Goal: Task Accomplishment & Management: Use online tool/utility

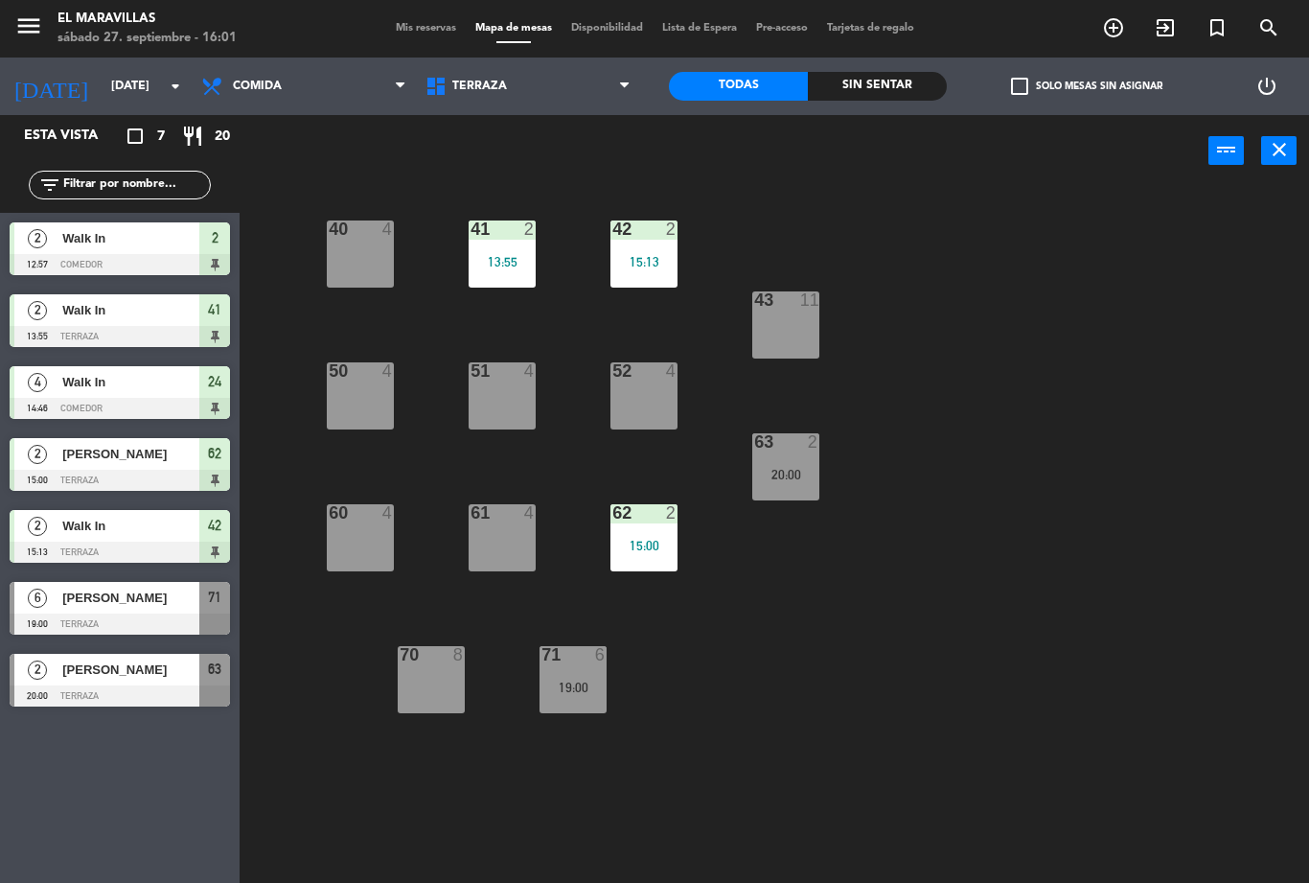
click at [655, 271] on div "42 2 15:13" at bounding box center [644, 253] width 67 height 67
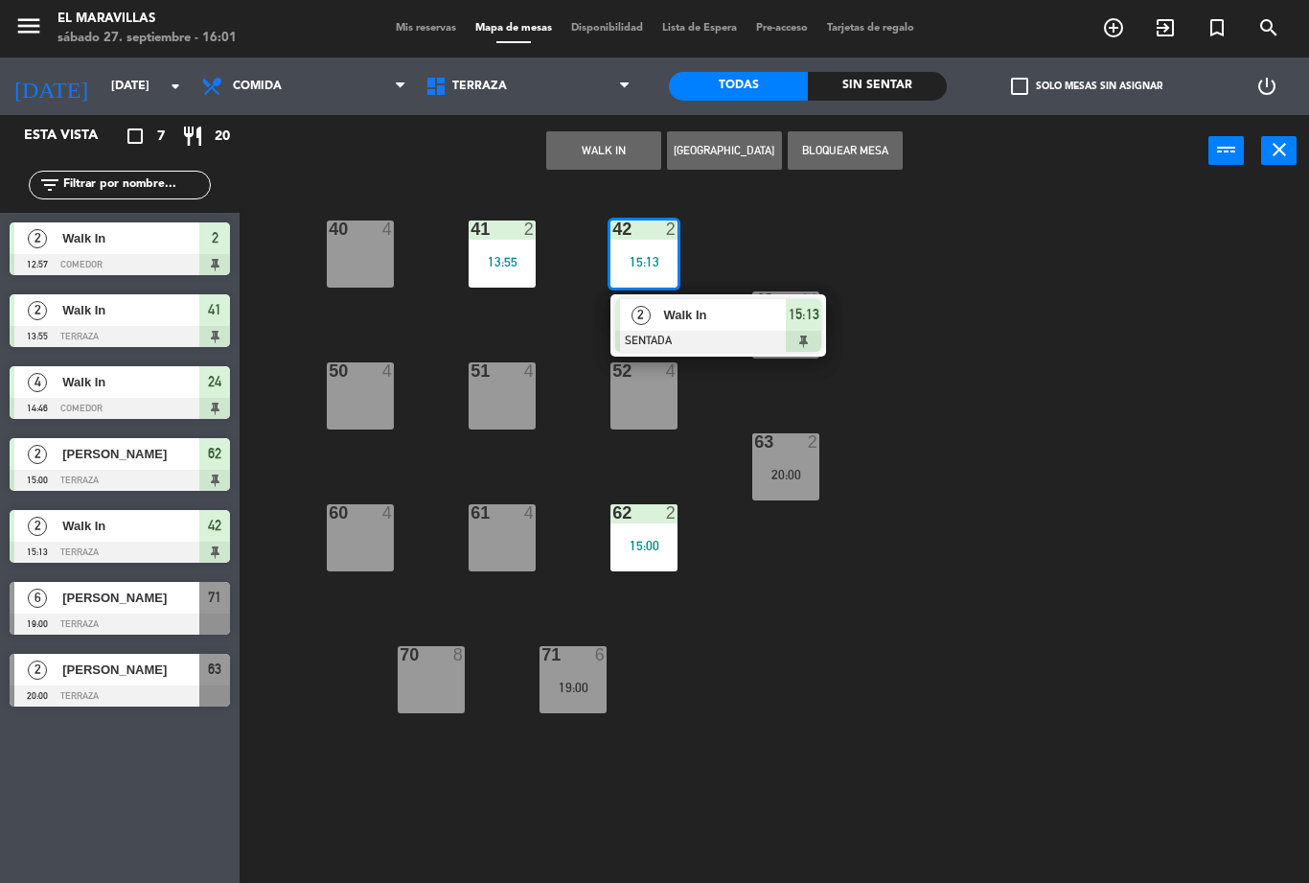
click at [741, 340] on div at bounding box center [718, 341] width 206 height 21
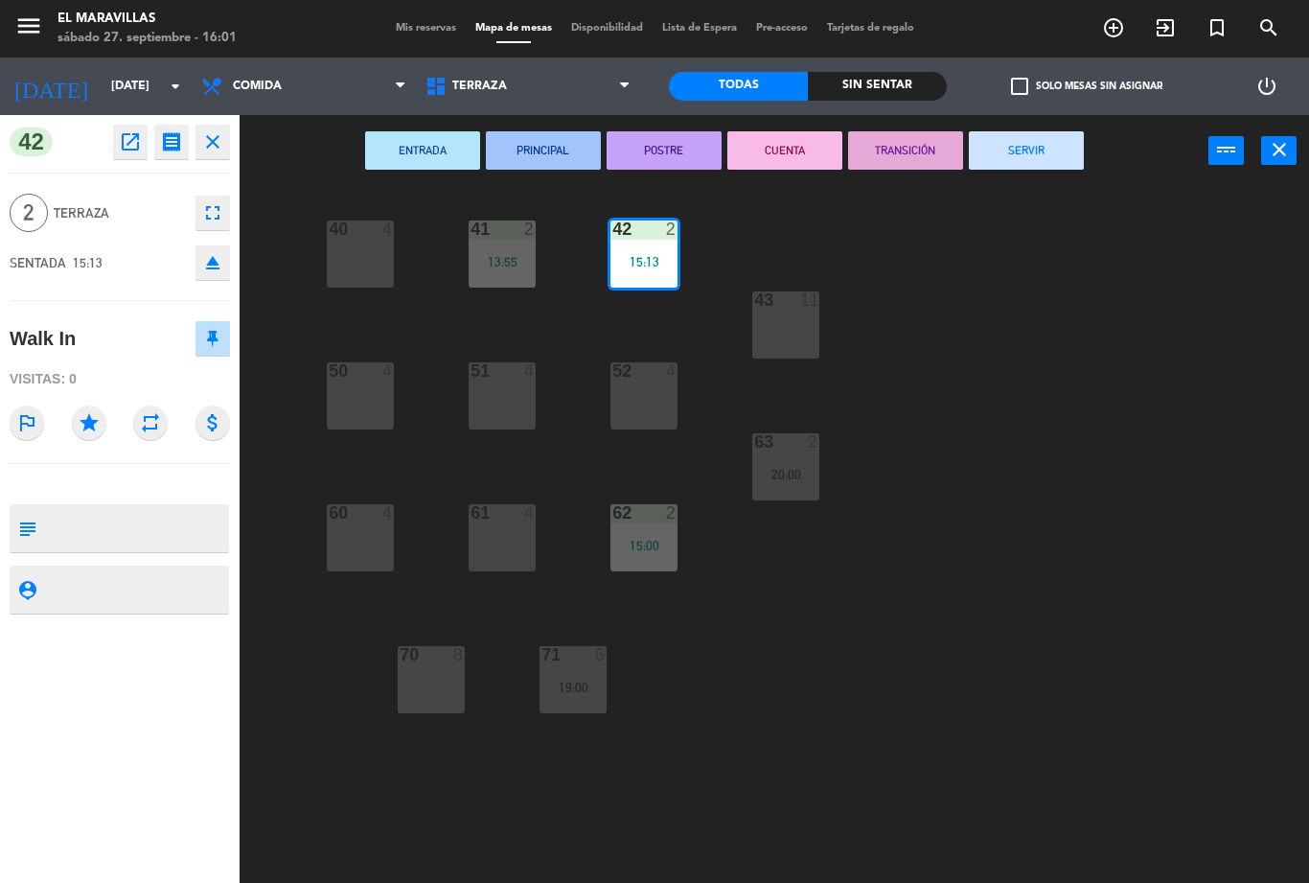
click at [1039, 152] on button "SERVIR" at bounding box center [1026, 150] width 115 height 38
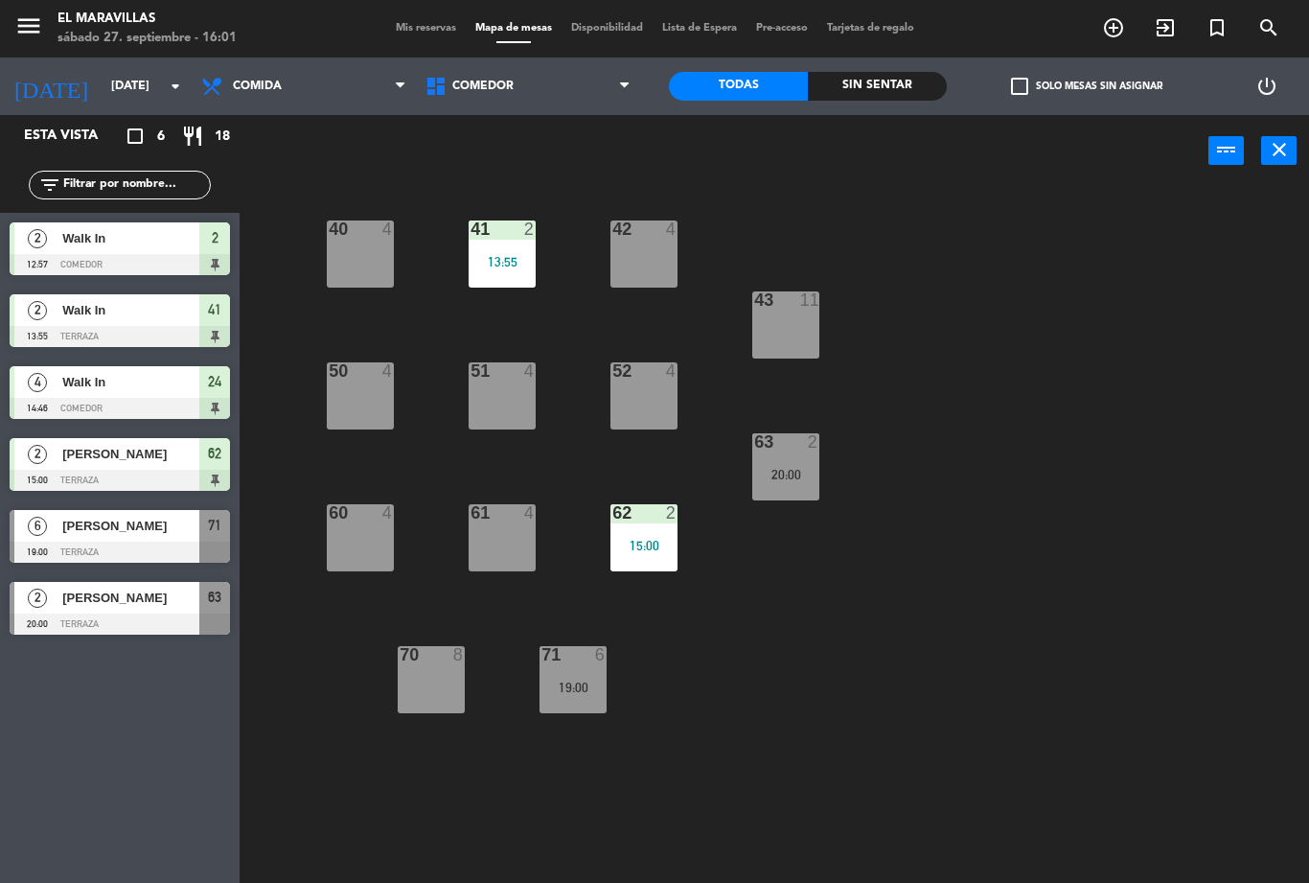
click at [519, 278] on div "41 2 13:55" at bounding box center [502, 253] width 67 height 67
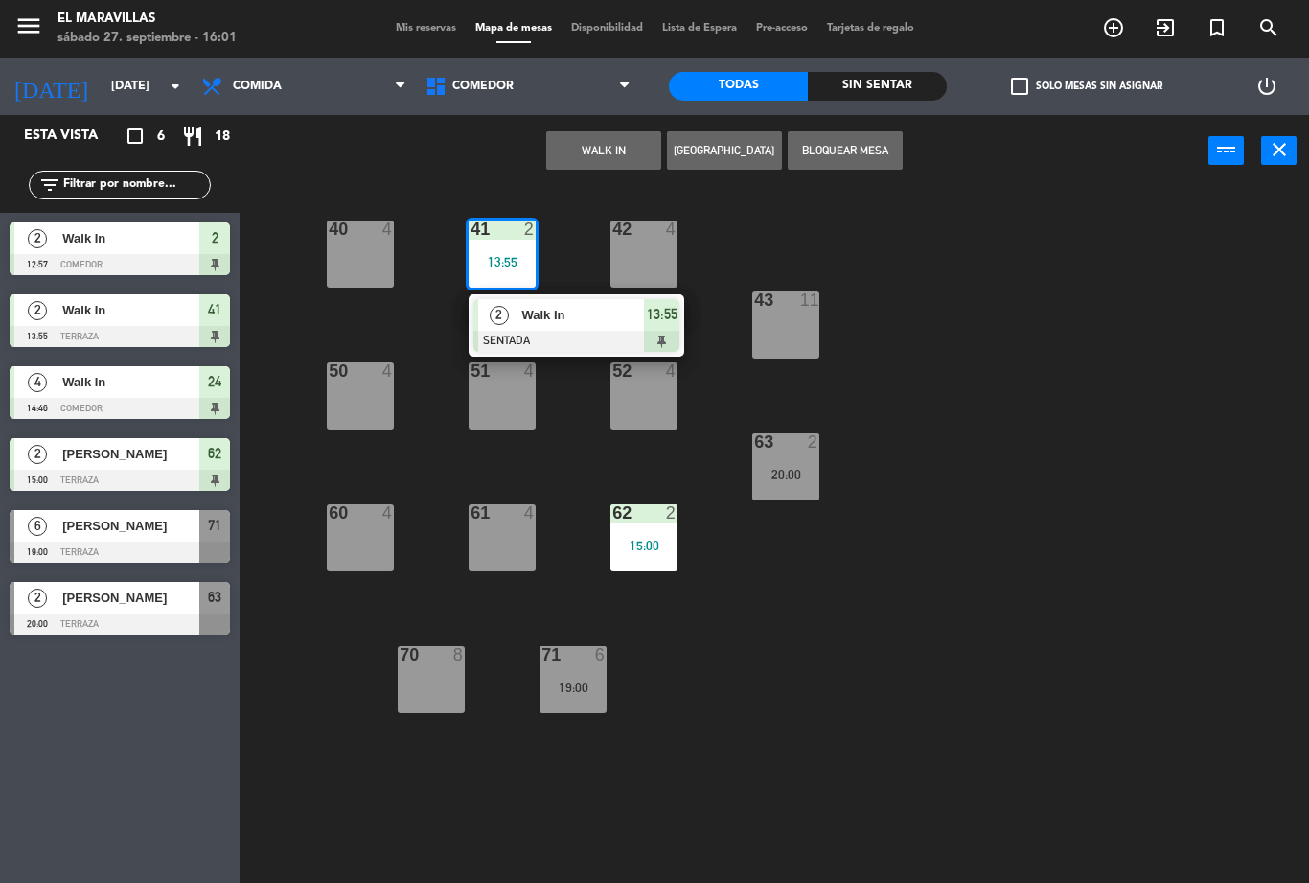
click at [575, 338] on div at bounding box center [576, 341] width 206 height 21
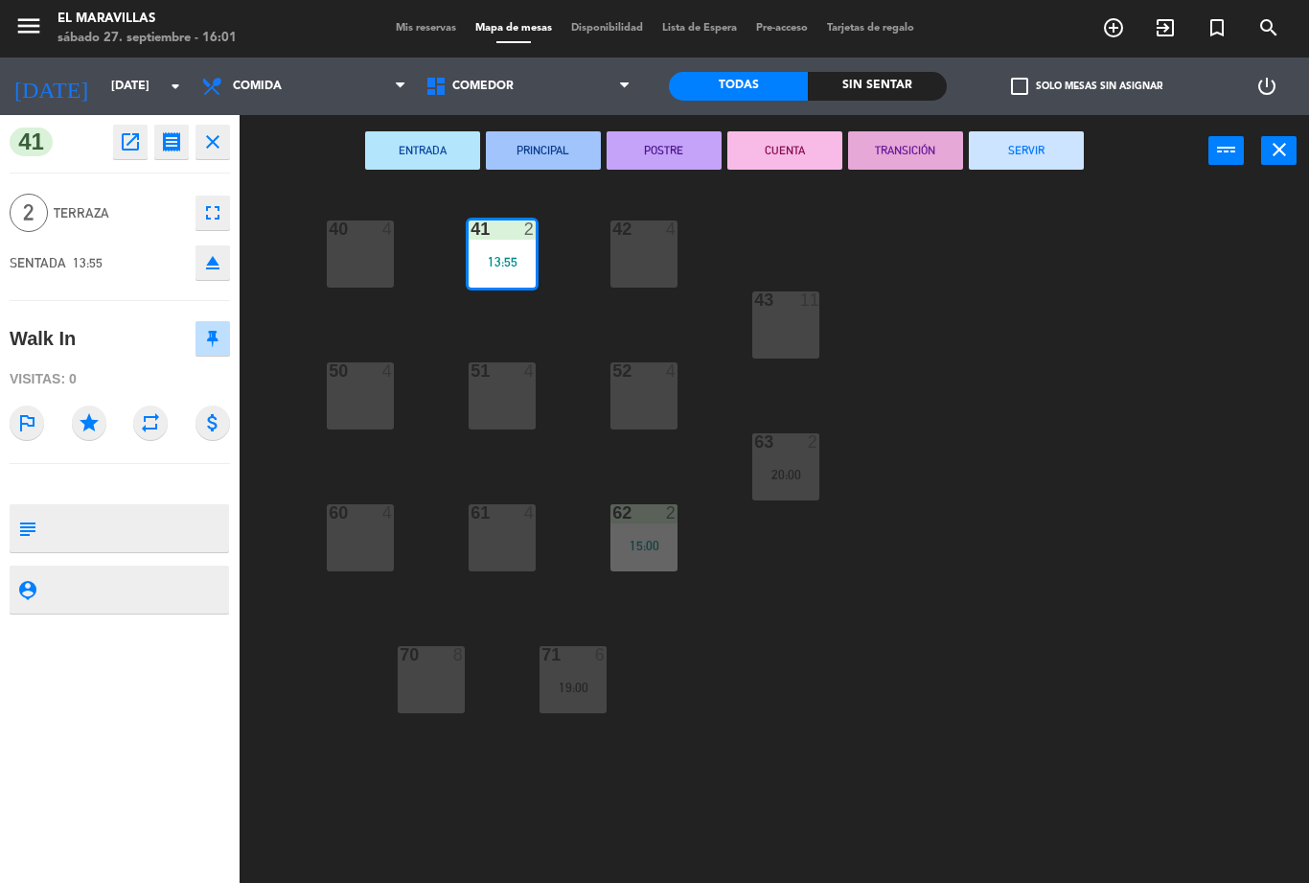
click at [1005, 158] on button "SERVIR" at bounding box center [1026, 150] width 115 height 38
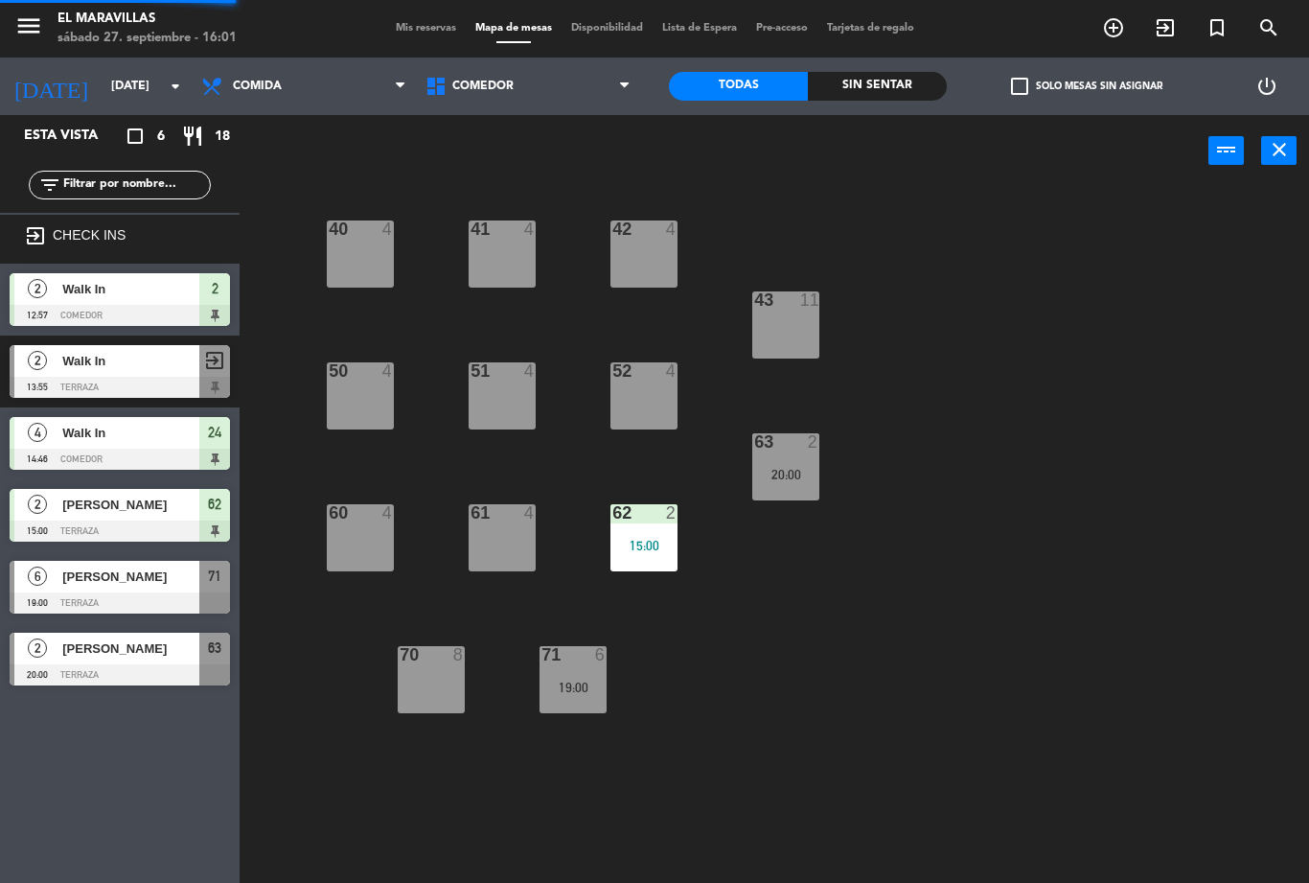
click at [623, 271] on div "42 4" at bounding box center [644, 253] width 67 height 67
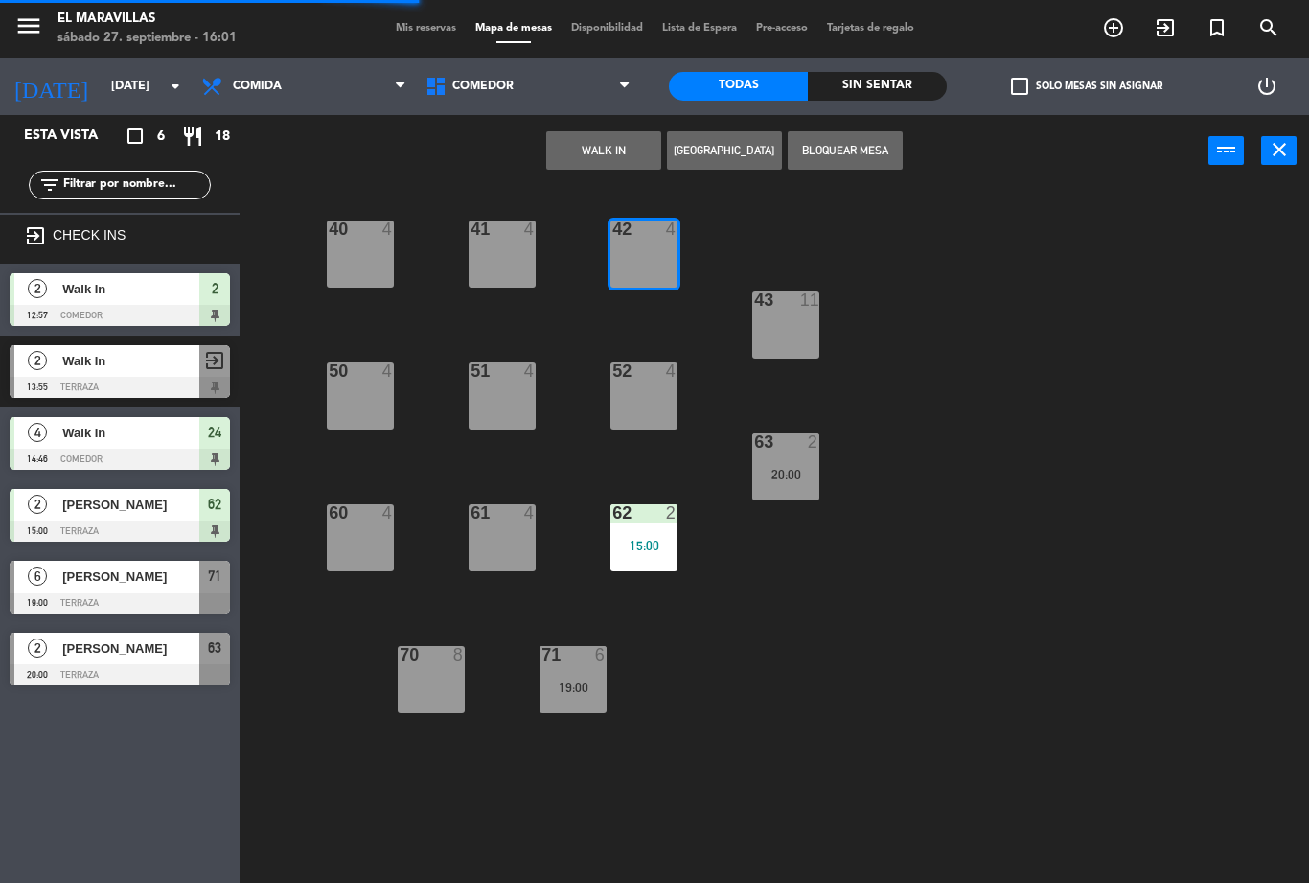
click at [611, 167] on button "WALK IN" at bounding box center [603, 150] width 115 height 38
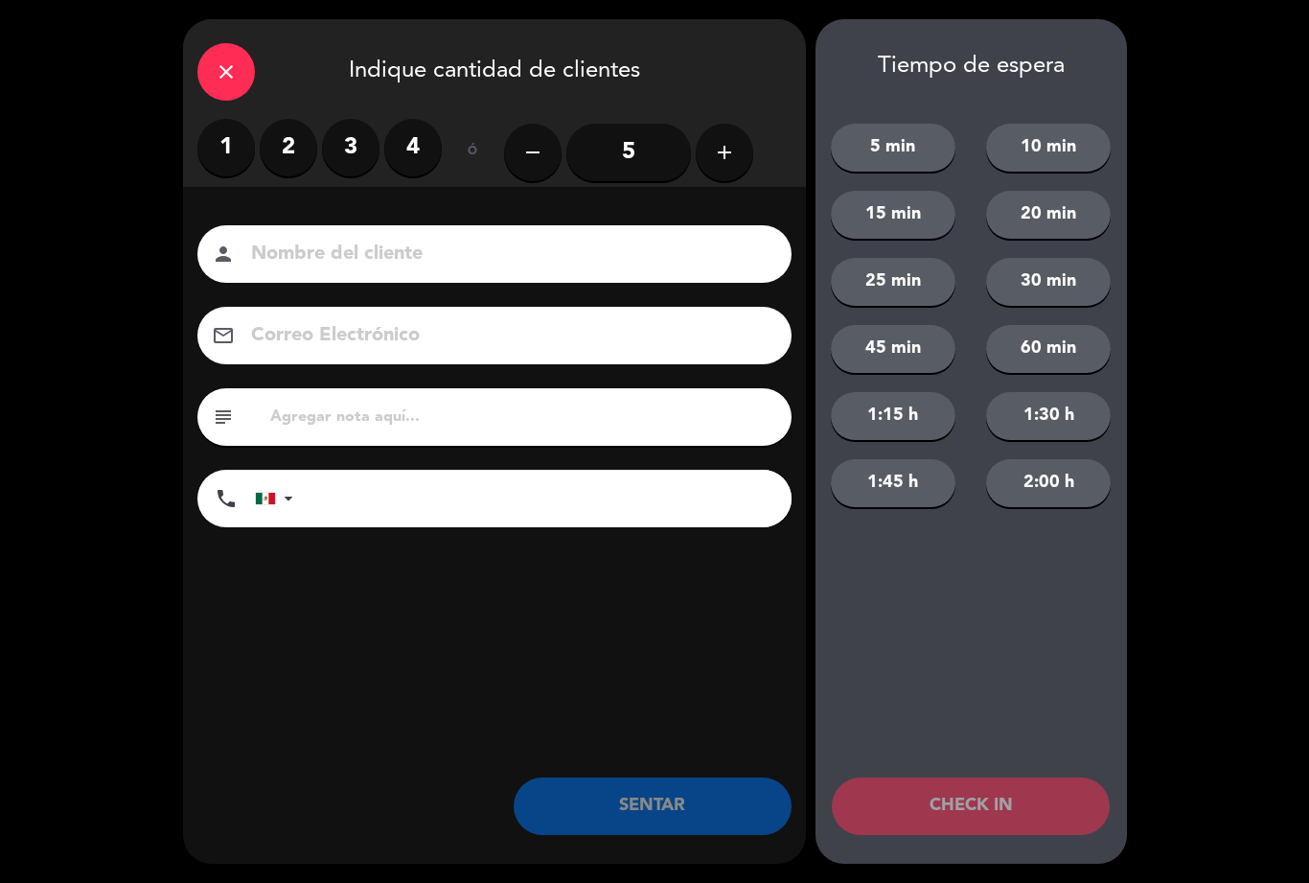
click at [298, 162] on label "2" at bounding box center [289, 148] width 58 height 58
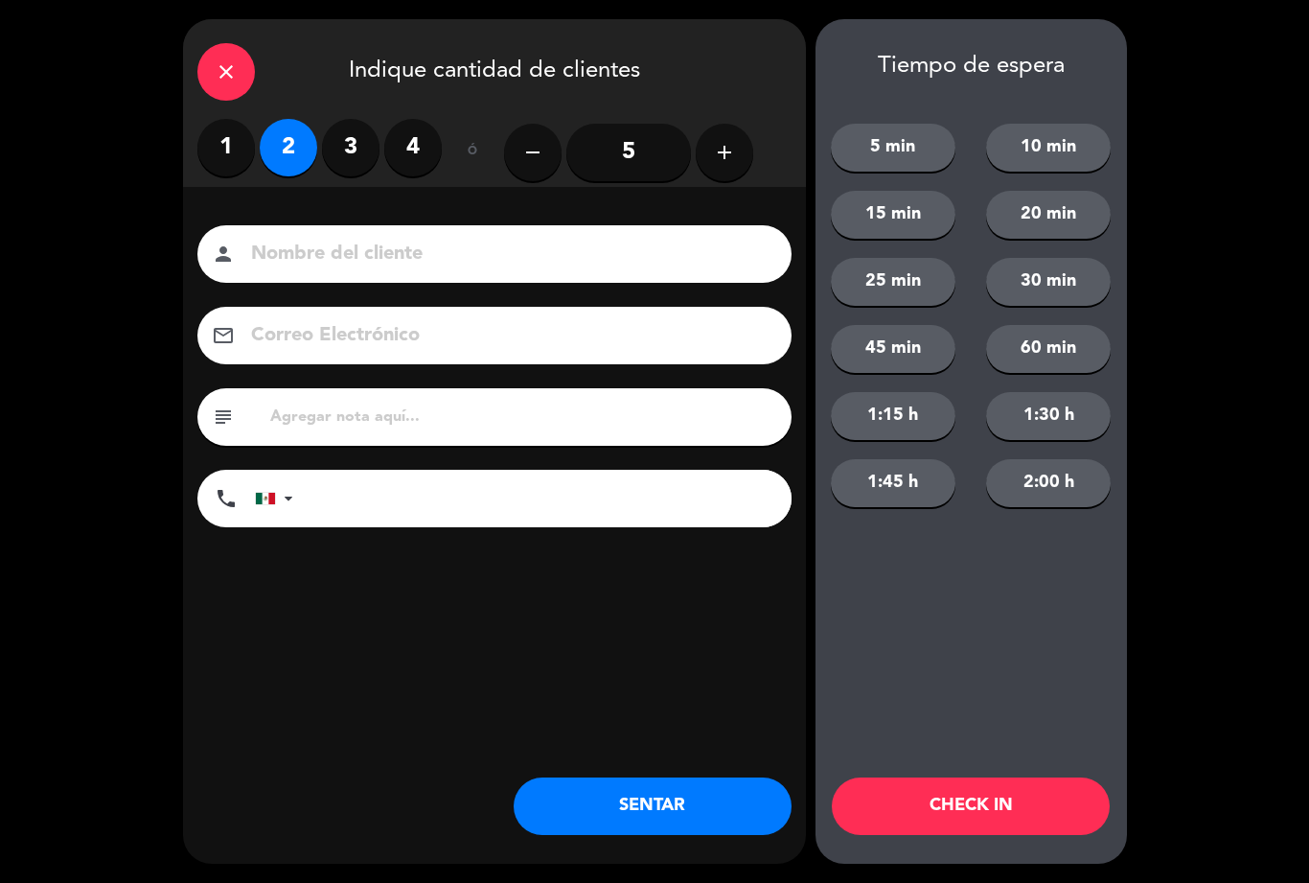
click at [611, 802] on button "SENTAR" at bounding box center [653, 806] width 278 height 58
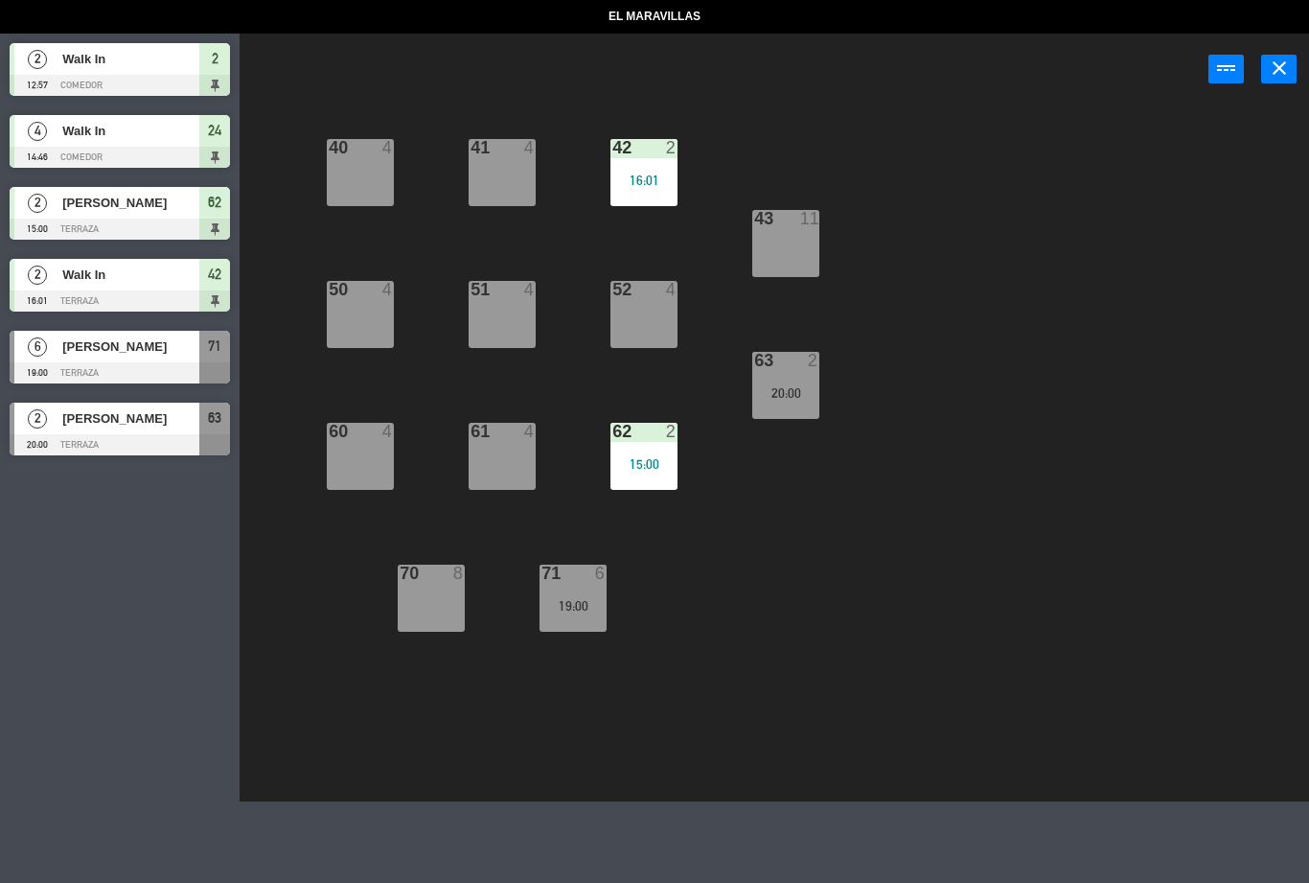
select select "lunch"
select select
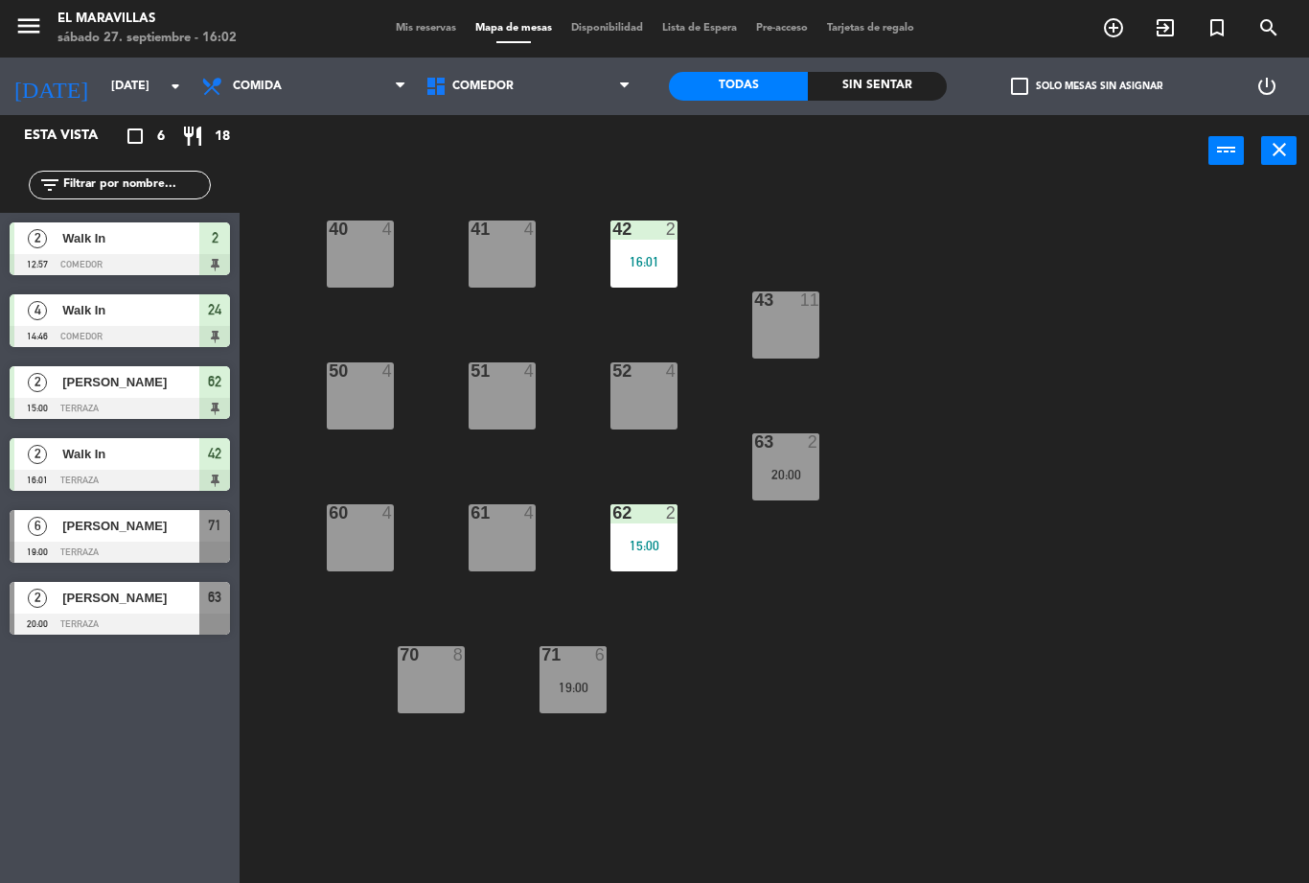
click at [650, 398] on div "52 4" at bounding box center [644, 395] width 67 height 67
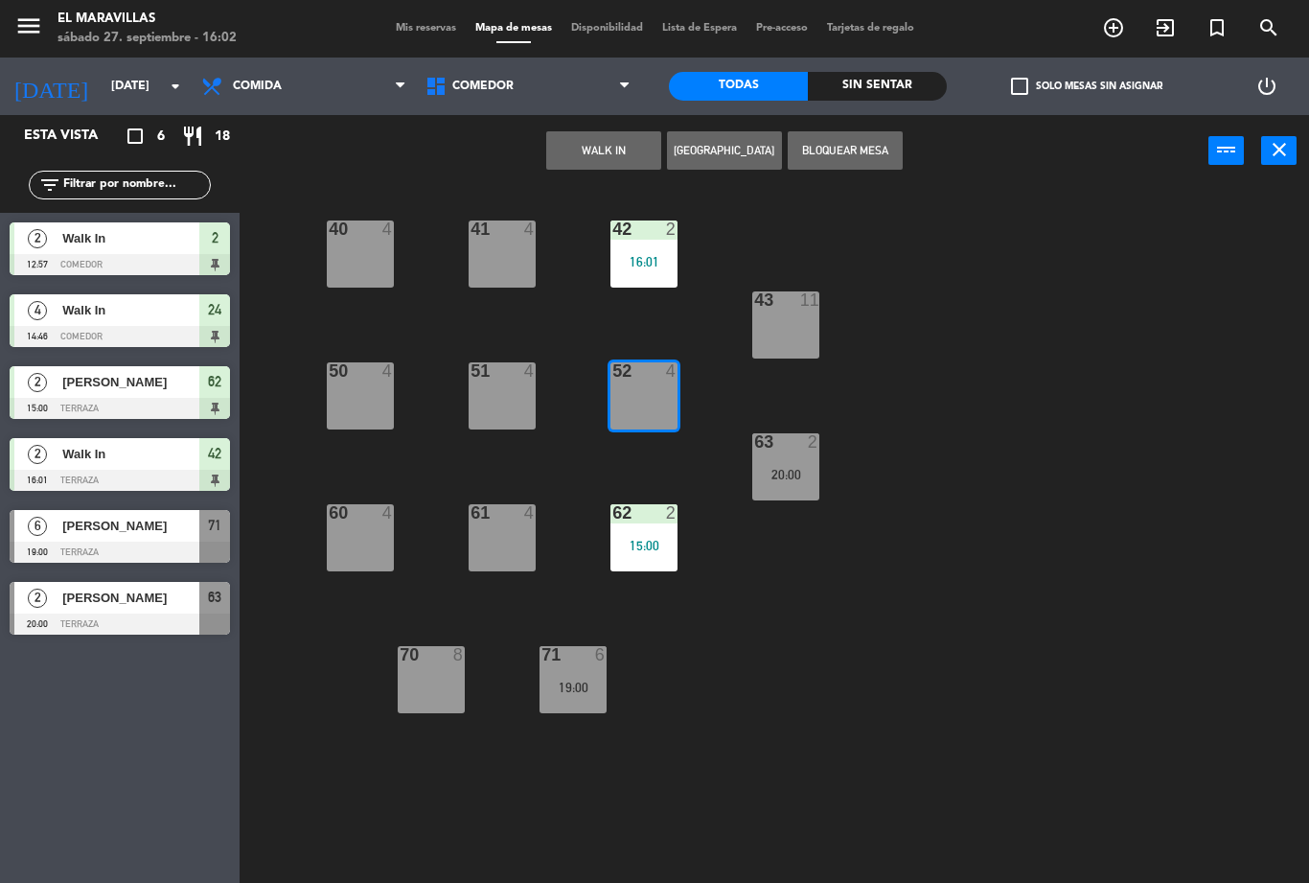
click at [805, 459] on div "63 2 20:00" at bounding box center [785, 466] width 67 height 67
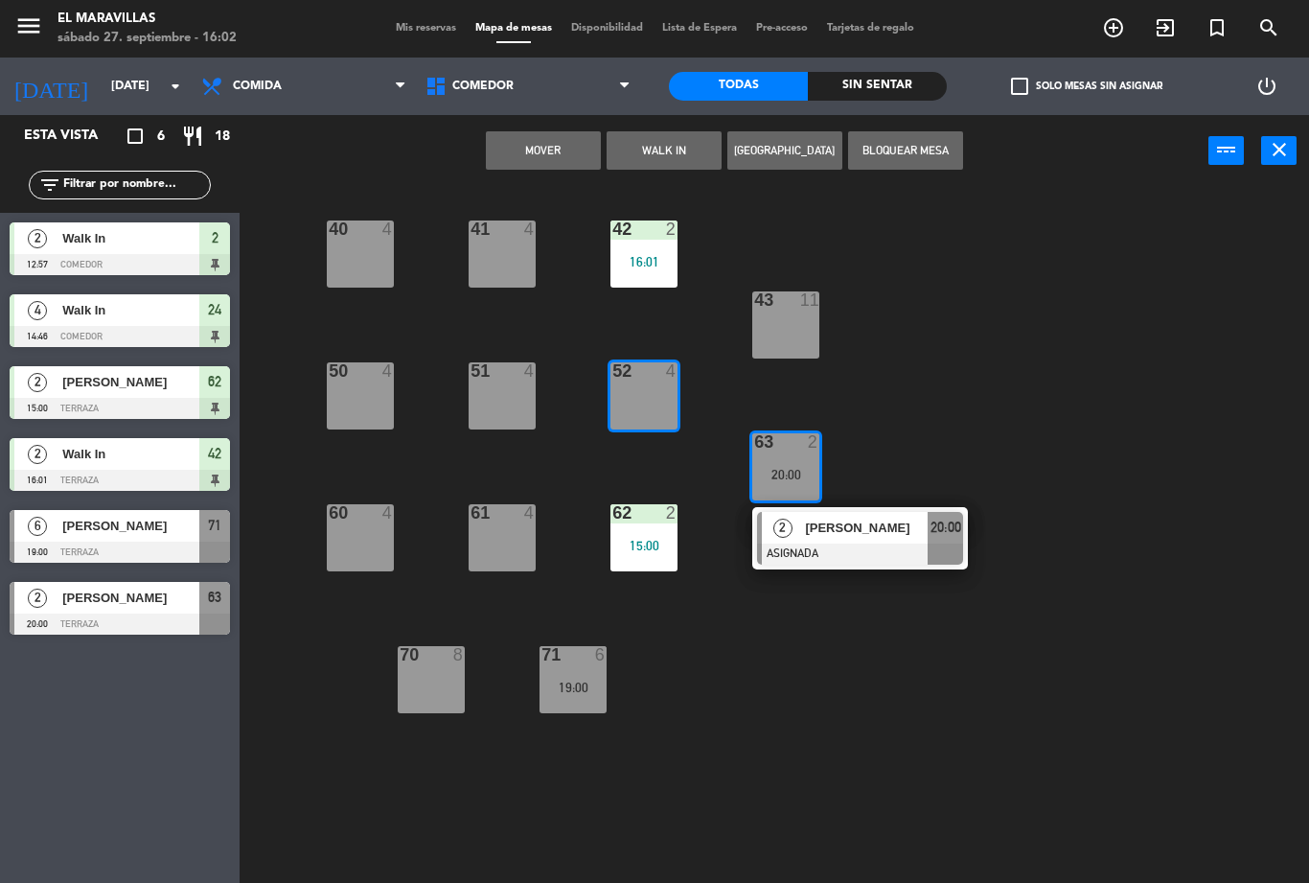
click at [539, 162] on button "Mover" at bounding box center [543, 150] width 115 height 38
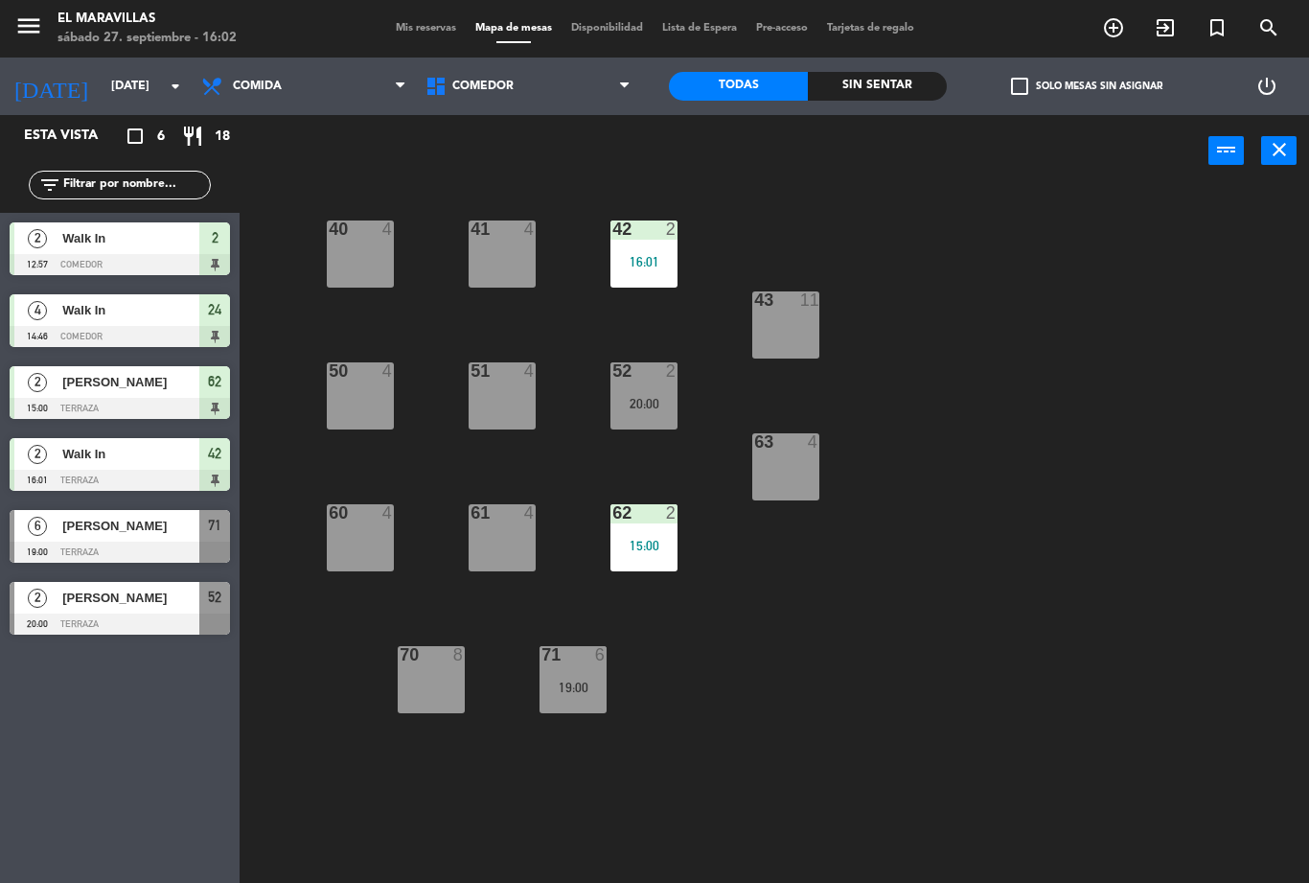
click at [638, 554] on div "62 2 15:00" at bounding box center [644, 537] width 67 height 67
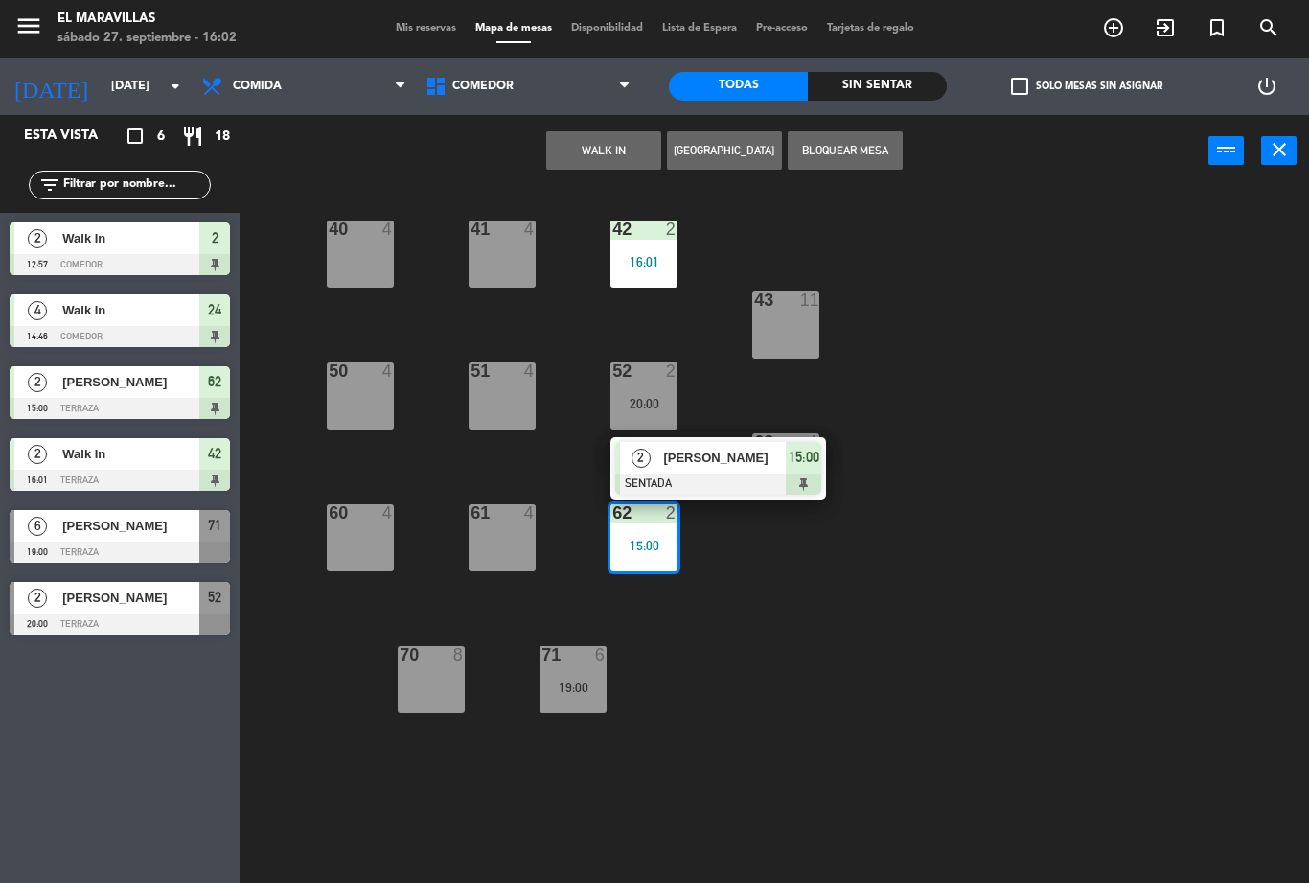
click at [737, 482] on div at bounding box center [718, 483] width 206 height 21
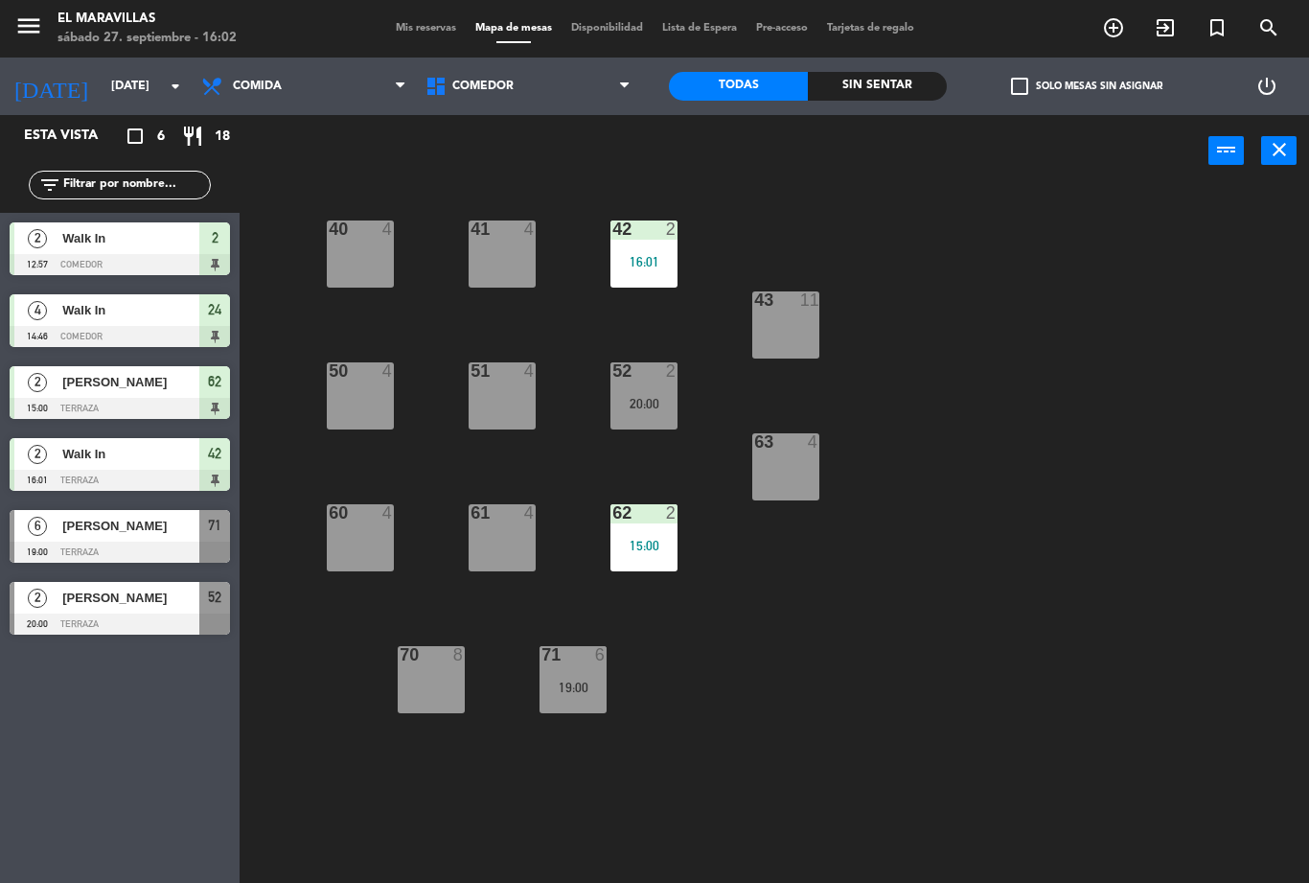
click at [782, 465] on div "63 4" at bounding box center [785, 466] width 67 height 67
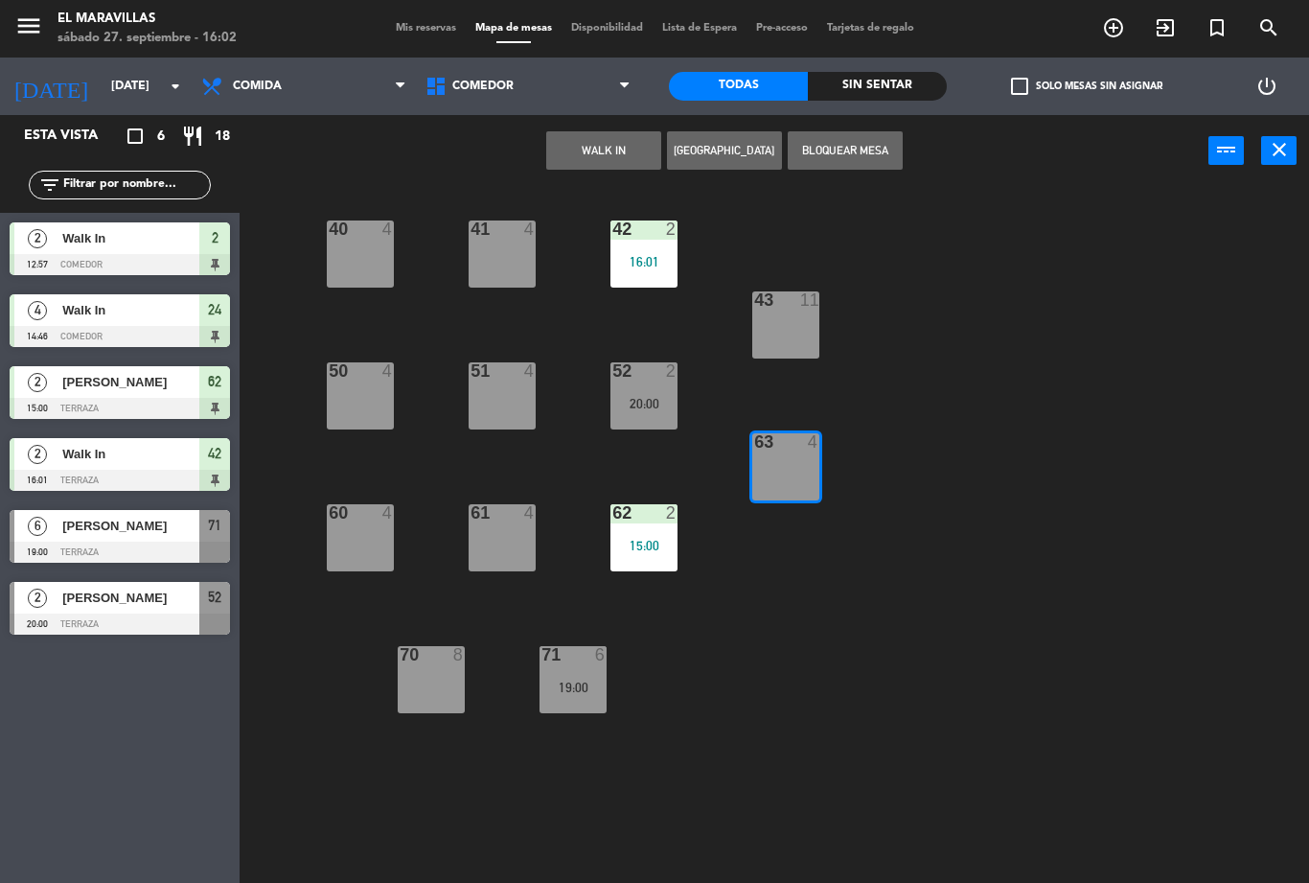
click at [614, 150] on button "WALK IN" at bounding box center [603, 150] width 115 height 38
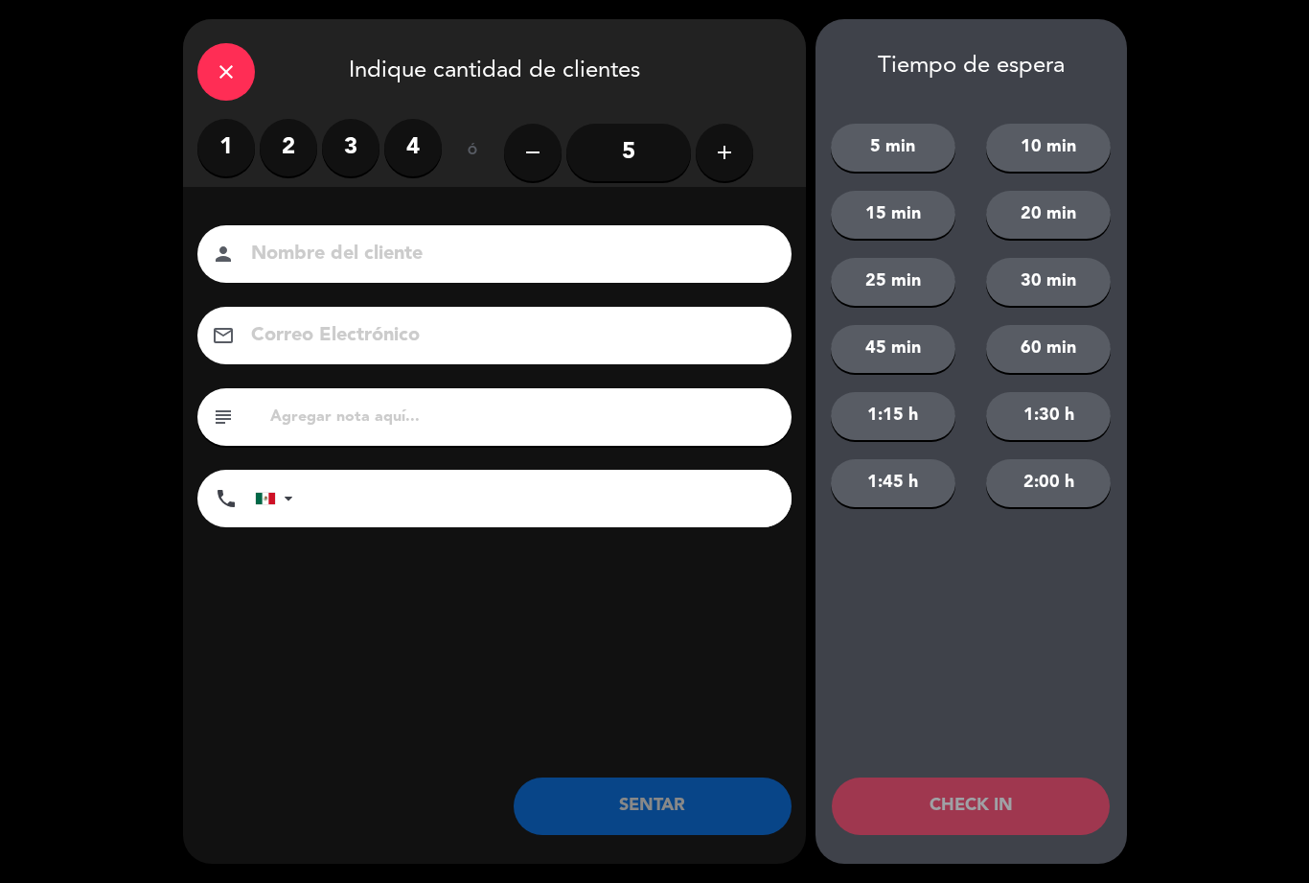
click at [699, 158] on button "add" at bounding box center [725, 153] width 58 height 58
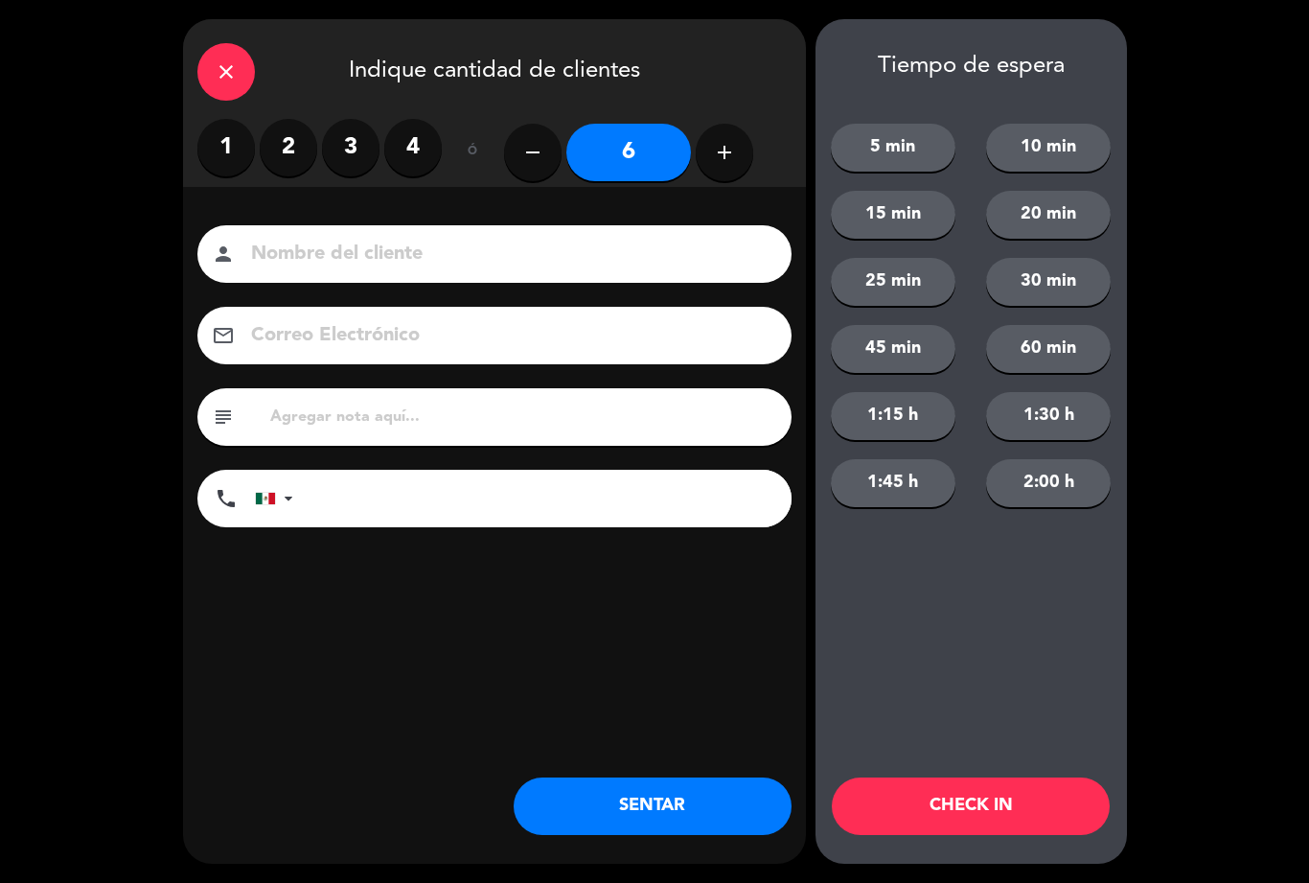
click at [574, 830] on button "SENTAR" at bounding box center [653, 806] width 278 height 58
click at [676, 843] on div "close Indique cantidad de clientes 1 2 3 4 ó remove 6 add Nombre del cliente pe…" at bounding box center [494, 441] width 623 height 844
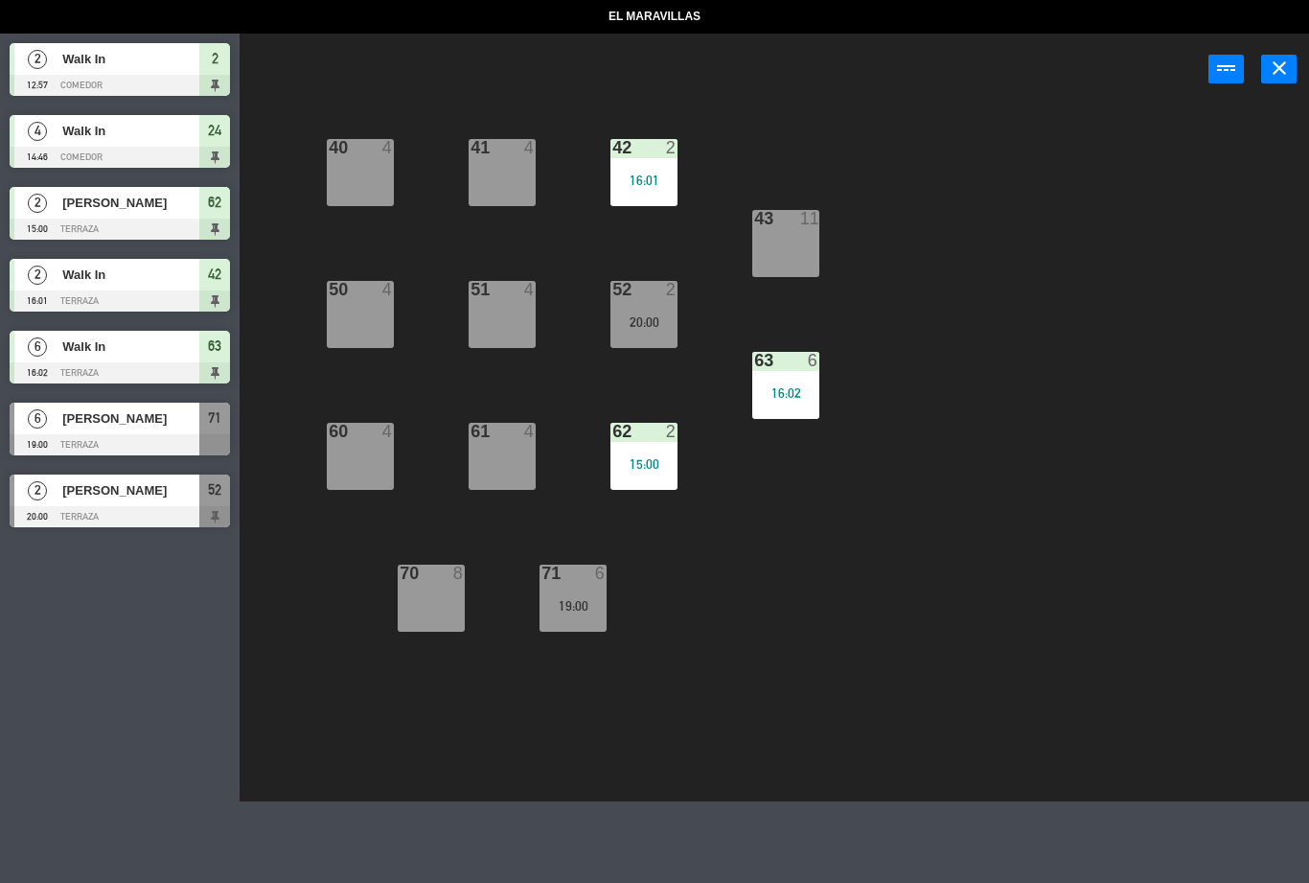
select select "lunch"
select select
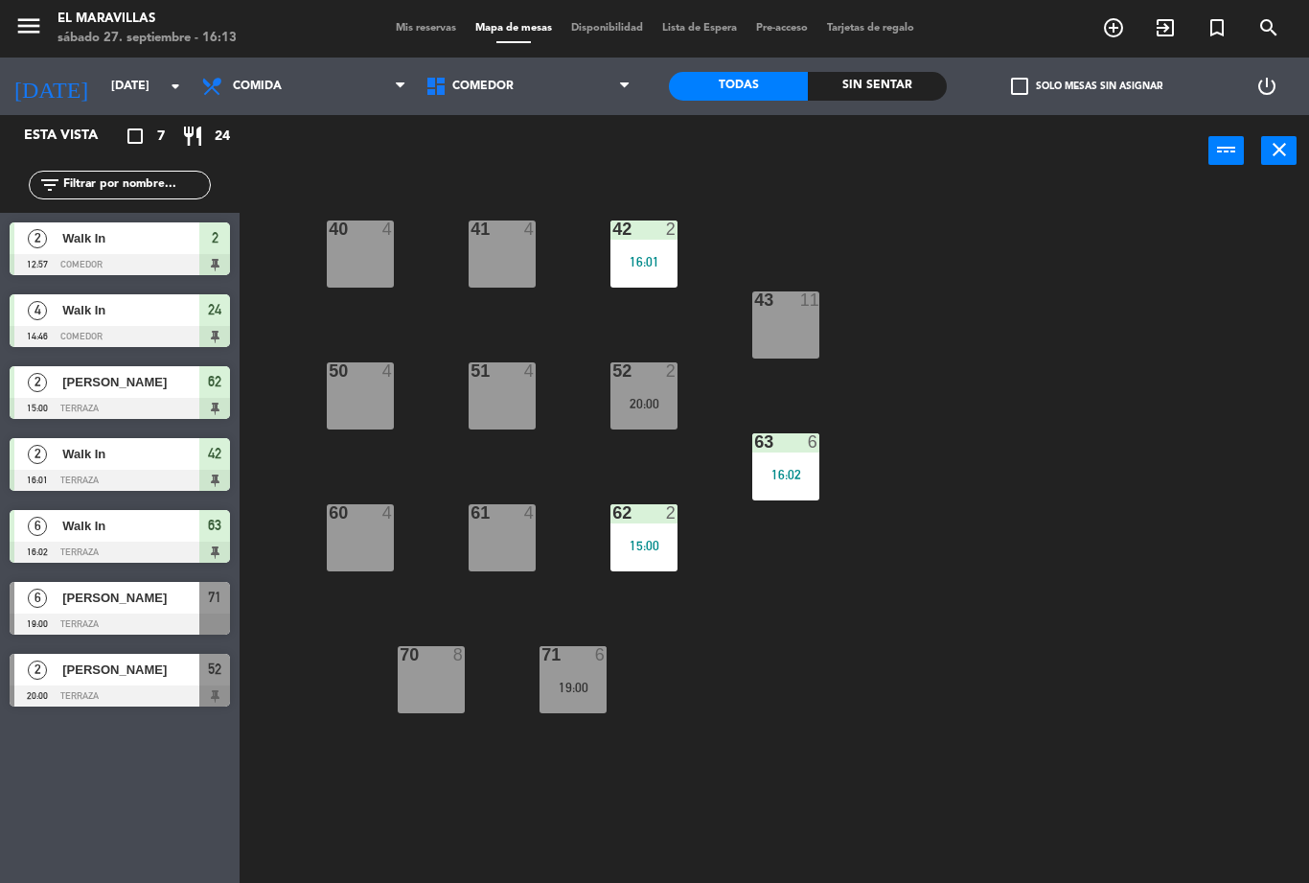
click at [584, 86] on span "Comedor" at bounding box center [528, 86] width 224 height 42
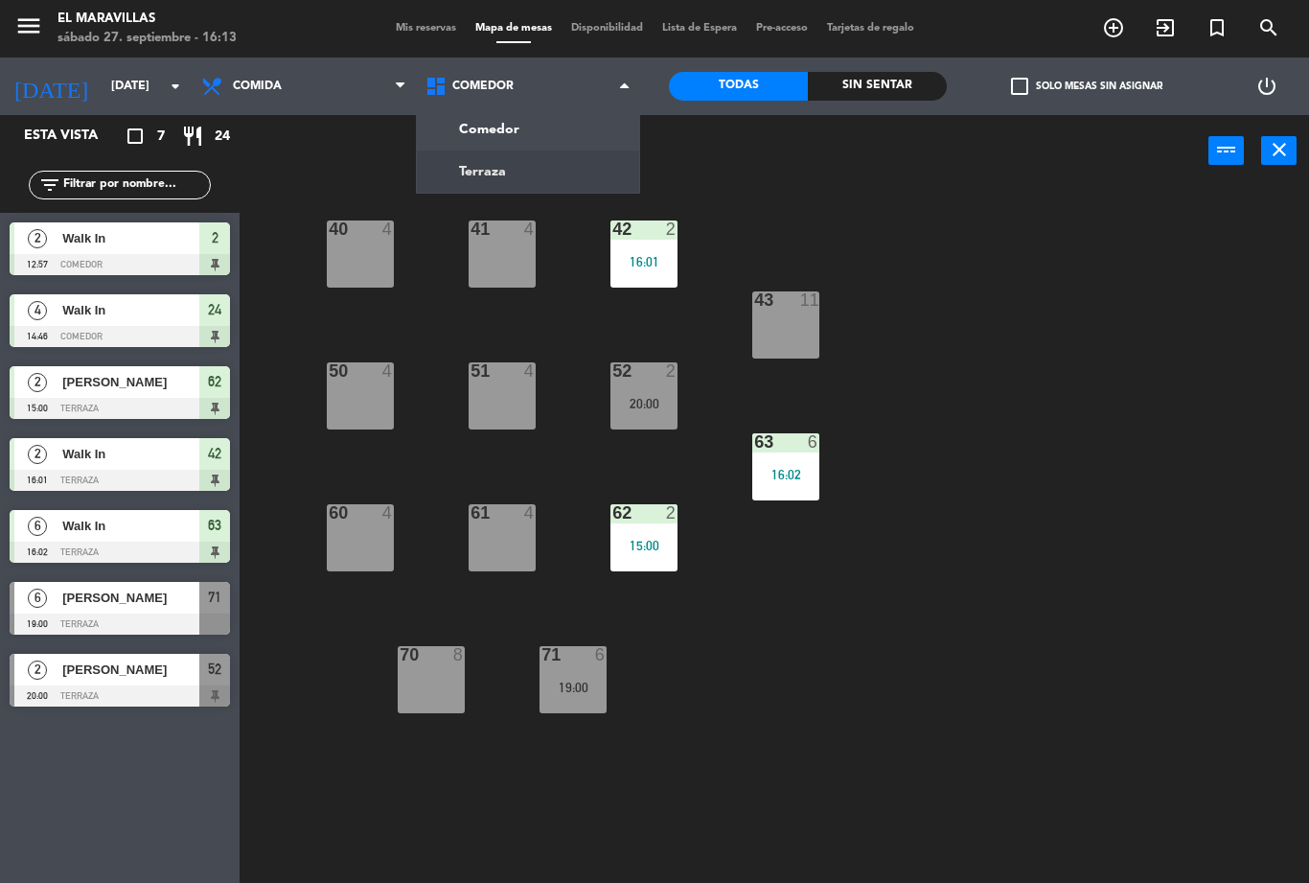
click at [564, 168] on ng-component "menu El Maravillas [DATE] 27. septiembre - 16:13 Mis reservas Mapa de mesas Dis…" at bounding box center [654, 441] width 1309 height 883
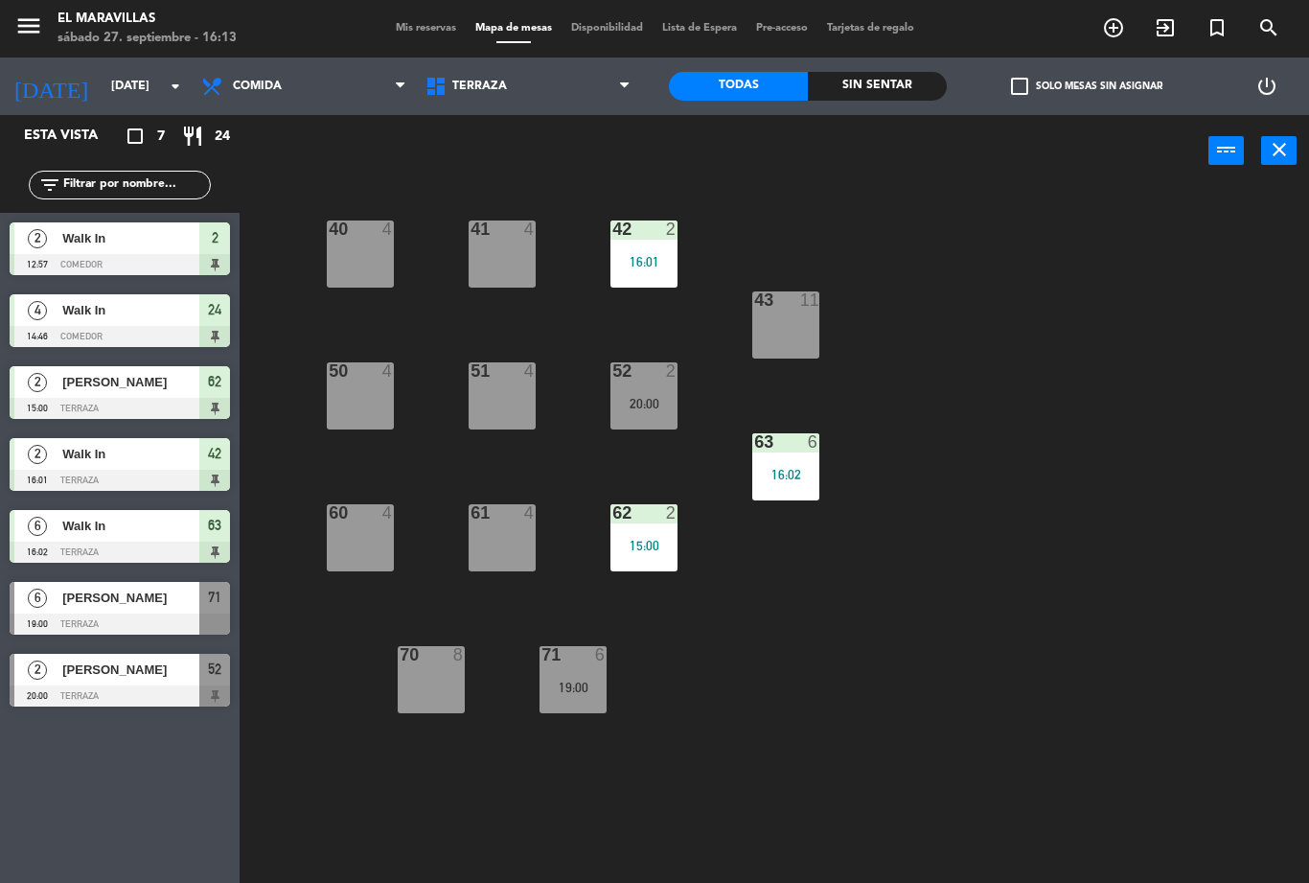
click at [790, 310] on div "43 11" at bounding box center [785, 300] width 67 height 19
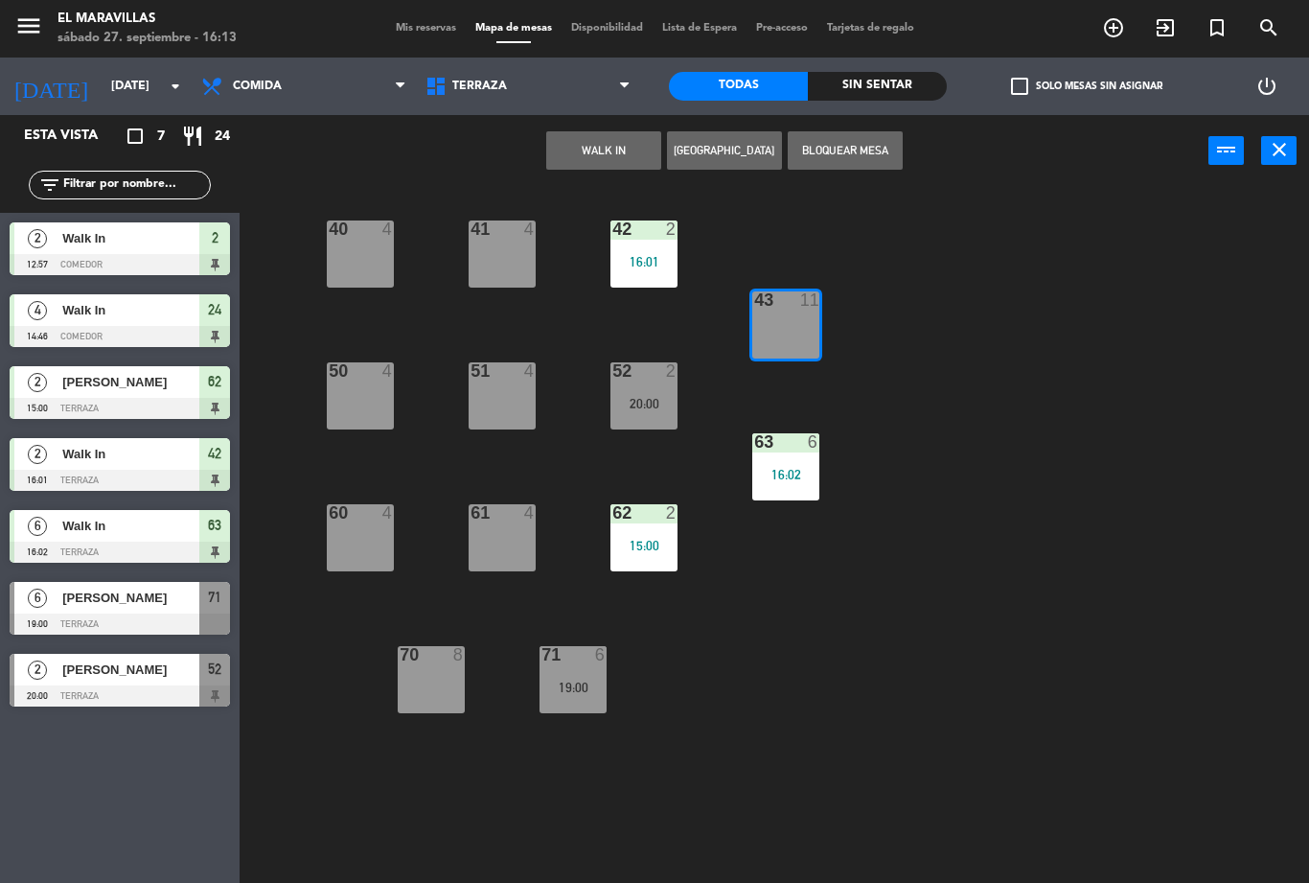
click at [611, 150] on button "WALK IN" at bounding box center [603, 150] width 115 height 38
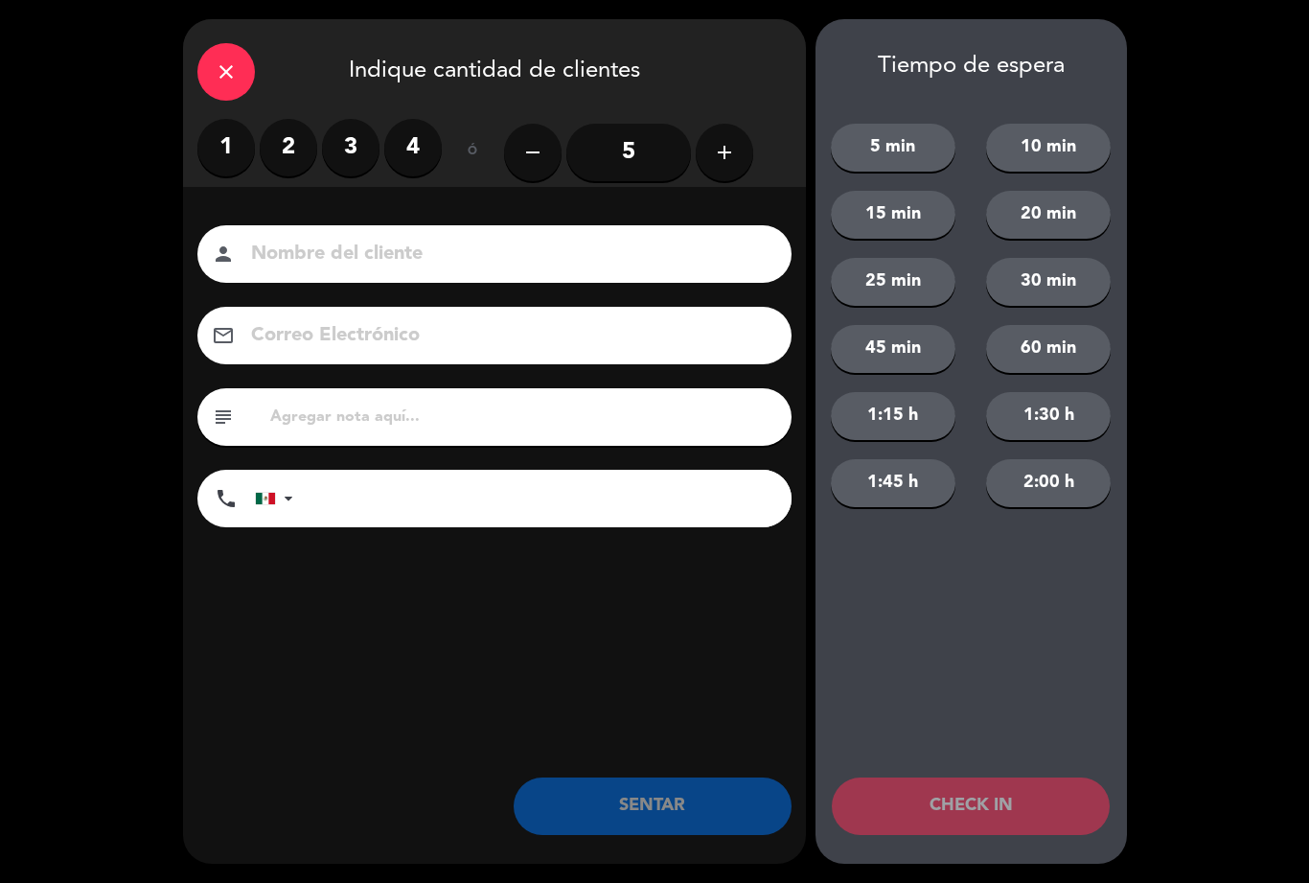
click at [616, 129] on input "5" at bounding box center [628, 153] width 125 height 58
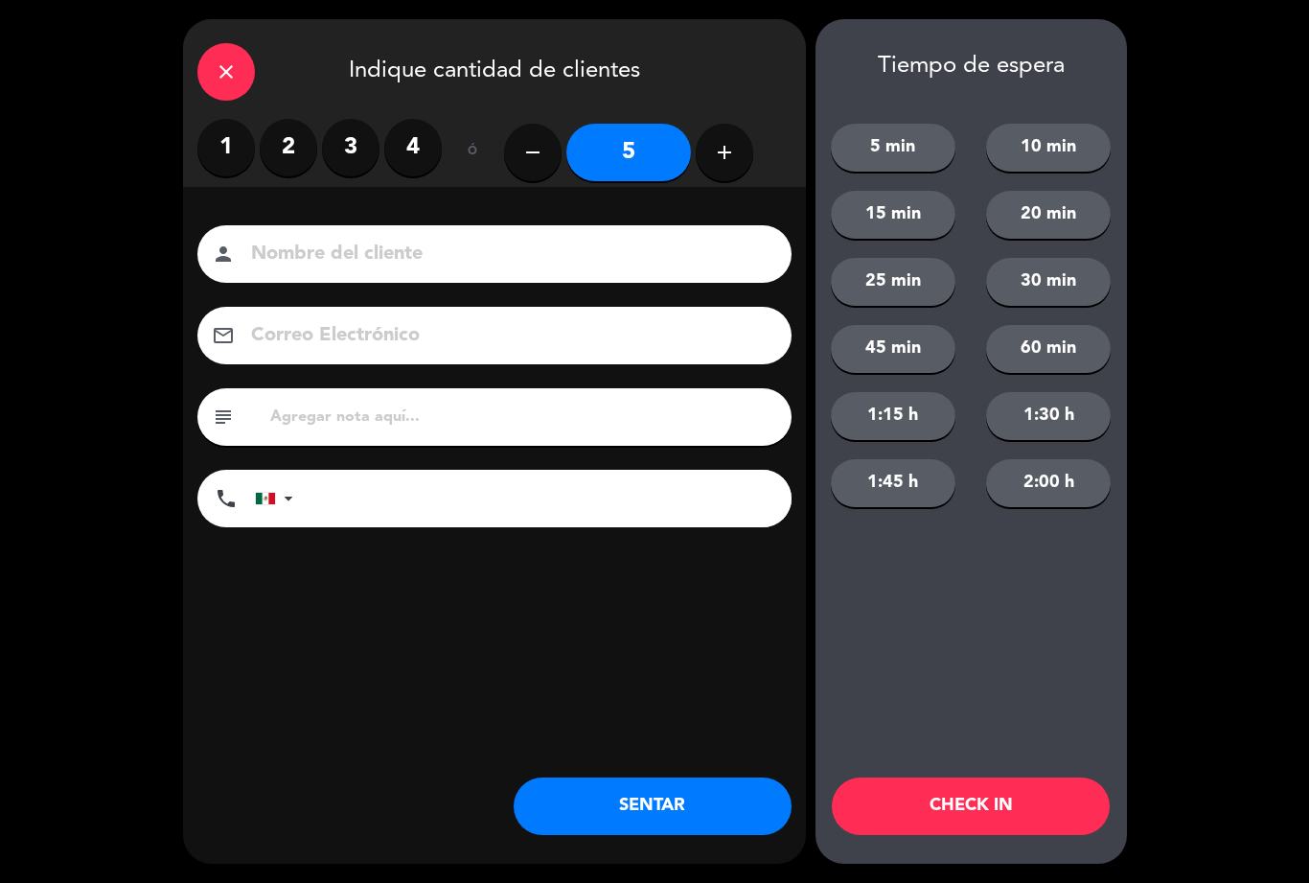
click at [652, 799] on button "SENTAR" at bounding box center [653, 806] width 278 height 58
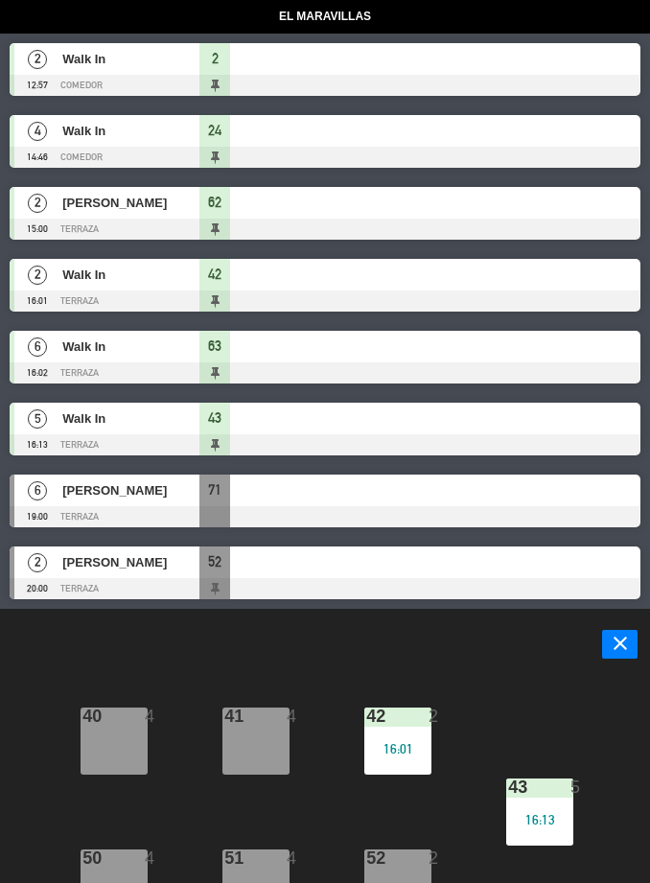
select select "lunch"
select select
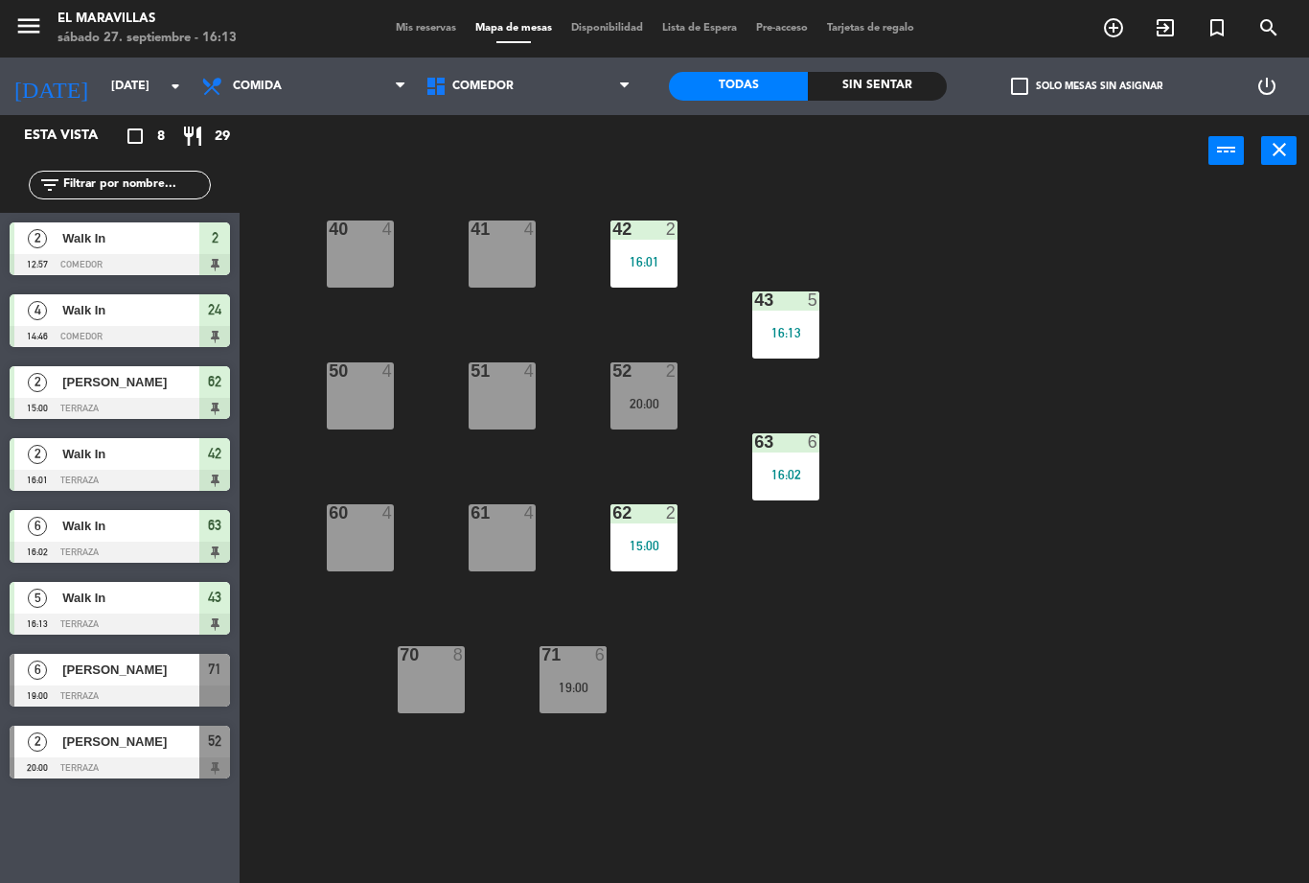
click at [526, 441] on div "40 4 41 4 42 2 16:01 43 5 16:13 50 4 51 4 52 2 20:00 63 6 16:02 60 4 61 4 62 2 …" at bounding box center [781, 535] width 1056 height 696
click at [521, 394] on div "51 4" at bounding box center [502, 395] width 67 height 67
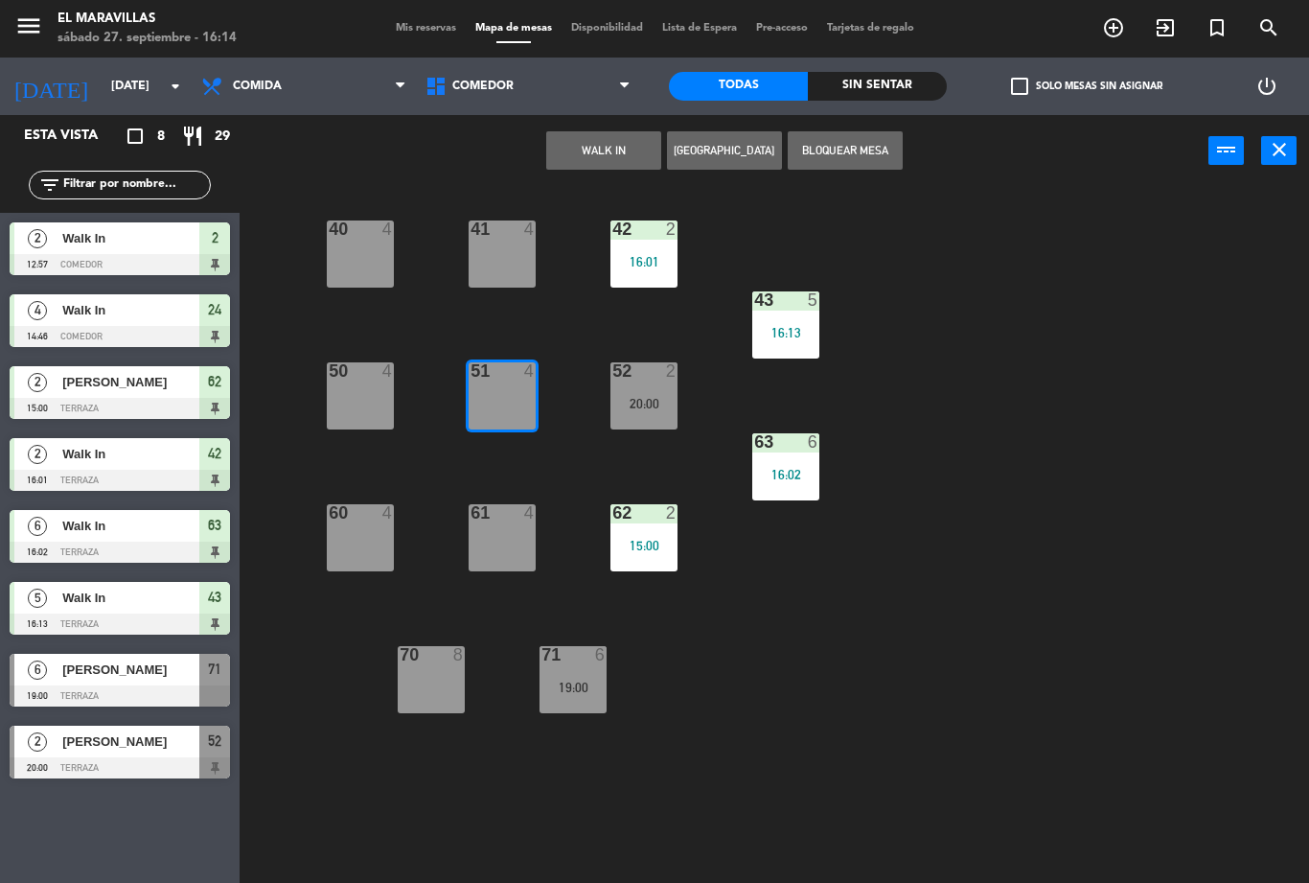
click at [618, 150] on button "WALK IN" at bounding box center [603, 150] width 115 height 38
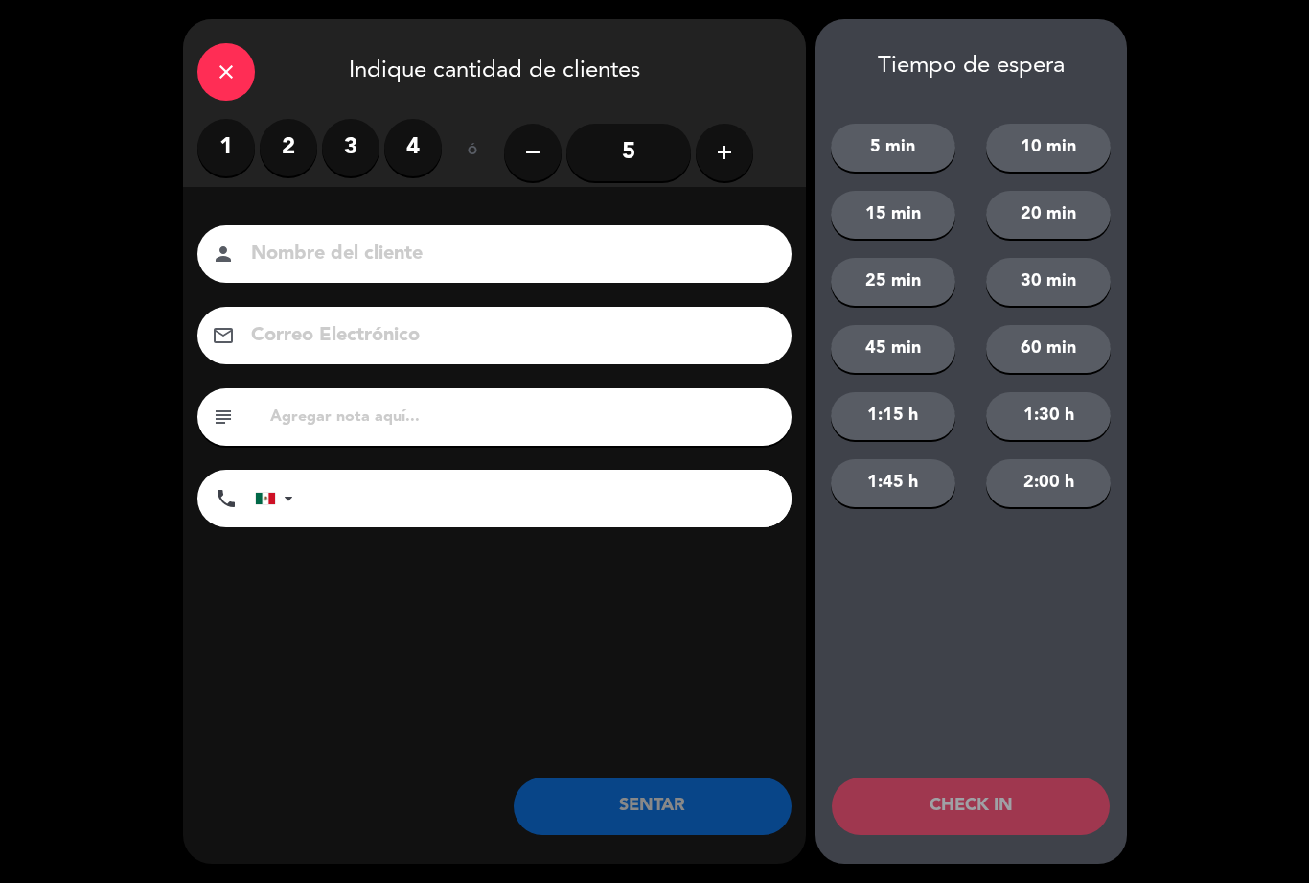
click at [284, 151] on label "2" at bounding box center [289, 148] width 58 height 58
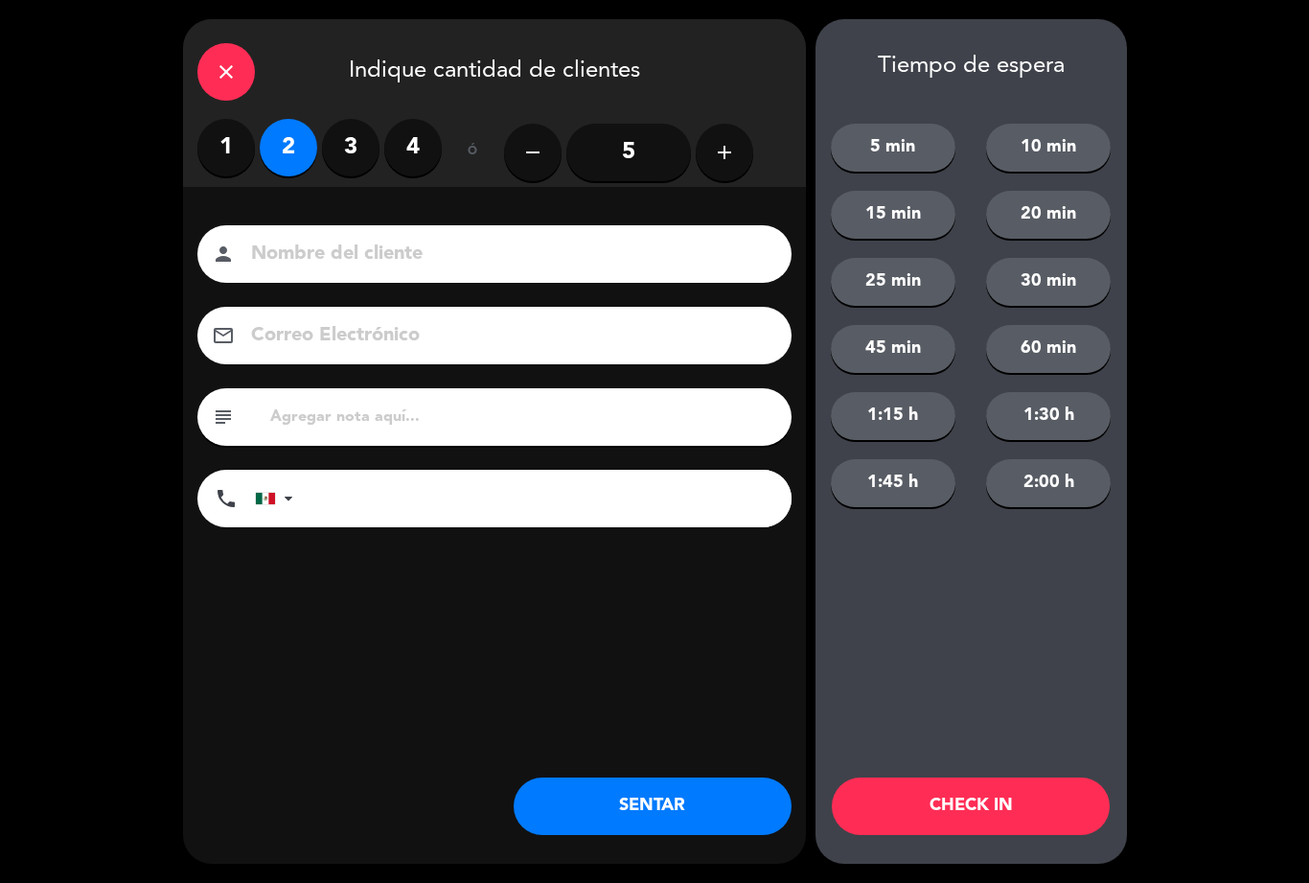
click at [634, 797] on button "SENTAR" at bounding box center [653, 806] width 278 height 58
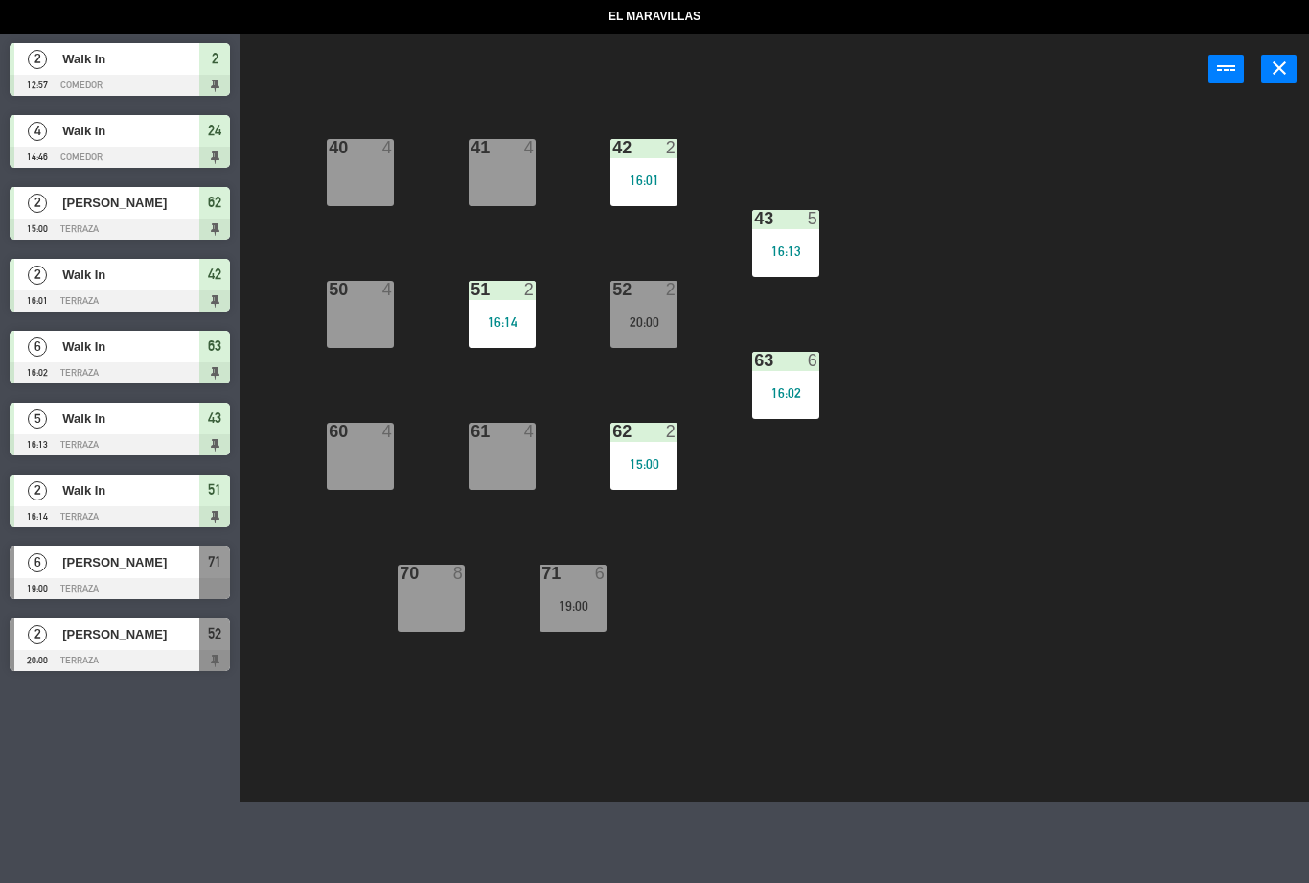
select select "lunch"
select select
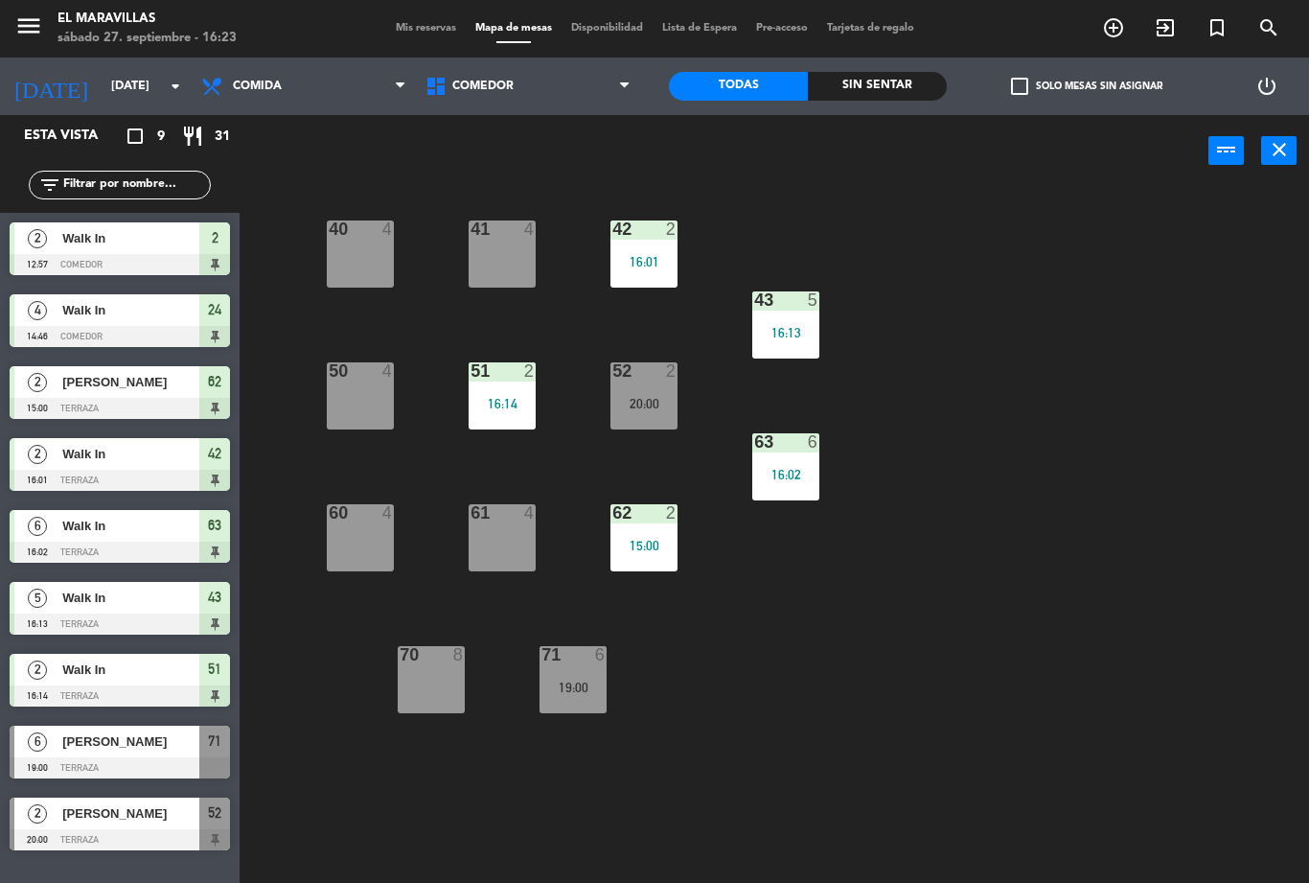
click at [355, 262] on div "40 4" at bounding box center [360, 253] width 67 height 67
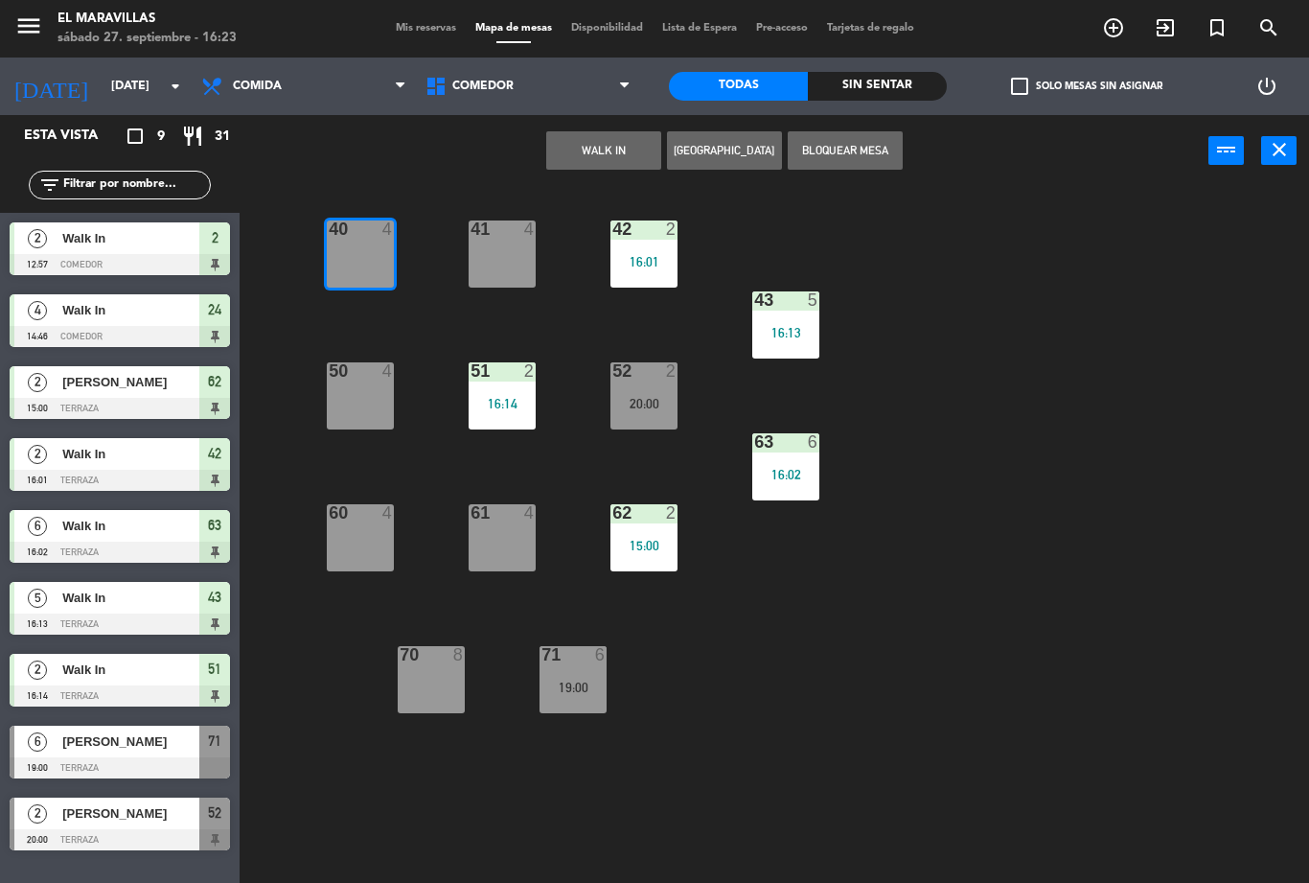
click at [632, 155] on button "WALK IN" at bounding box center [603, 150] width 115 height 38
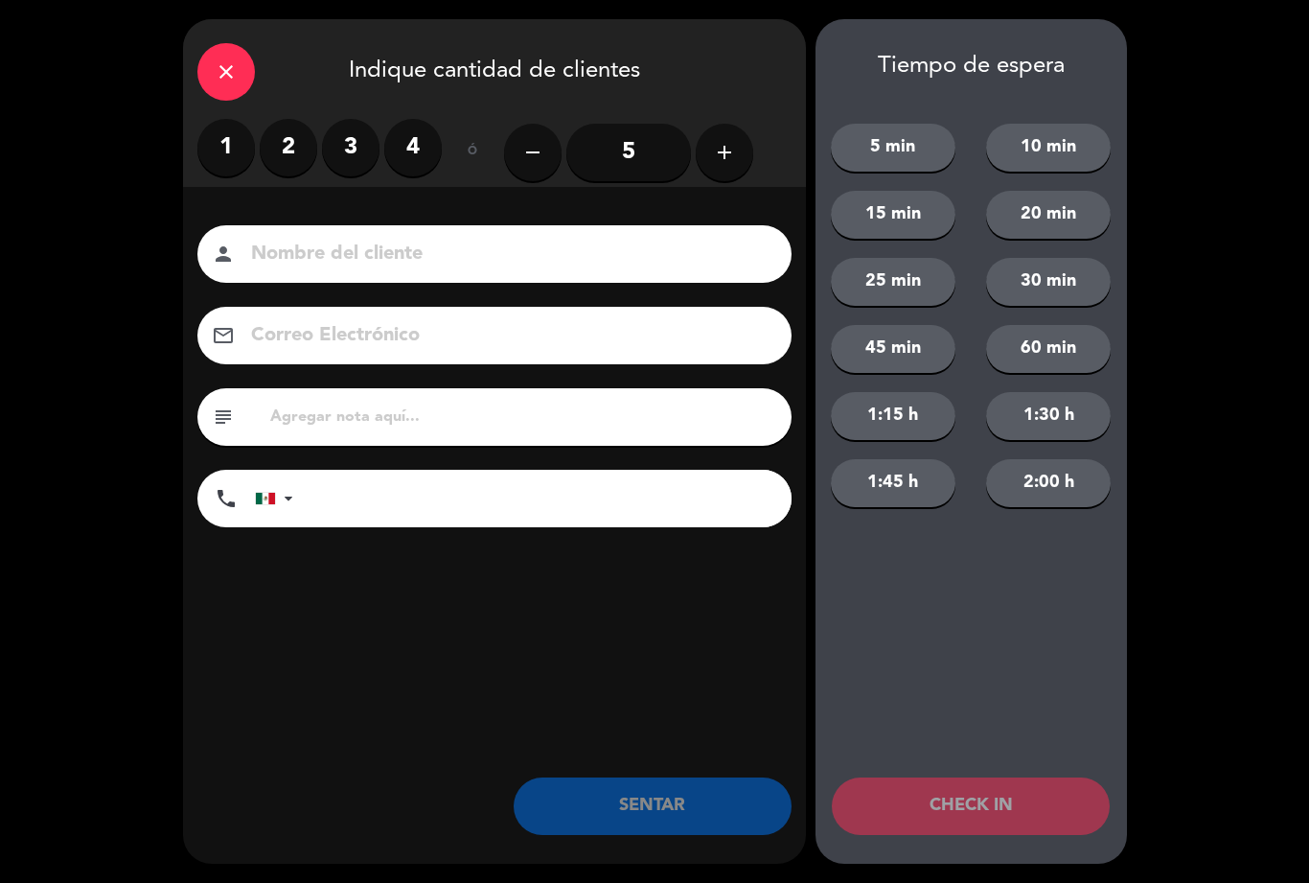
click at [295, 141] on label "2" at bounding box center [289, 148] width 58 height 58
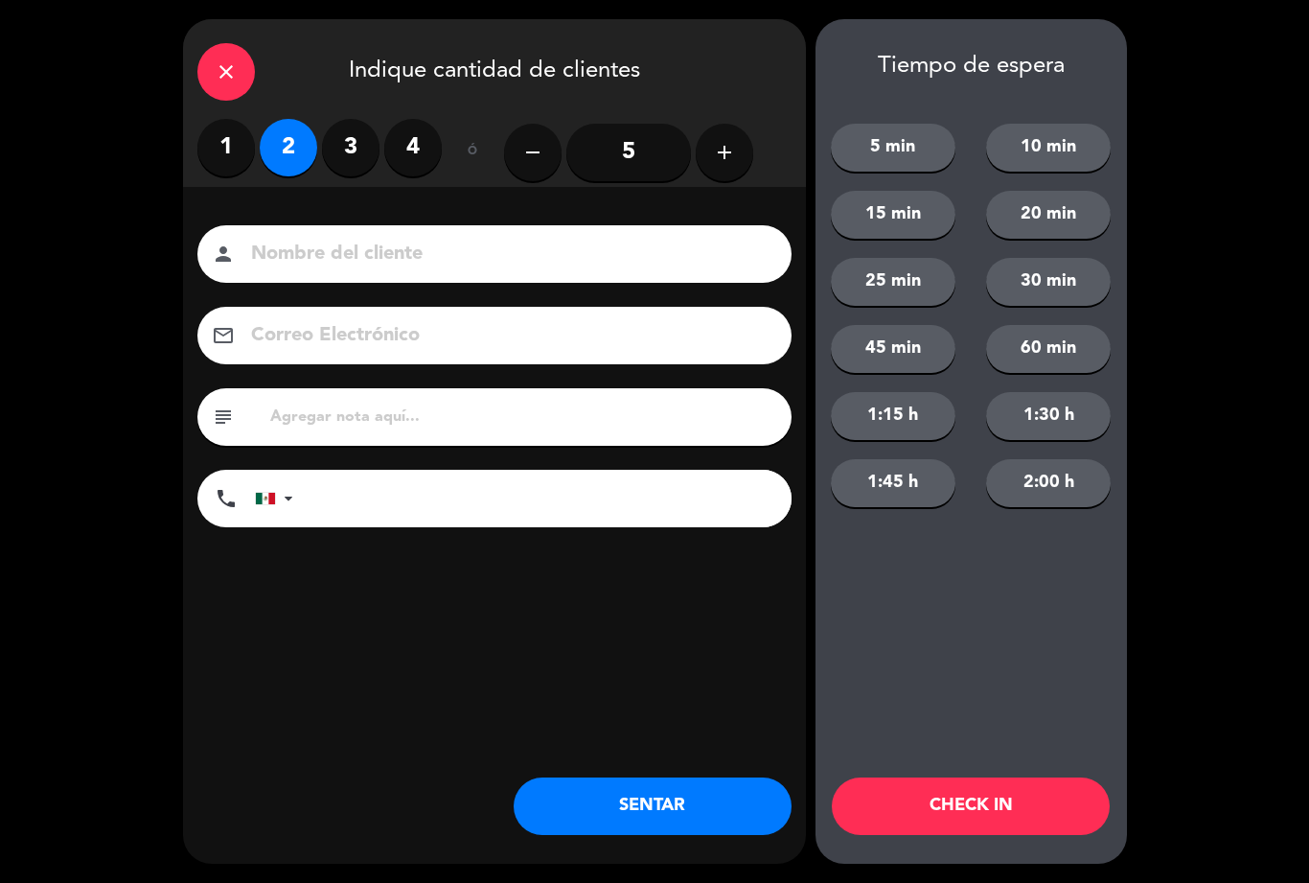
click at [664, 803] on button "SENTAR" at bounding box center [653, 806] width 278 height 58
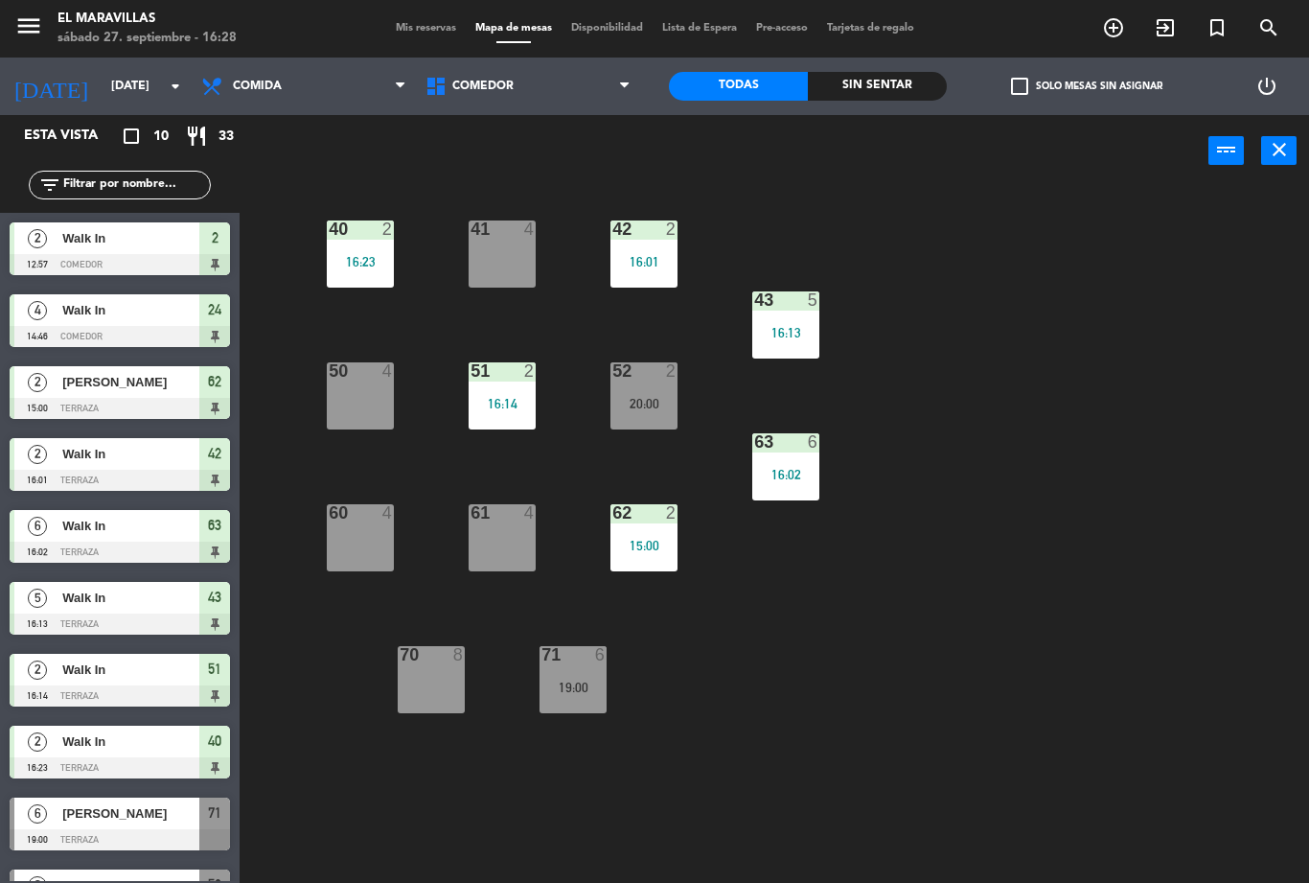
click at [362, 535] on div "60 4" at bounding box center [360, 537] width 67 height 67
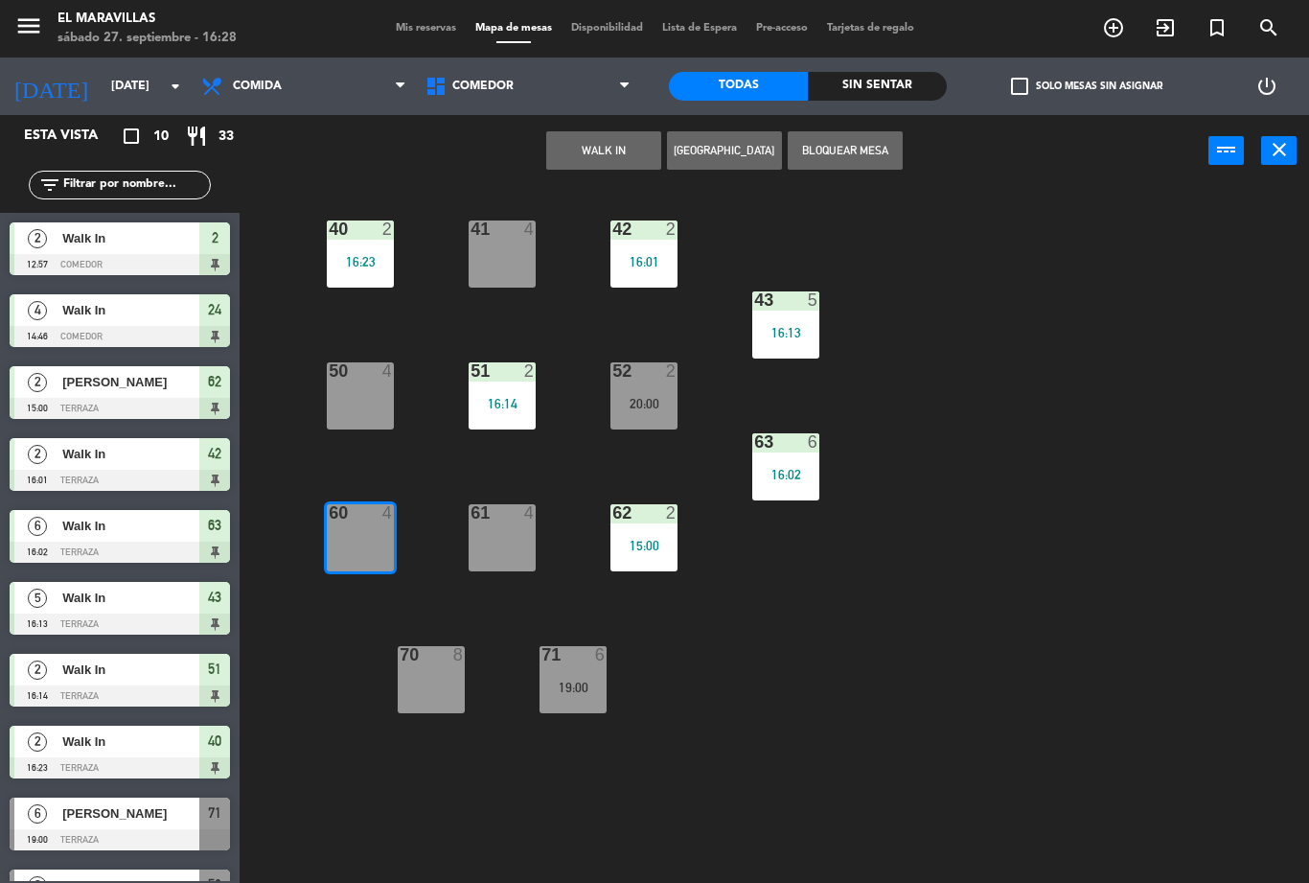
click at [620, 147] on button "WALK IN" at bounding box center [603, 150] width 115 height 38
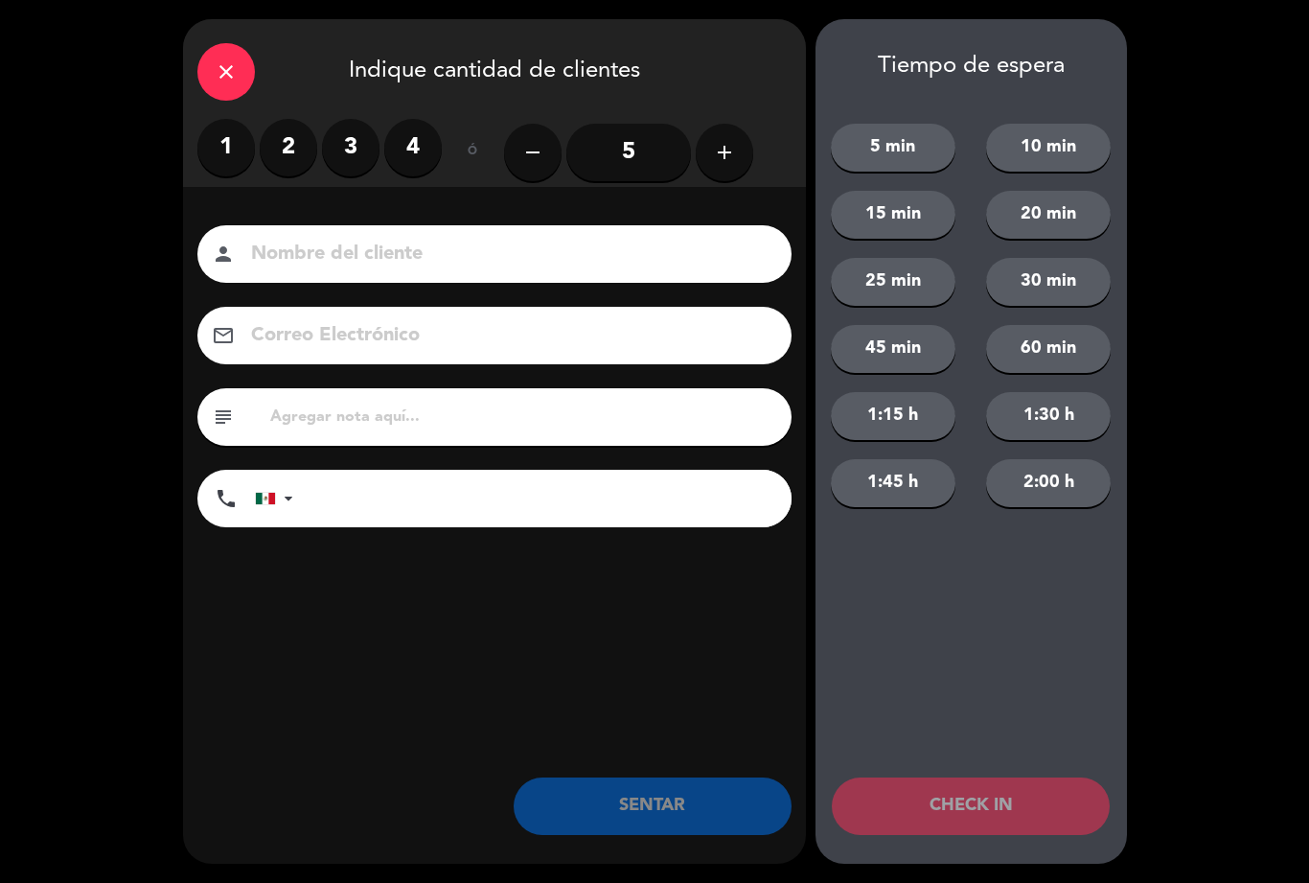
click at [285, 121] on label "2" at bounding box center [289, 148] width 58 height 58
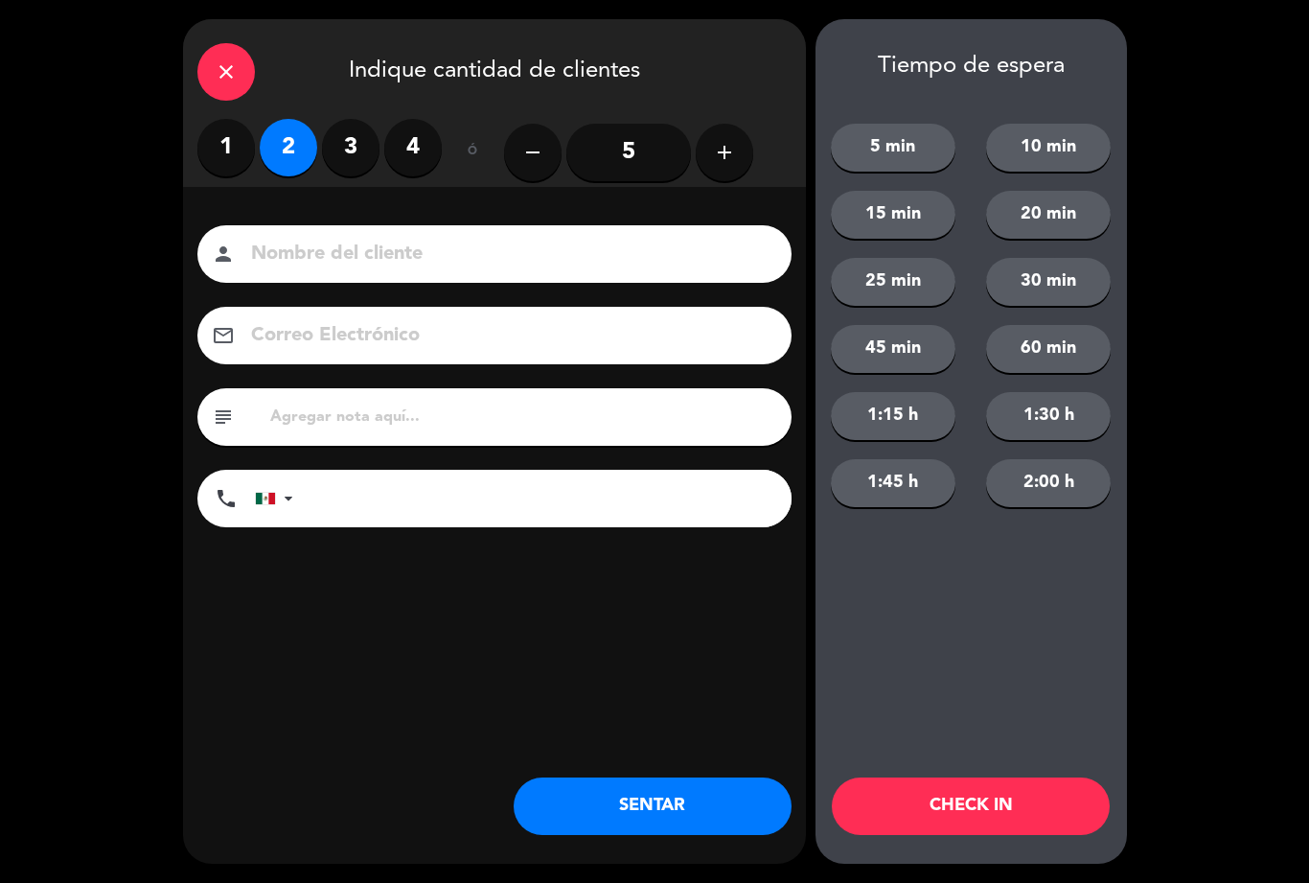
click at [616, 797] on button "SENTAR" at bounding box center [653, 806] width 278 height 58
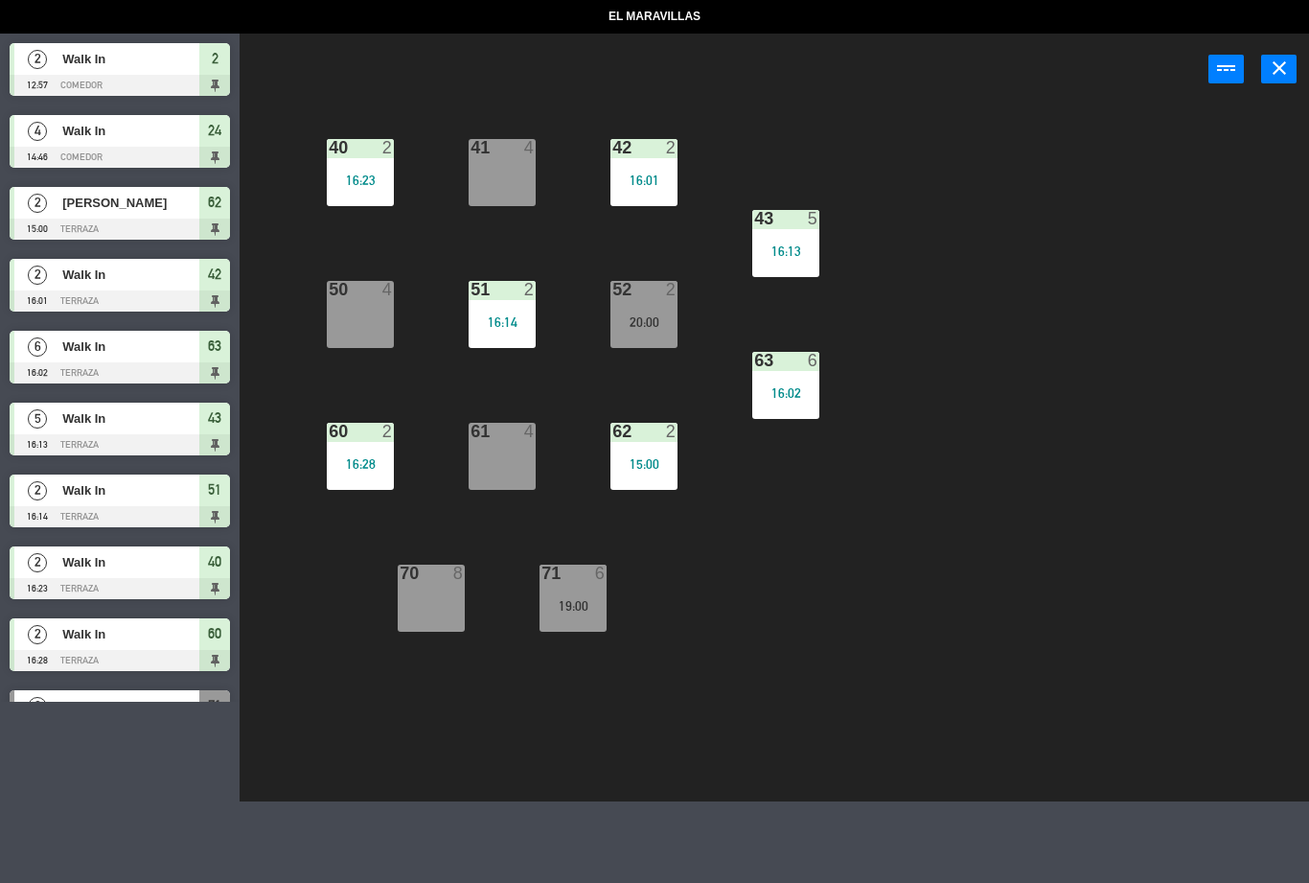
select select "lunch"
select select
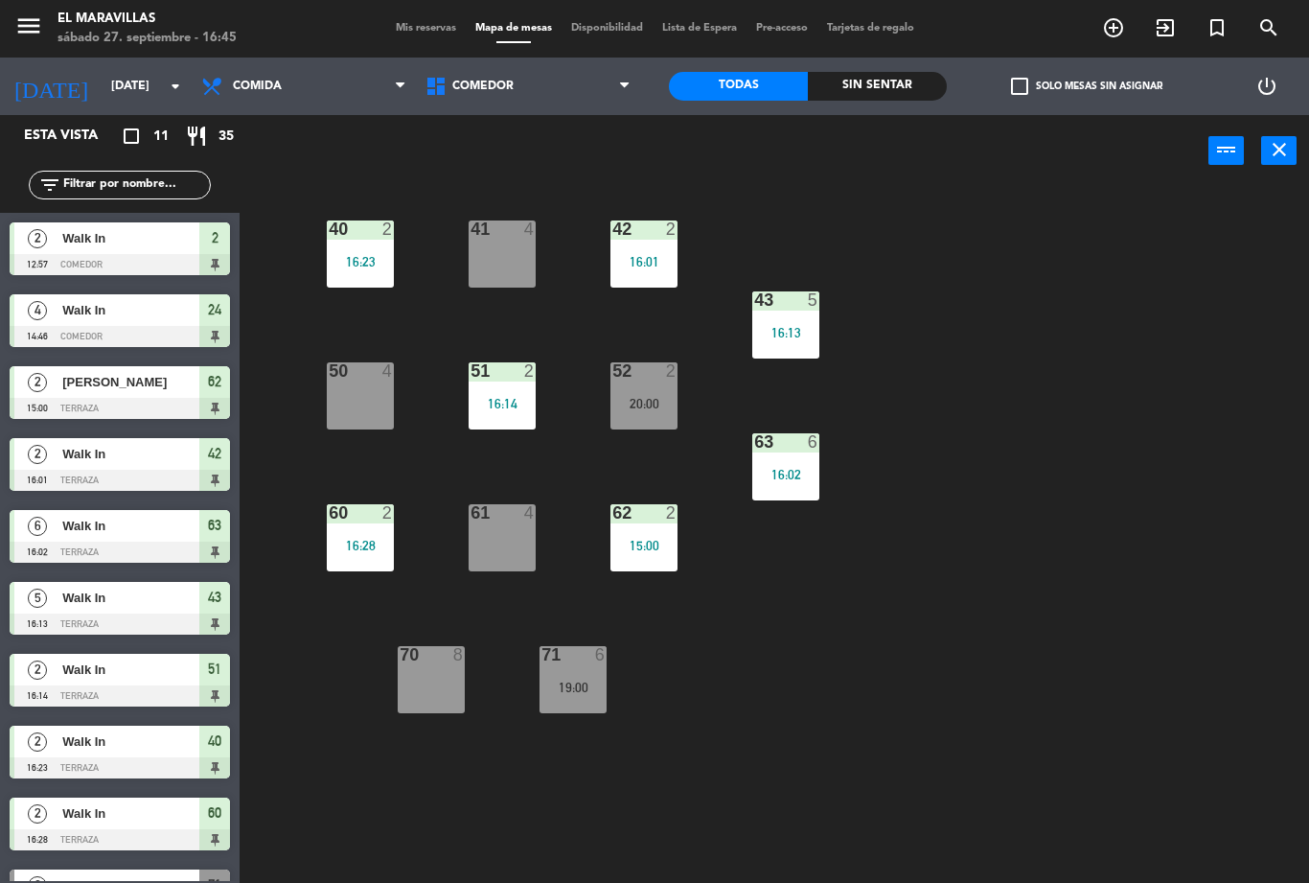
click at [663, 556] on div "62 2 15:00" at bounding box center [644, 537] width 67 height 67
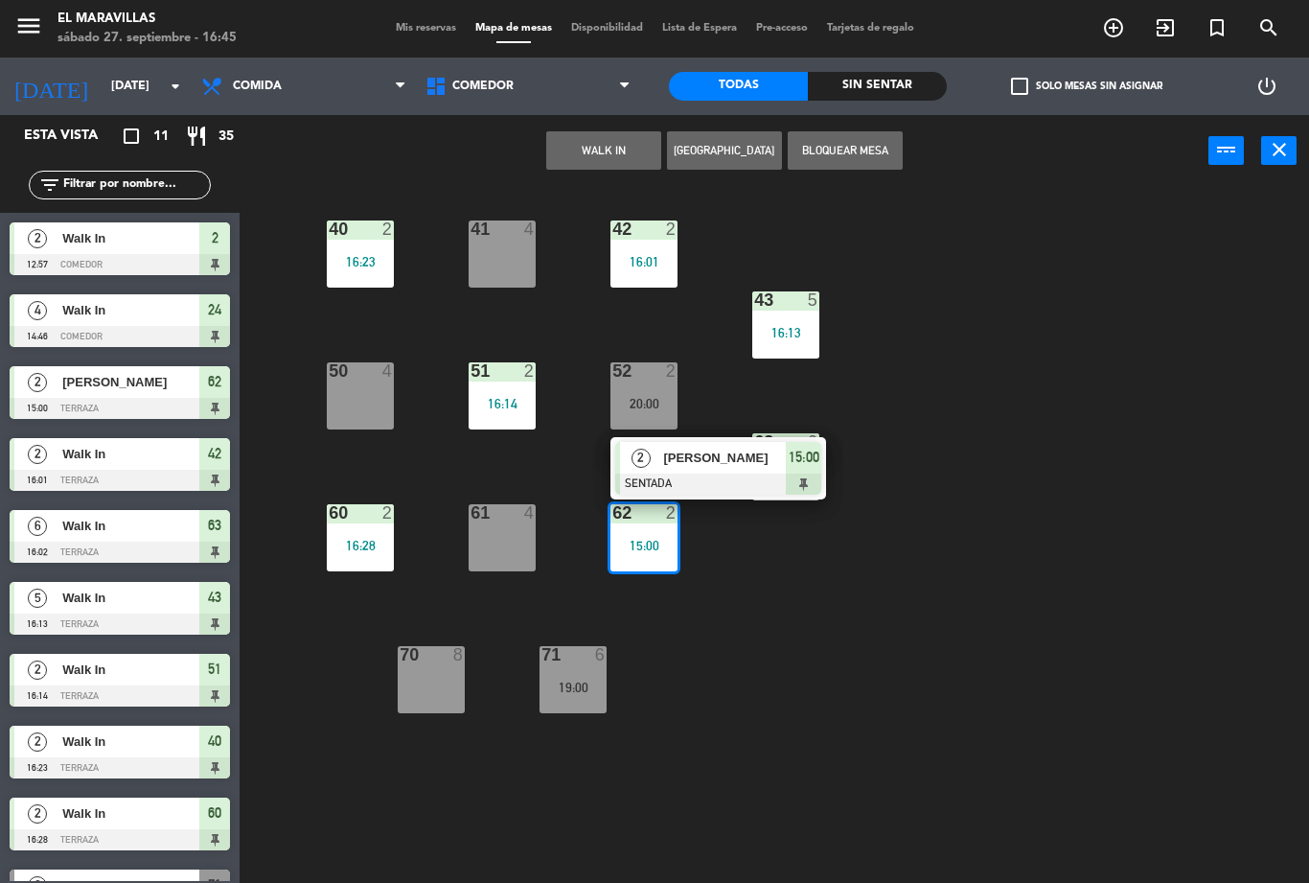
click at [716, 478] on div at bounding box center [718, 483] width 206 height 21
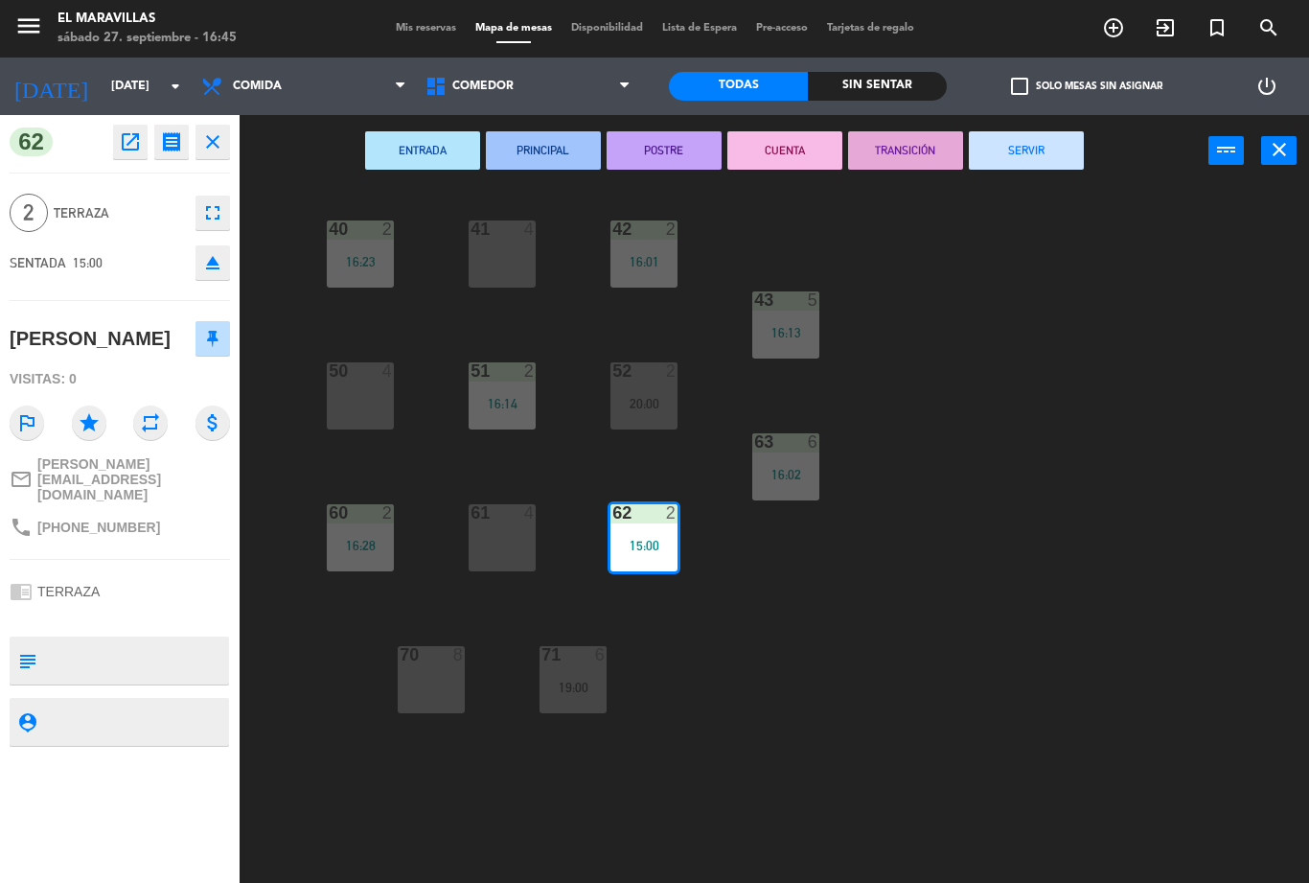
click at [1045, 161] on button "SERVIR" at bounding box center [1026, 150] width 115 height 38
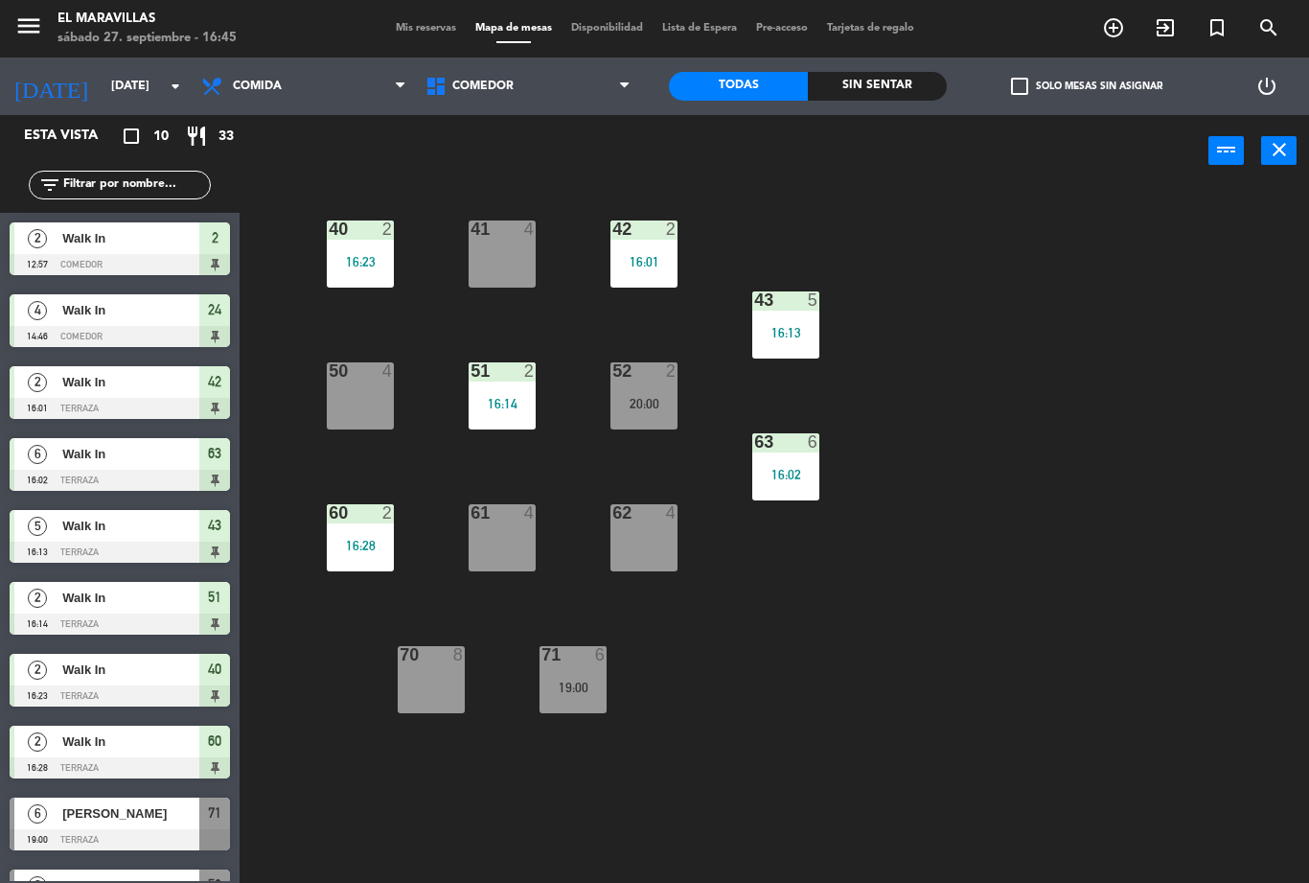
click at [522, 549] on div "61 4" at bounding box center [502, 537] width 67 height 67
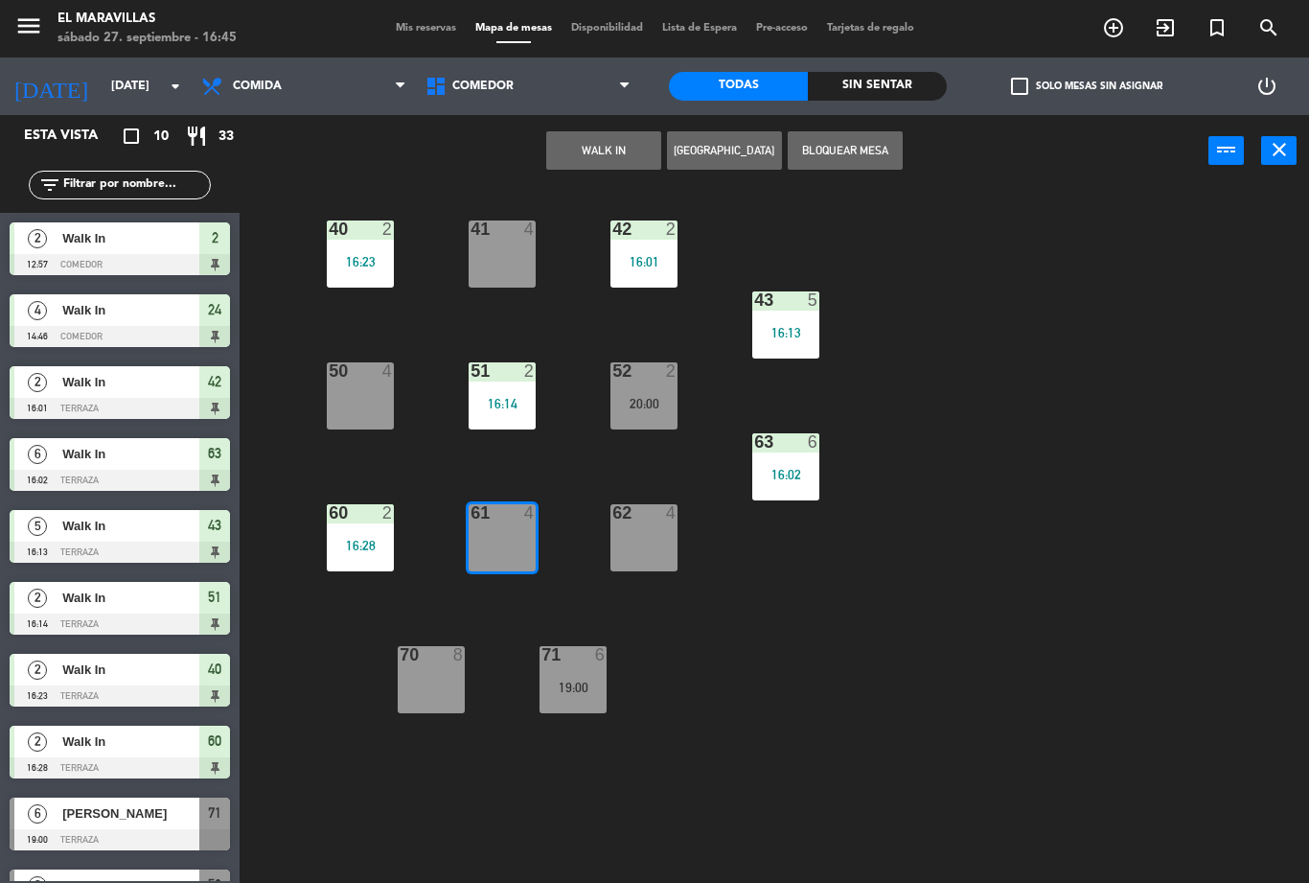
click at [618, 145] on button "WALK IN" at bounding box center [603, 150] width 115 height 38
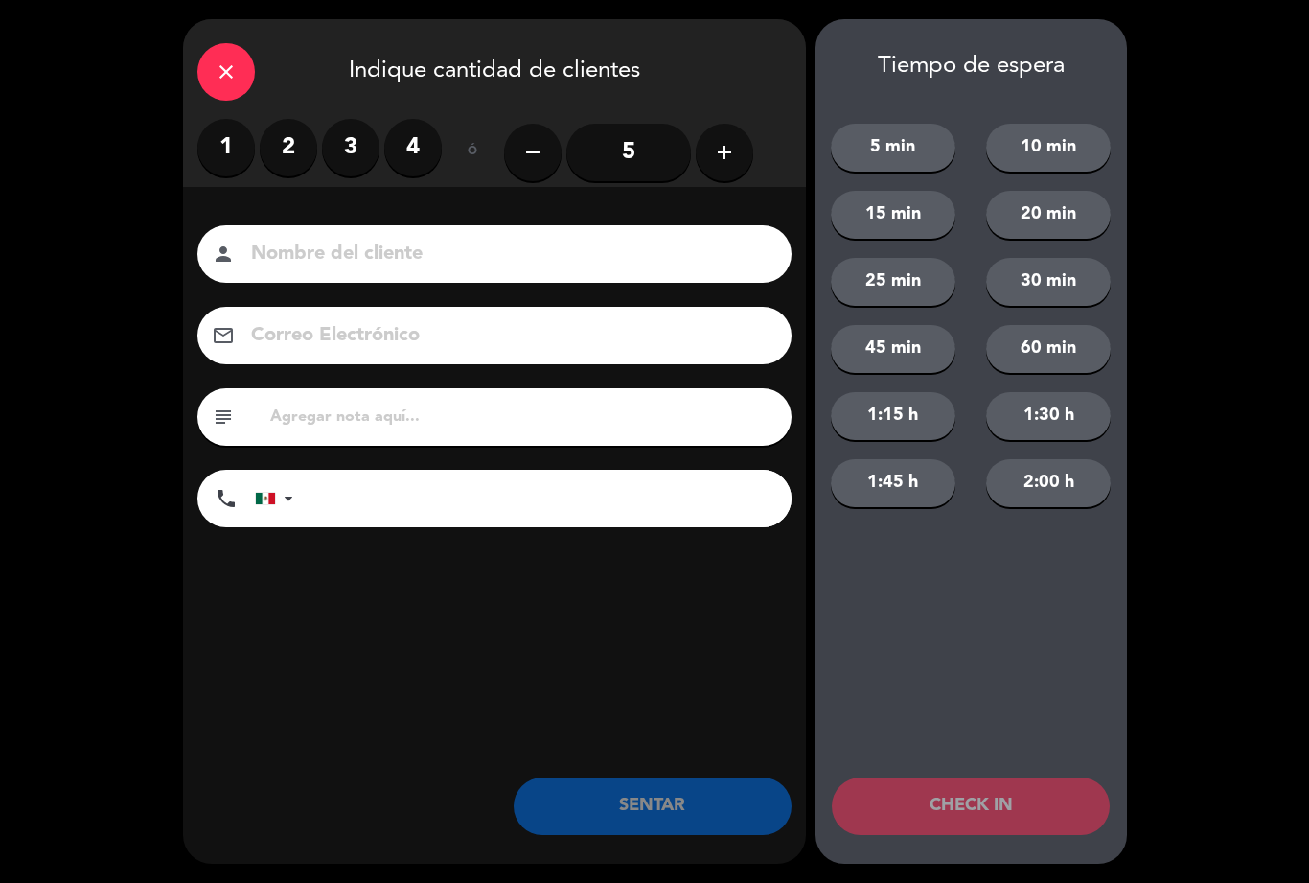
click at [431, 164] on label "4" at bounding box center [413, 148] width 58 height 58
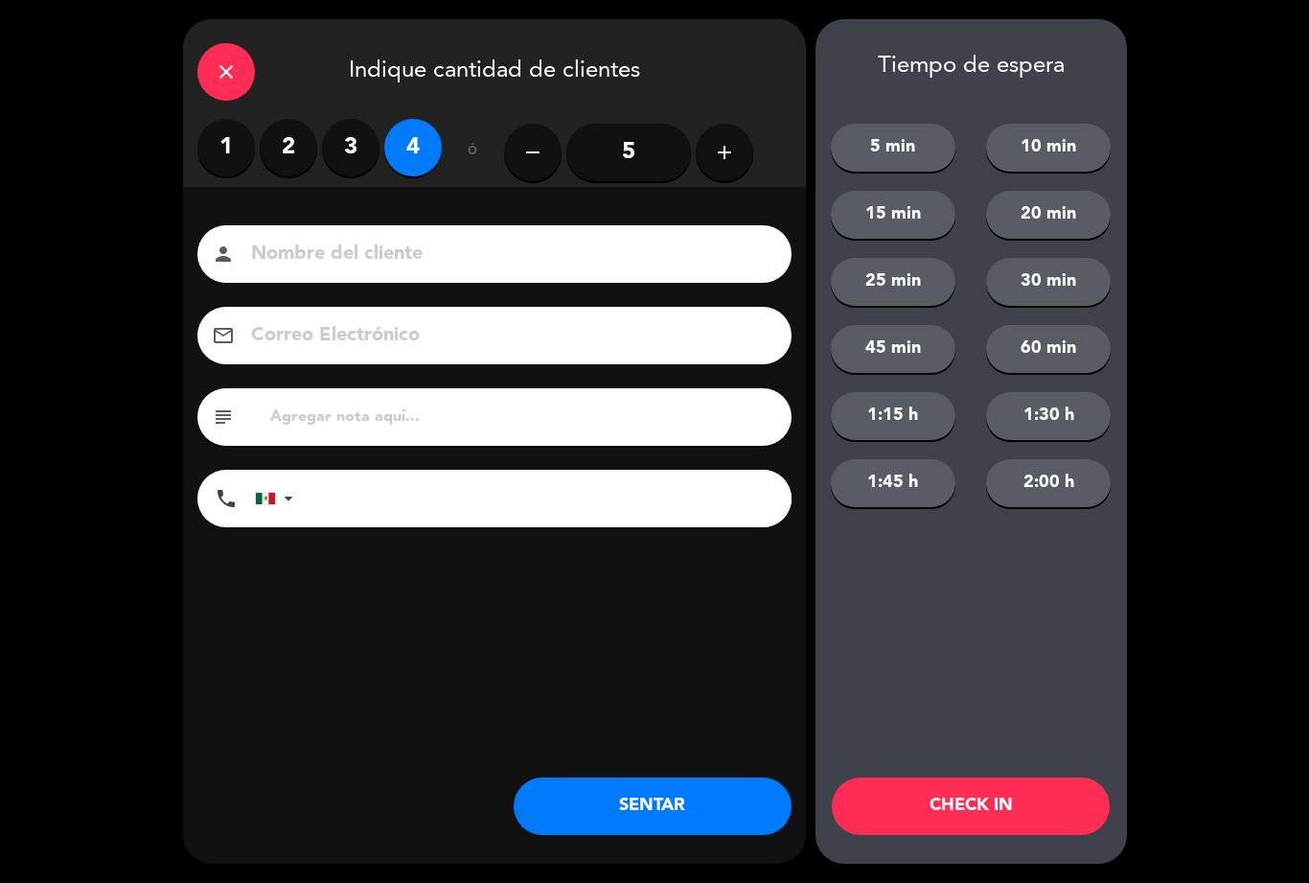
click at [563, 803] on button "SENTAR" at bounding box center [653, 806] width 278 height 58
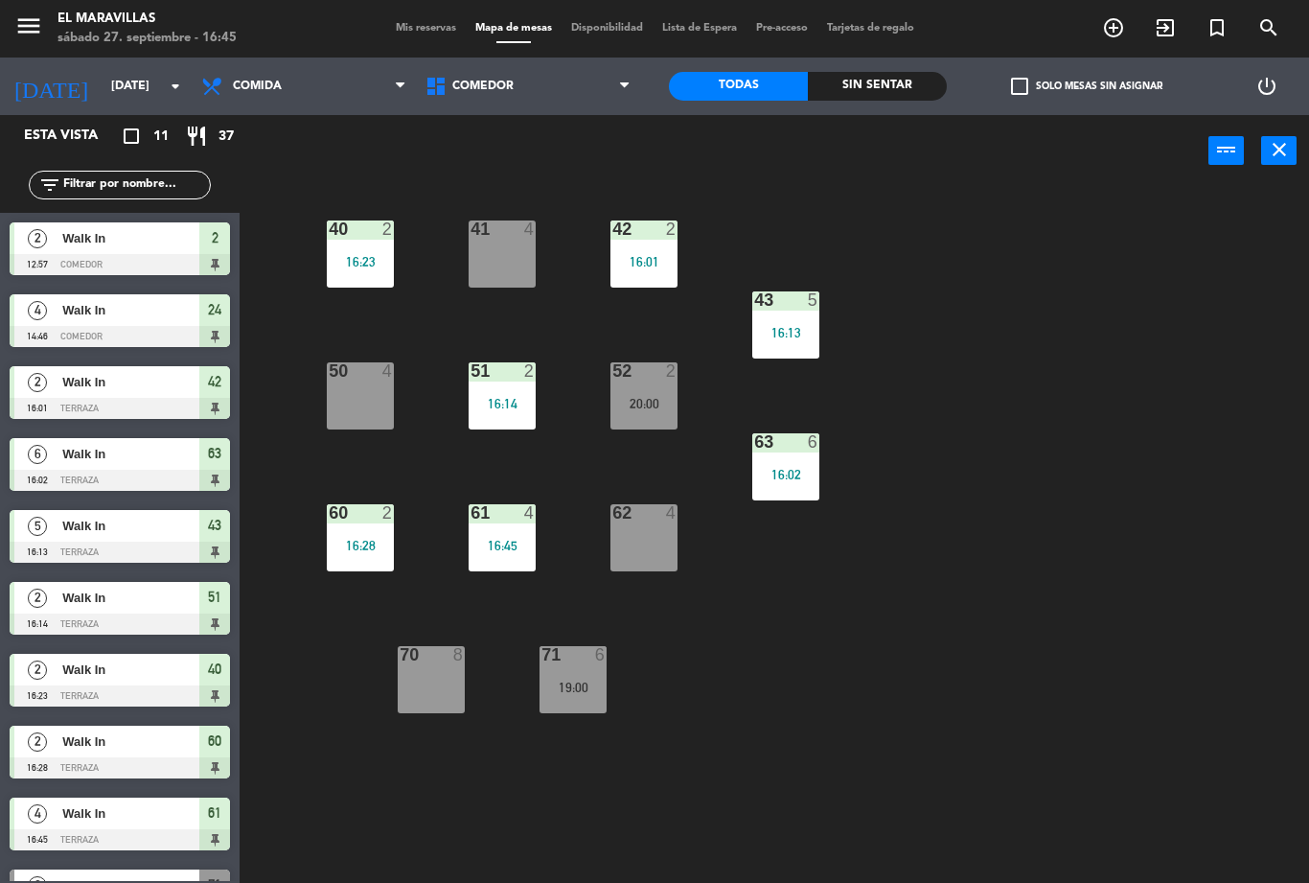
click at [578, 69] on span "Comedor" at bounding box center [528, 86] width 224 height 42
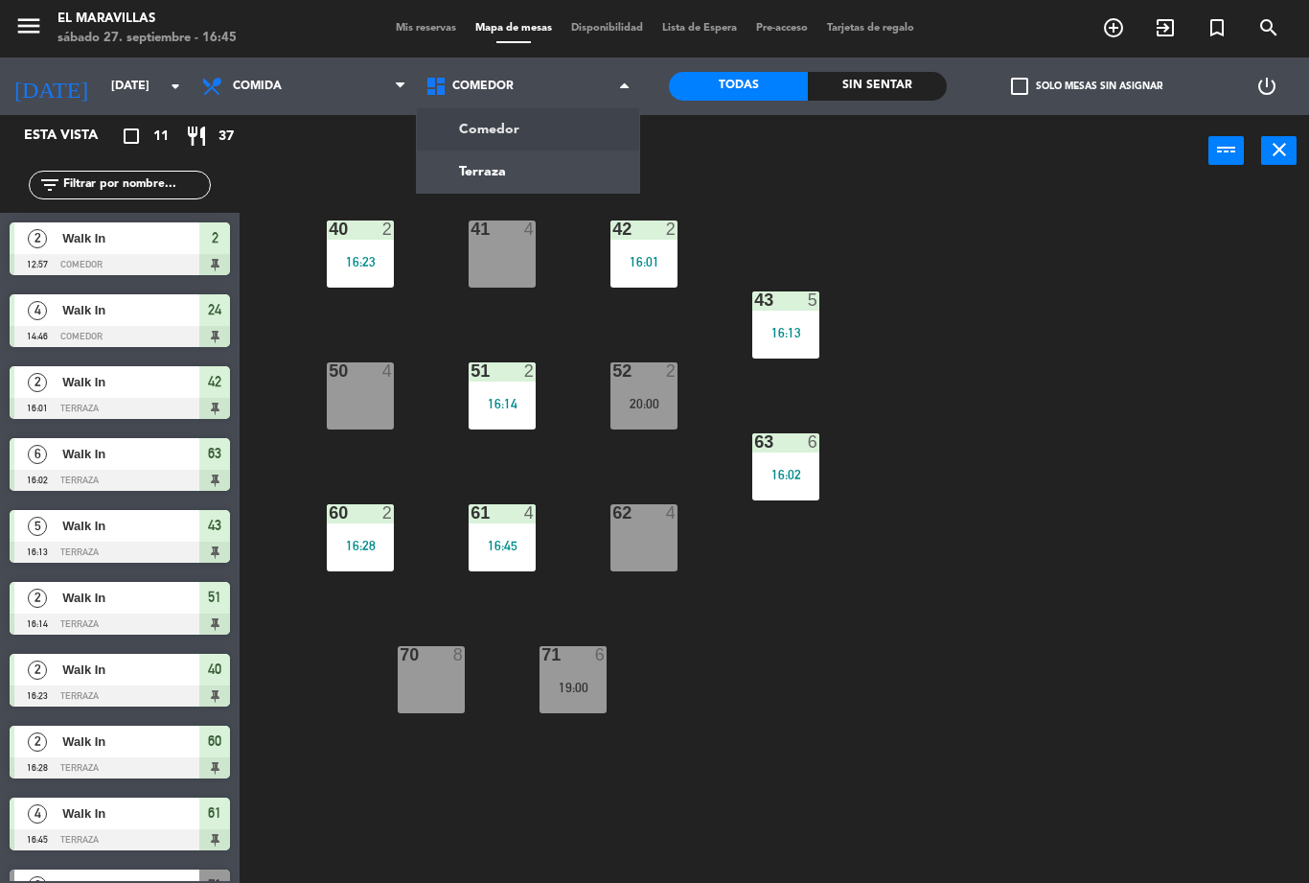
click at [553, 131] on ng-component "menu El Maravillas [DATE] 27. septiembre - 16:45 Mis reservas Mapa de mesas Dis…" at bounding box center [654, 441] width 1309 height 883
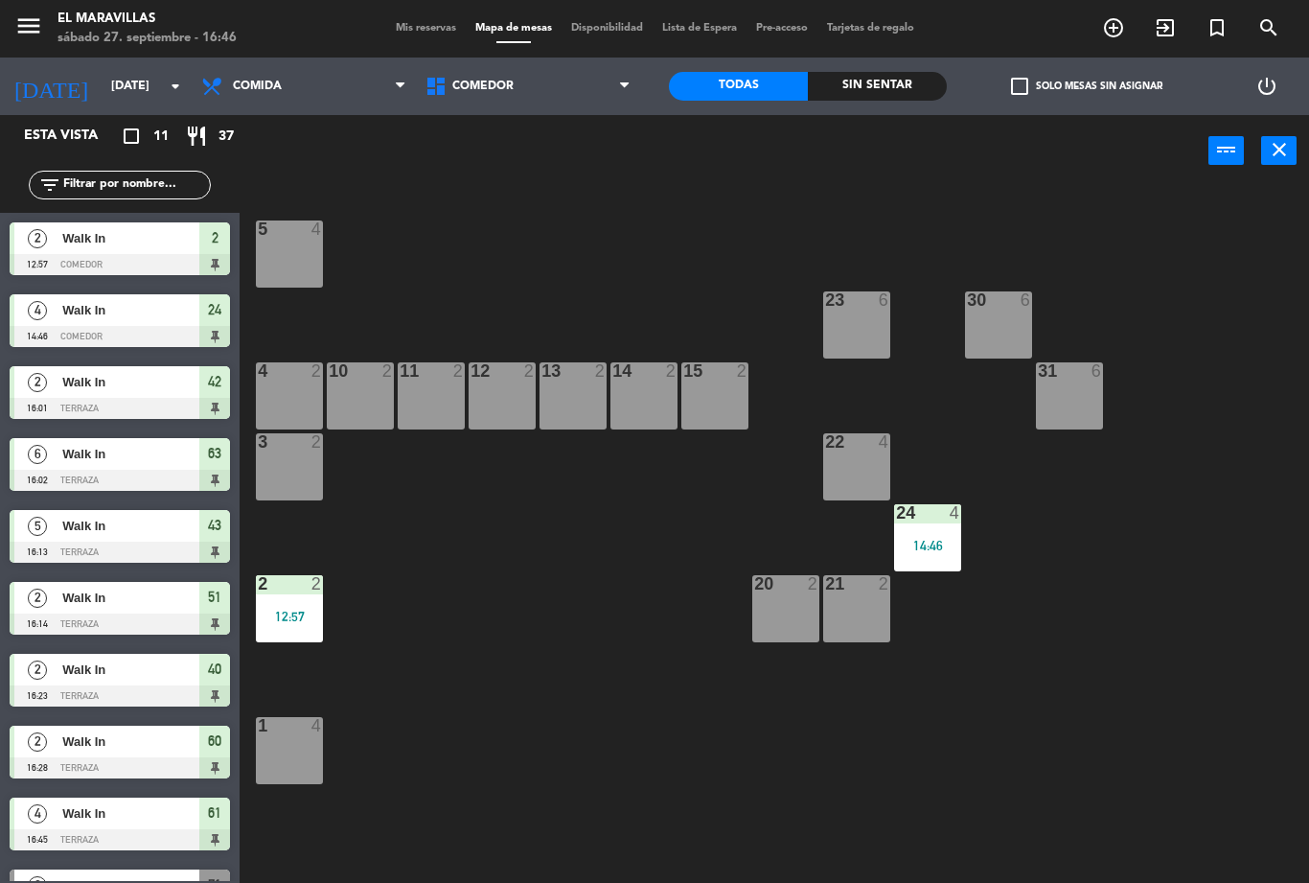
click at [308, 640] on div "2 2 12:57" at bounding box center [289, 608] width 67 height 67
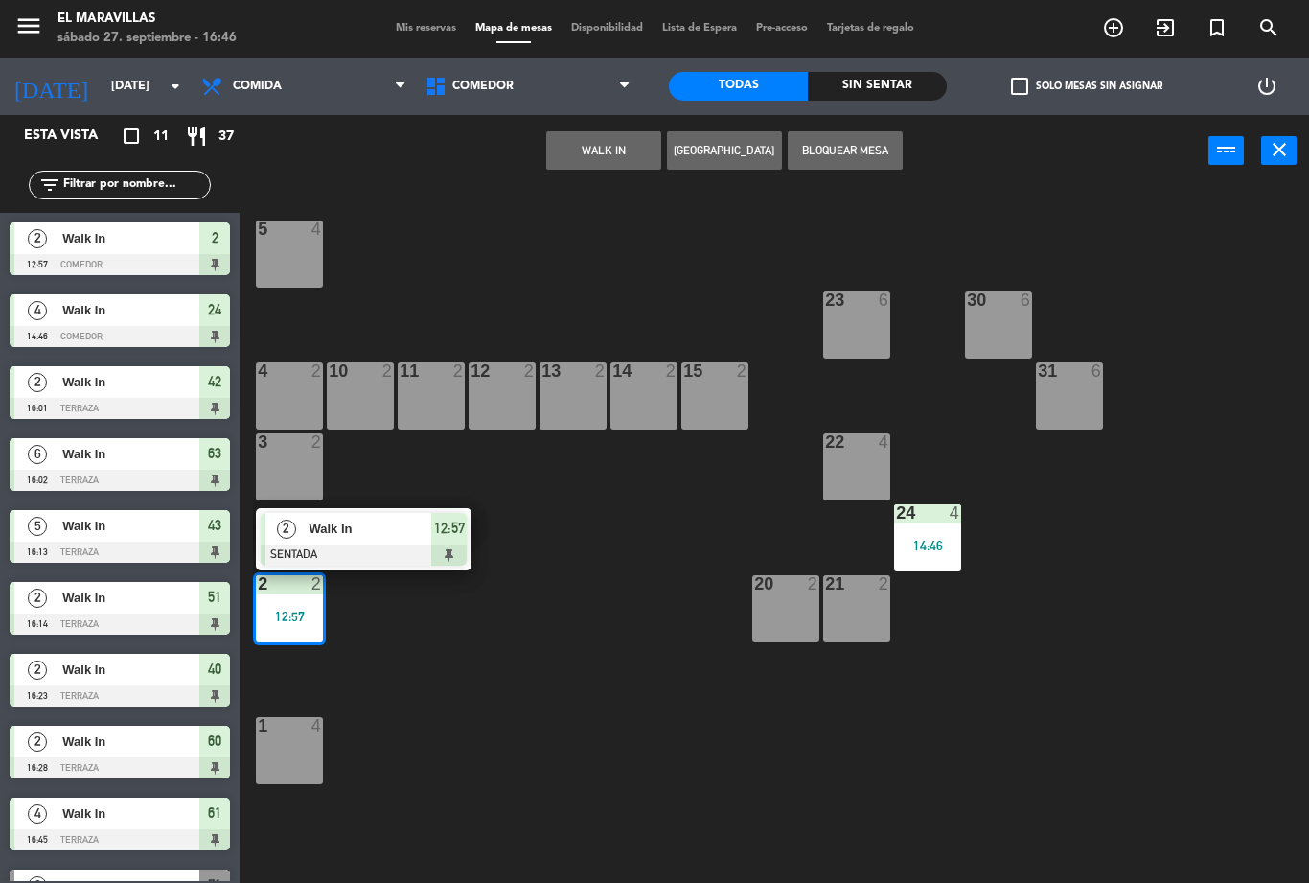
click at [435, 553] on div at bounding box center [364, 554] width 206 height 21
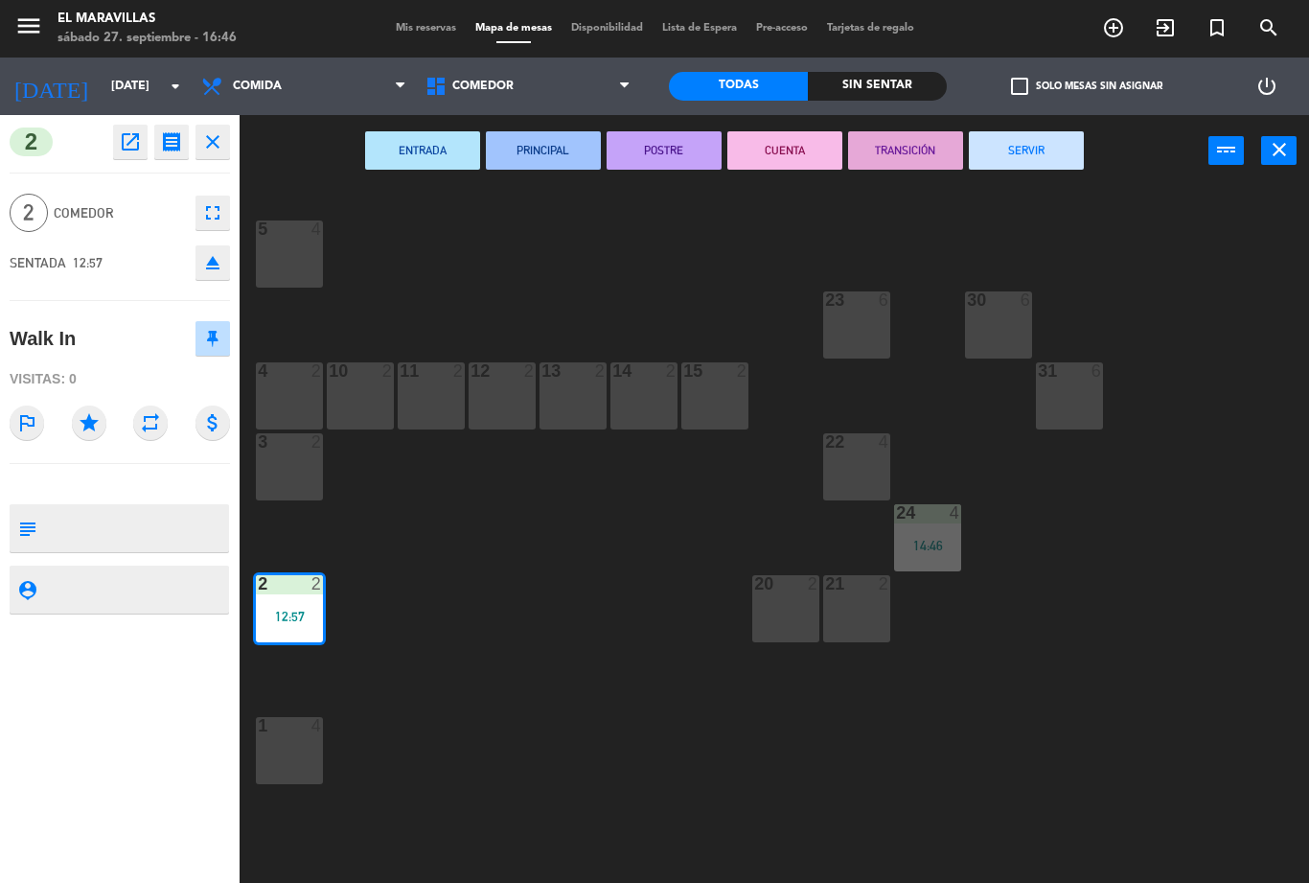
click at [1040, 153] on button "SERVIR" at bounding box center [1026, 150] width 115 height 38
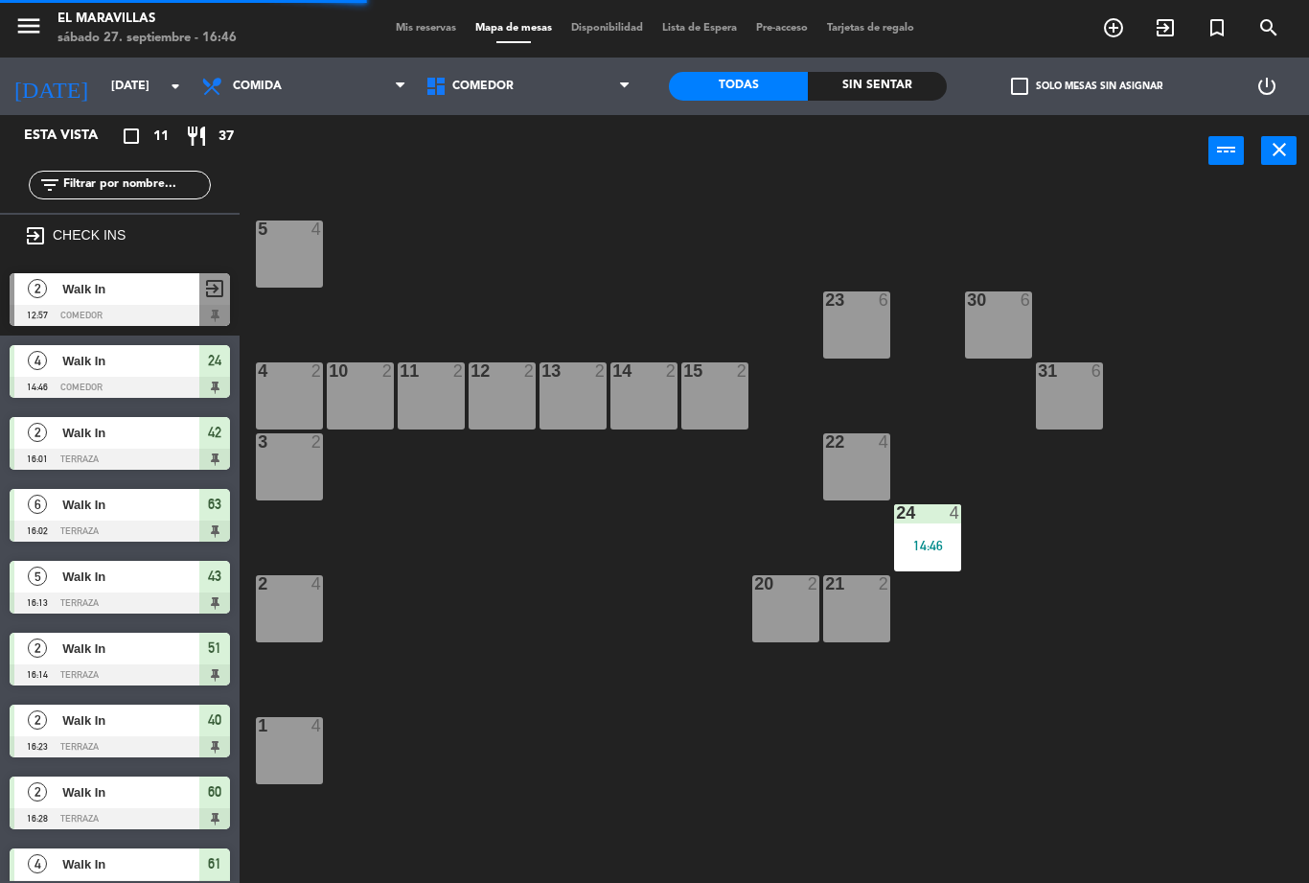
click at [913, 541] on div "14:46" at bounding box center [927, 545] width 67 height 13
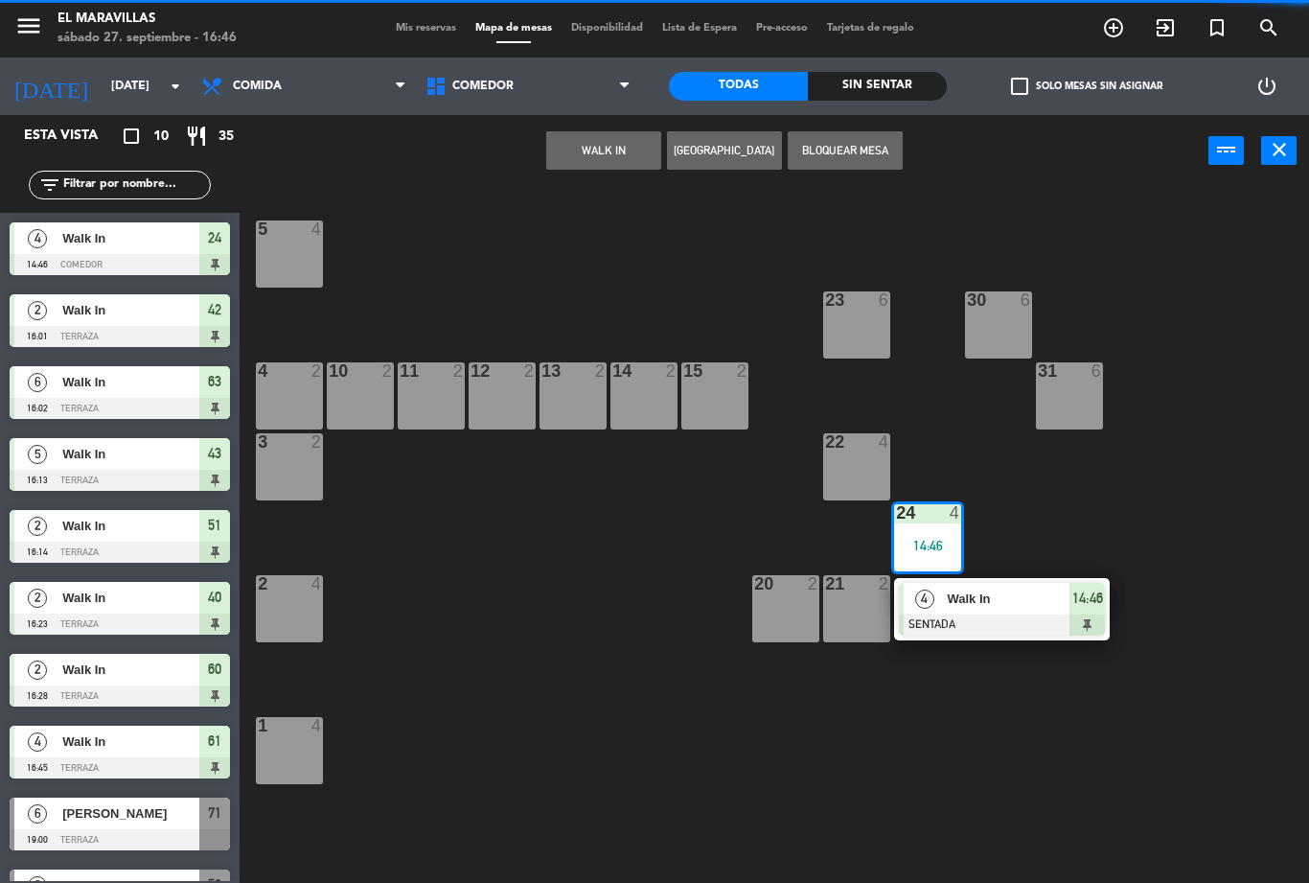
click at [968, 602] on span "Walk In" at bounding box center [1008, 598] width 123 height 20
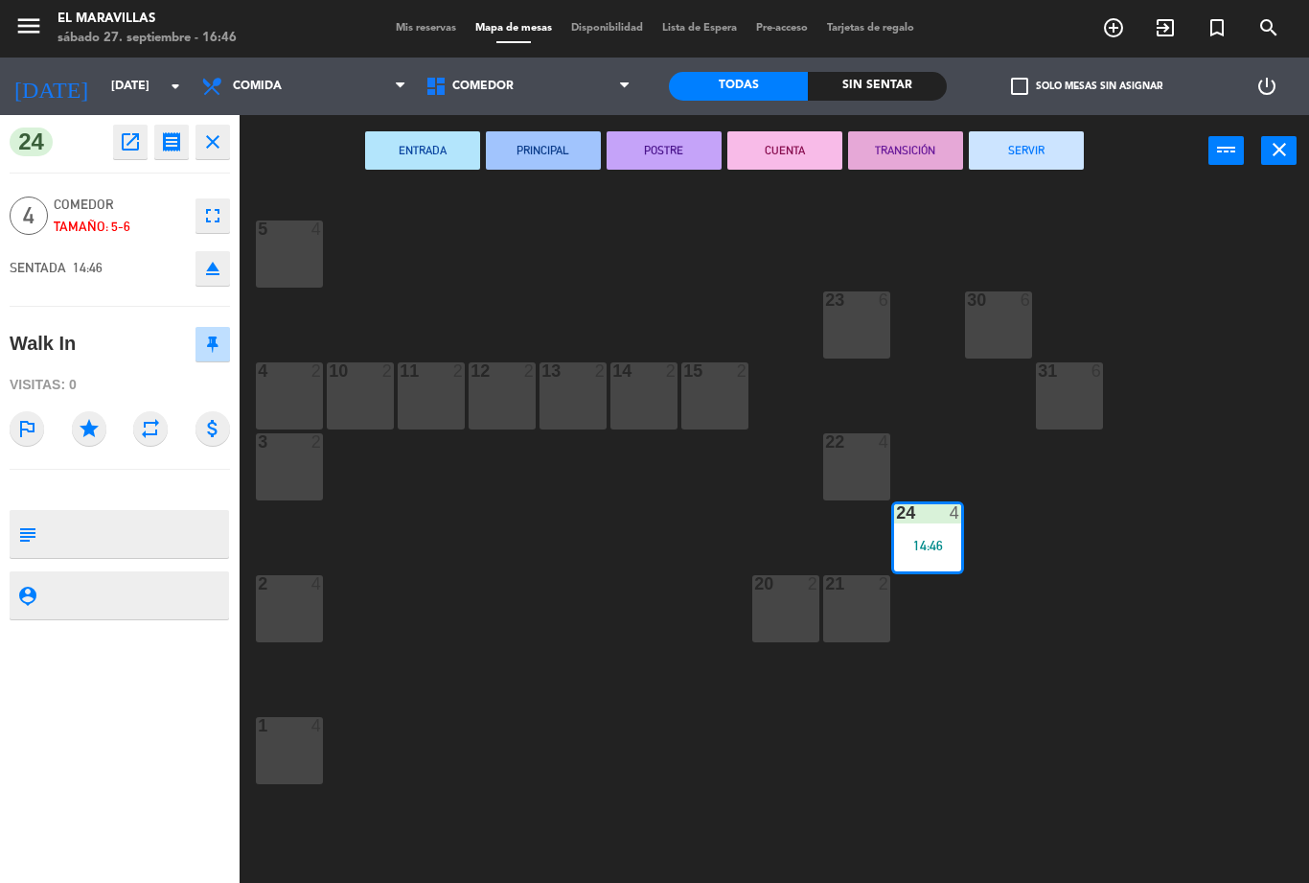
click at [1031, 151] on button "SERVIR" at bounding box center [1026, 150] width 115 height 38
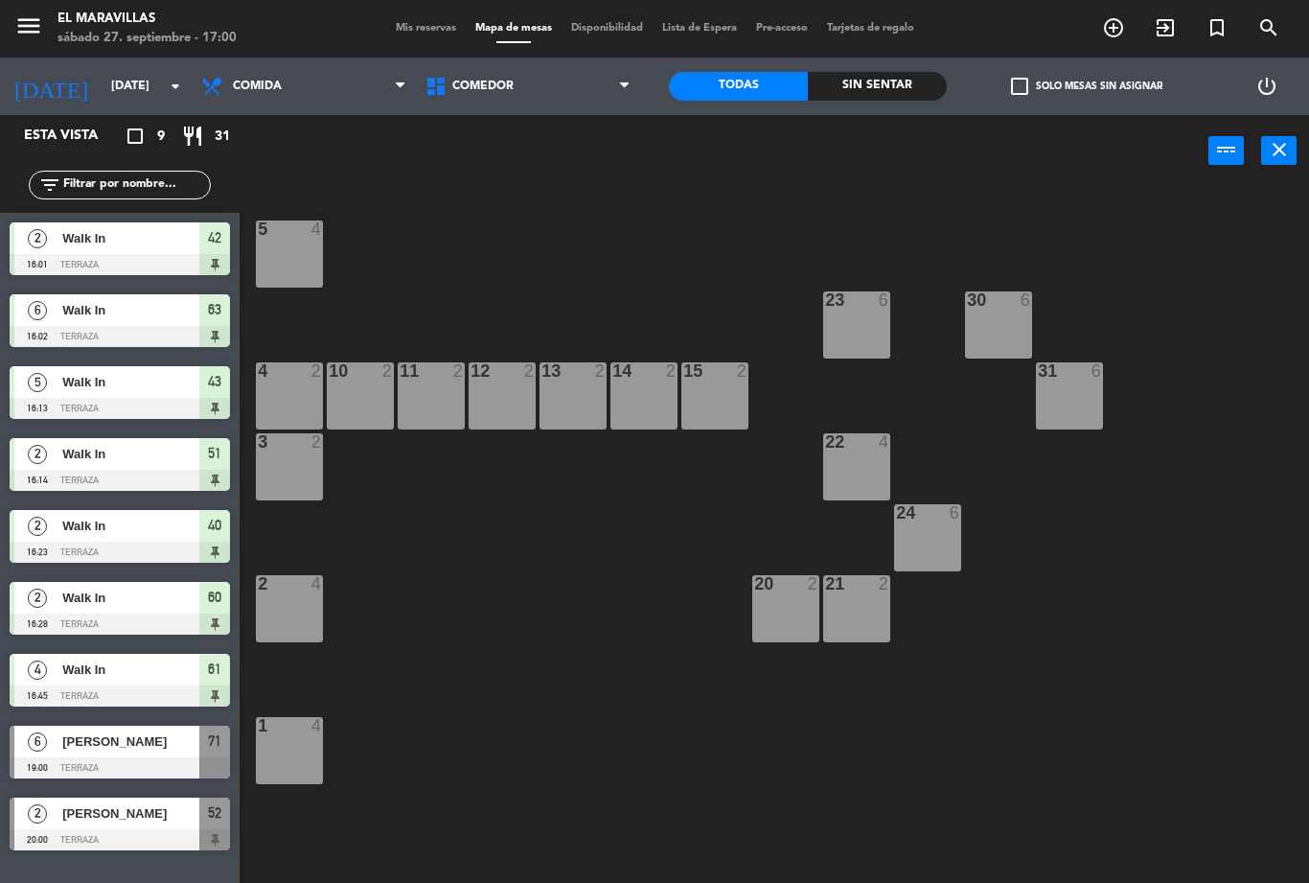
click at [429, 649] on div "5 4 23 6 30 6 4 2 10 2 11 2 12 2 13 2 14 2 15 2 31 6 3 2 22 4 24 6 2 4 20 2 21 …" at bounding box center [781, 535] width 1056 height 696
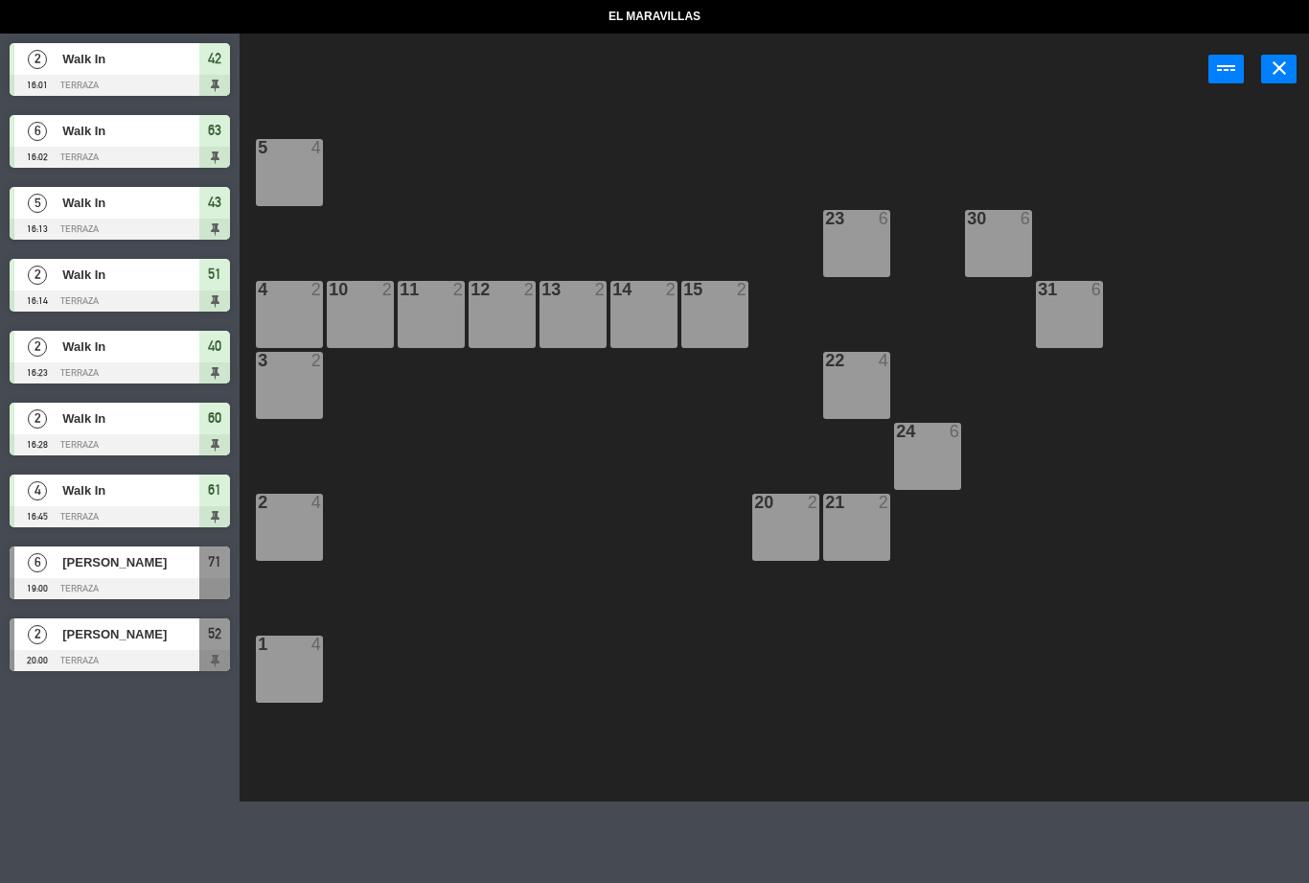
select select "lunch"
select select
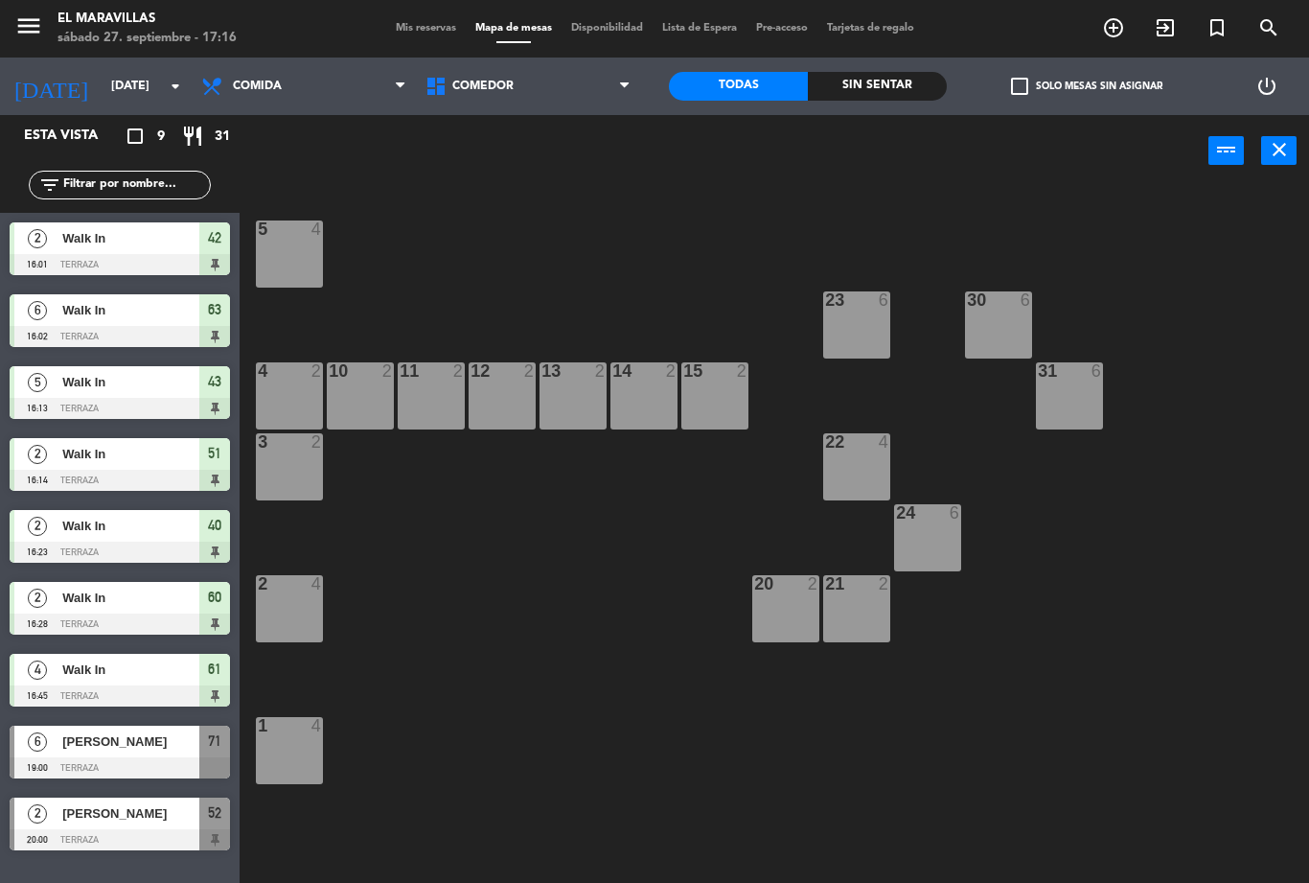
click at [489, 80] on span "Comedor" at bounding box center [482, 86] width 61 height 13
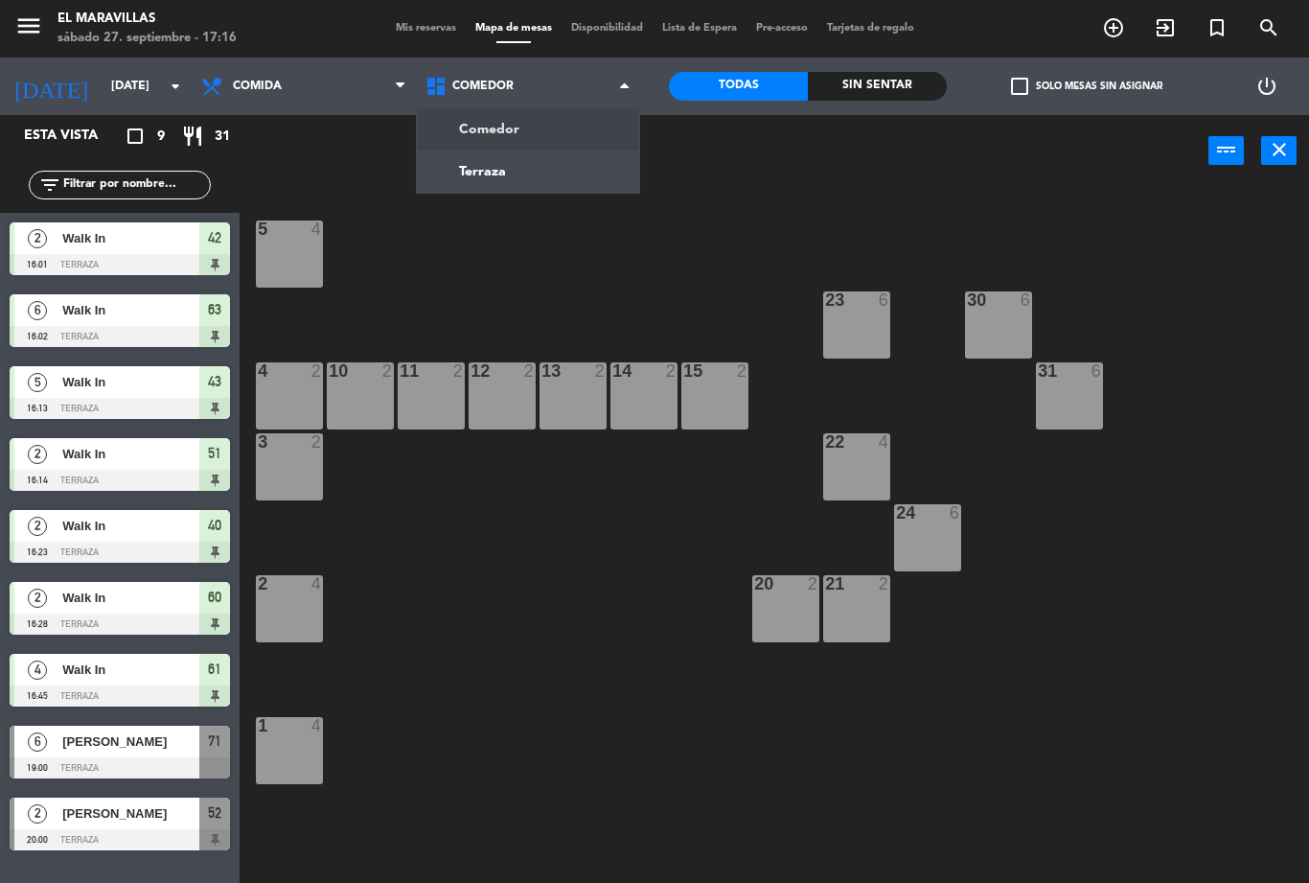
click at [543, 173] on ng-component "menu El Maravillas [DATE] 27. septiembre - 17:16 Mis reservas Mapa de mesas Dis…" at bounding box center [654, 441] width 1309 height 883
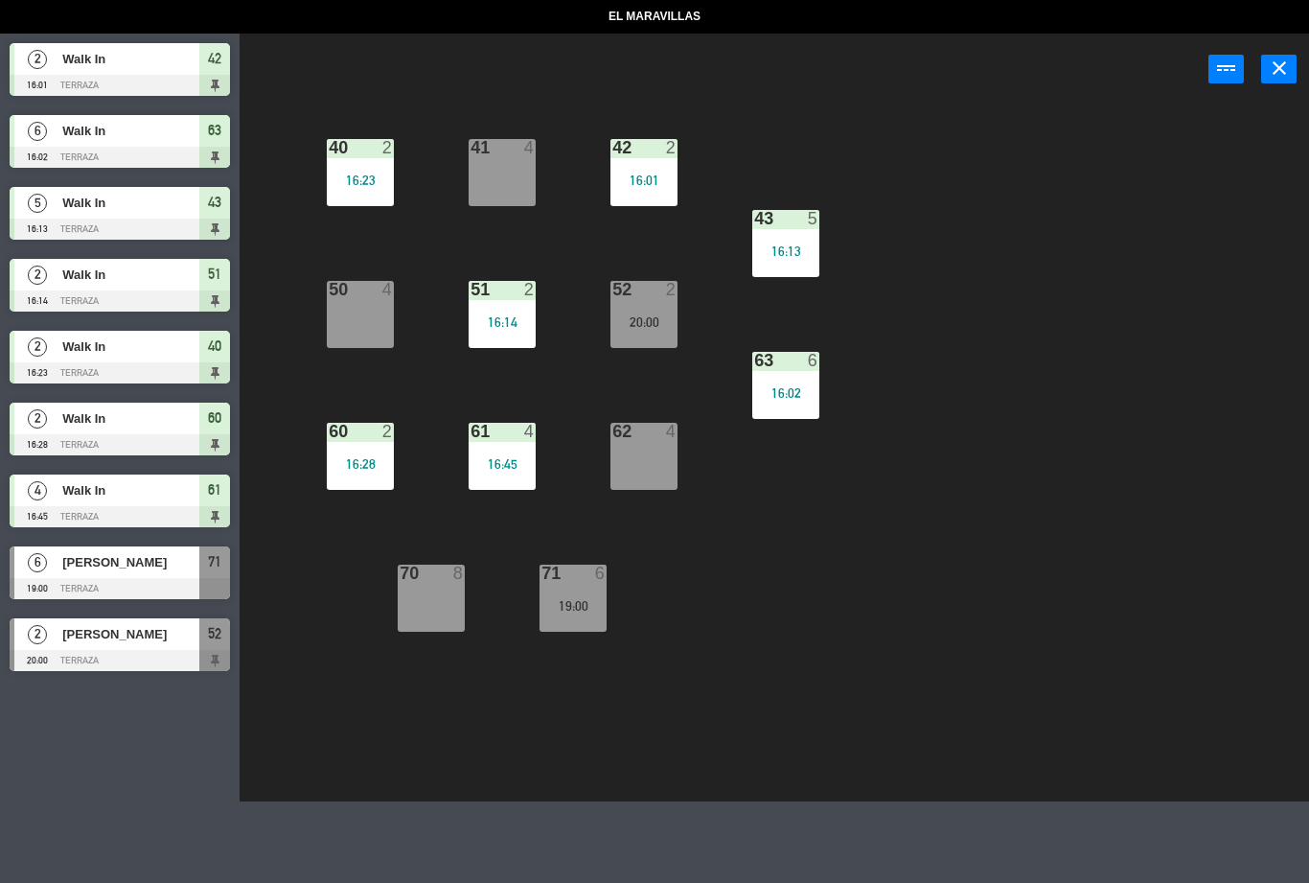
select select "lunch"
select select
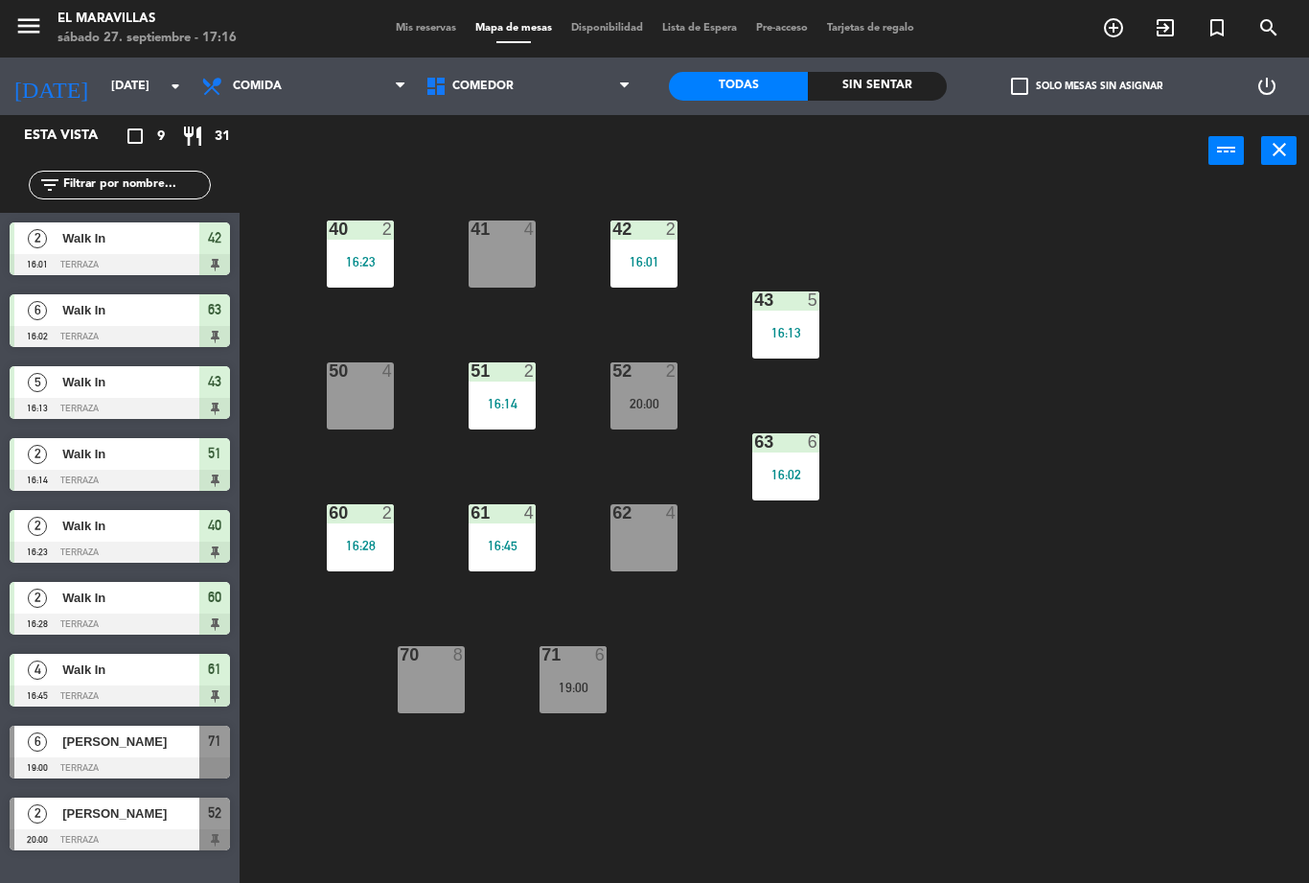
click at [511, 254] on div "41 4" at bounding box center [502, 253] width 67 height 67
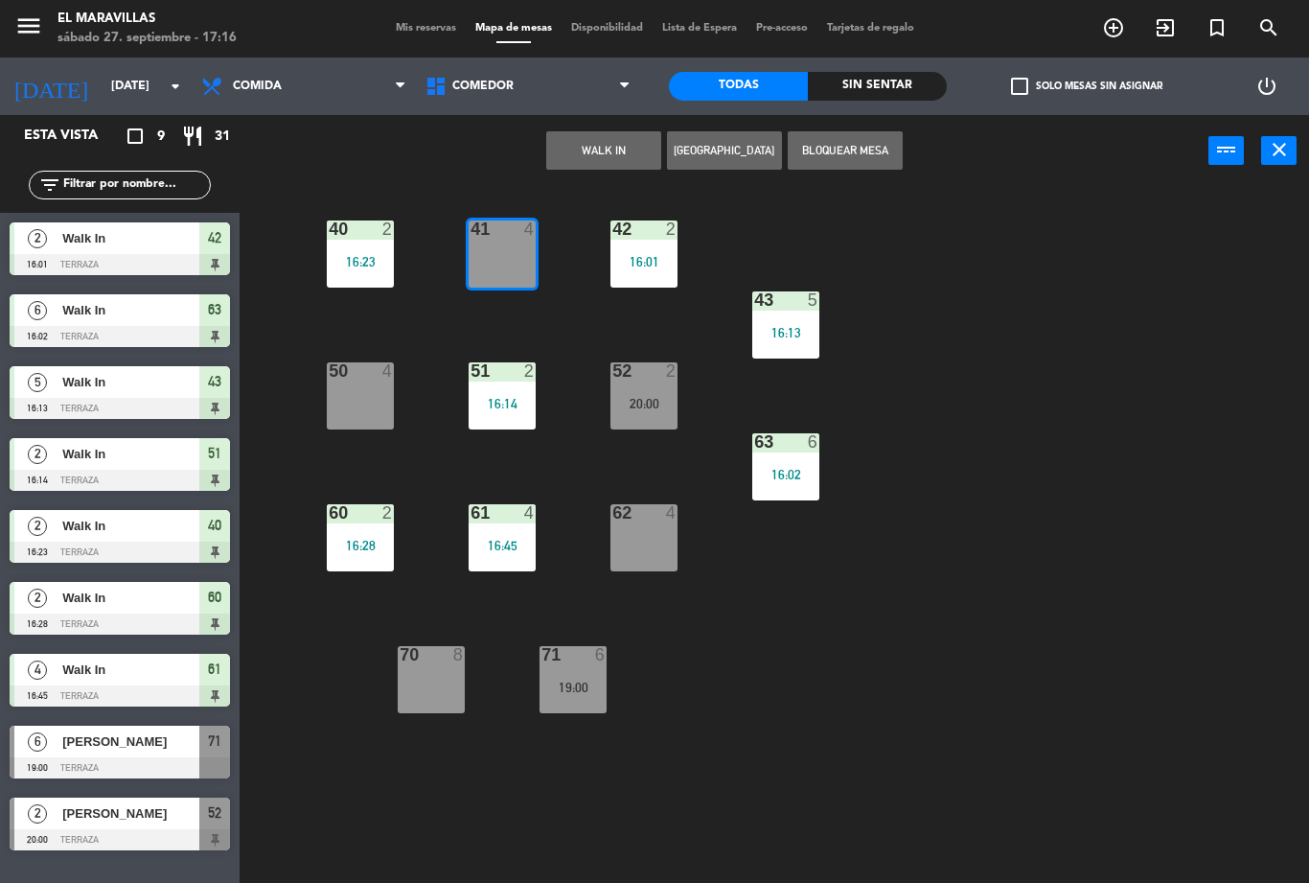
click at [607, 141] on button "WALK IN" at bounding box center [603, 150] width 115 height 38
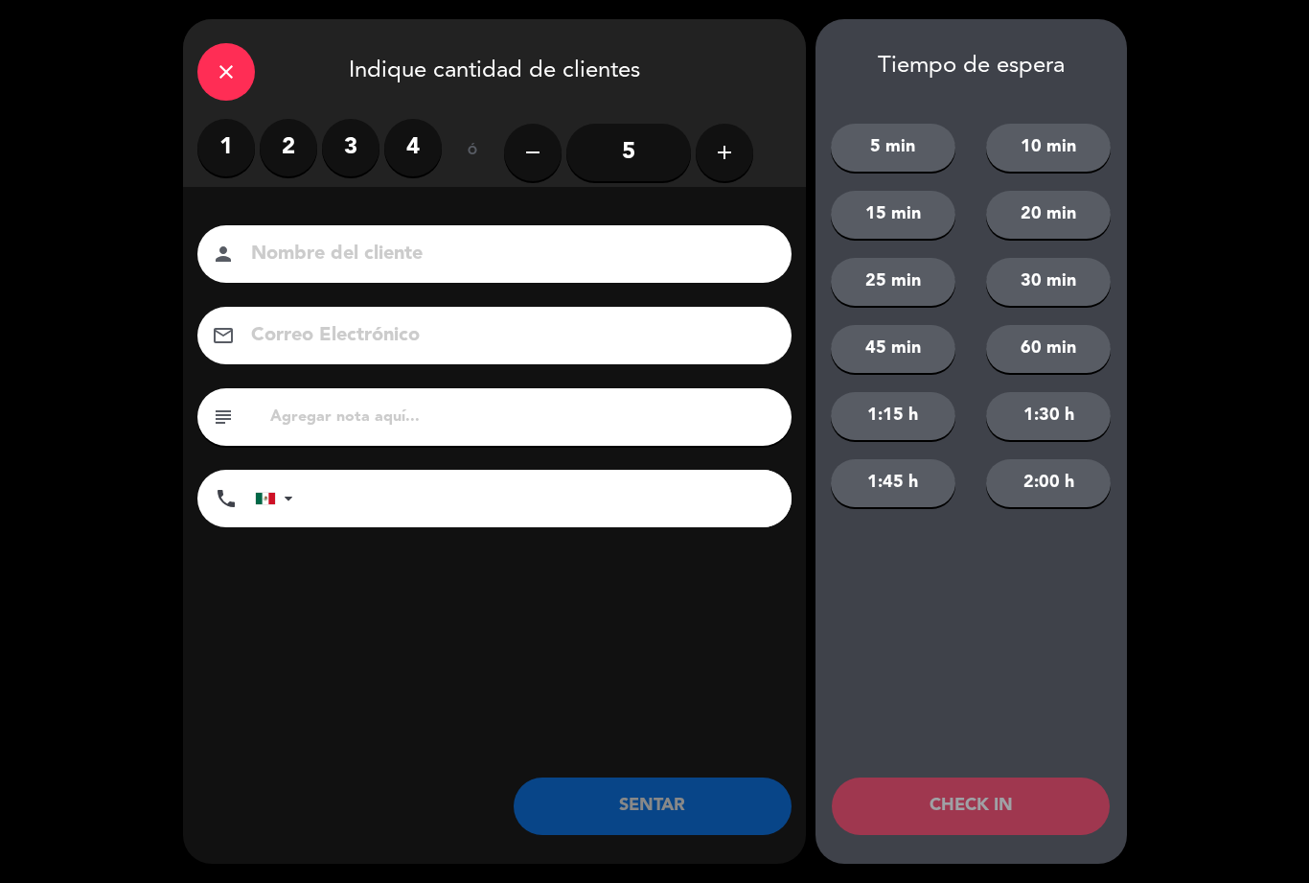
click at [296, 144] on label "2" at bounding box center [289, 148] width 58 height 58
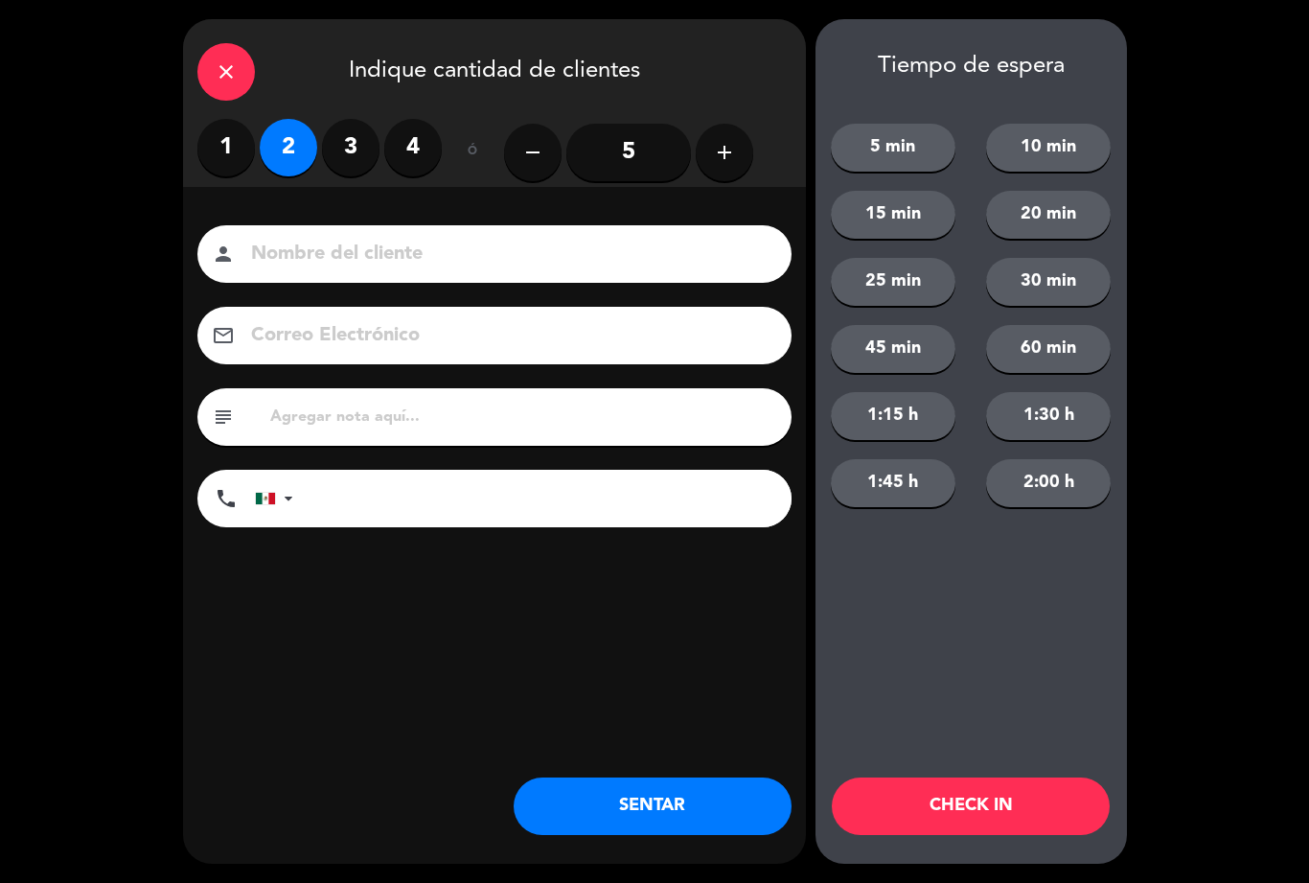
click at [625, 787] on button "SENTAR" at bounding box center [653, 806] width 278 height 58
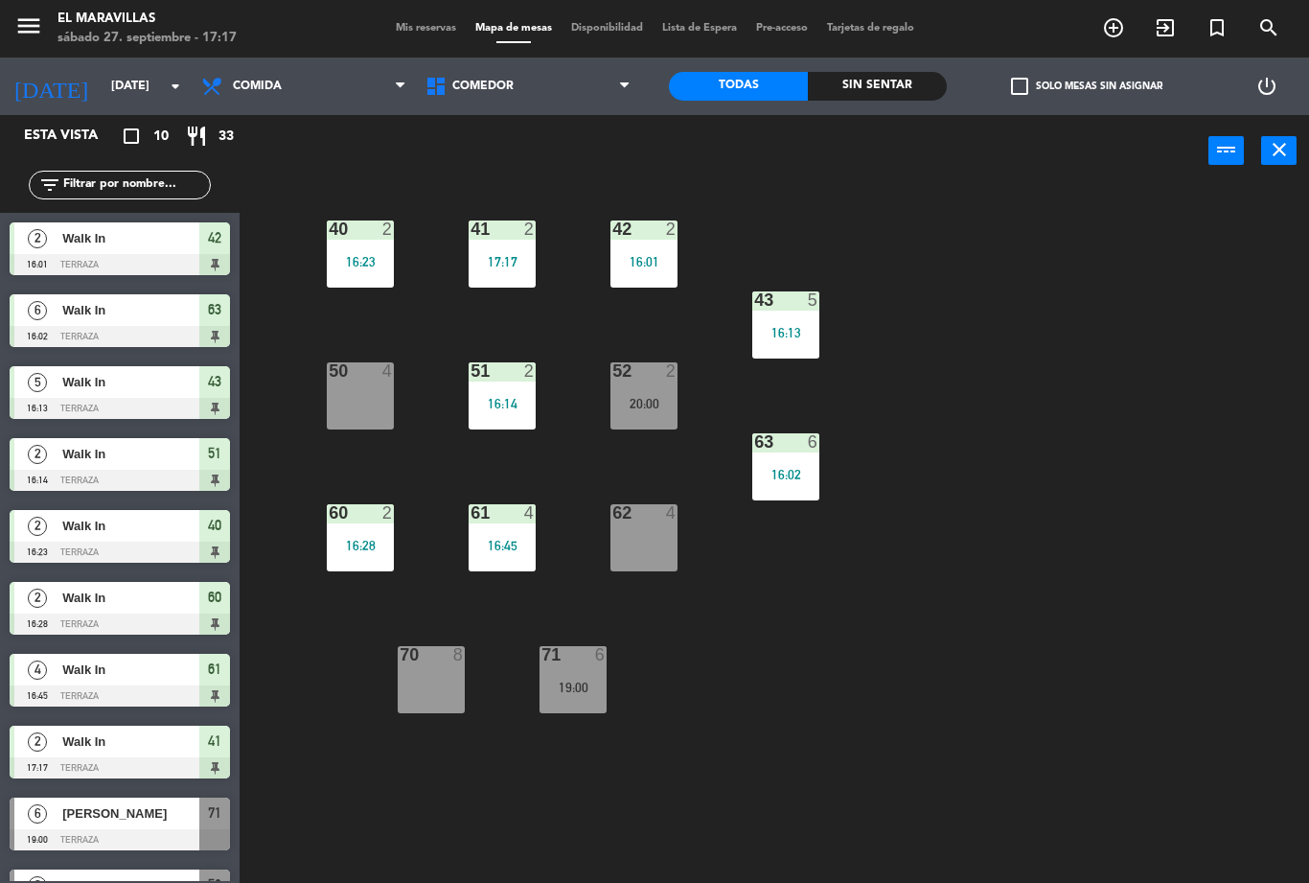
click at [352, 402] on div "50 4" at bounding box center [360, 395] width 67 height 67
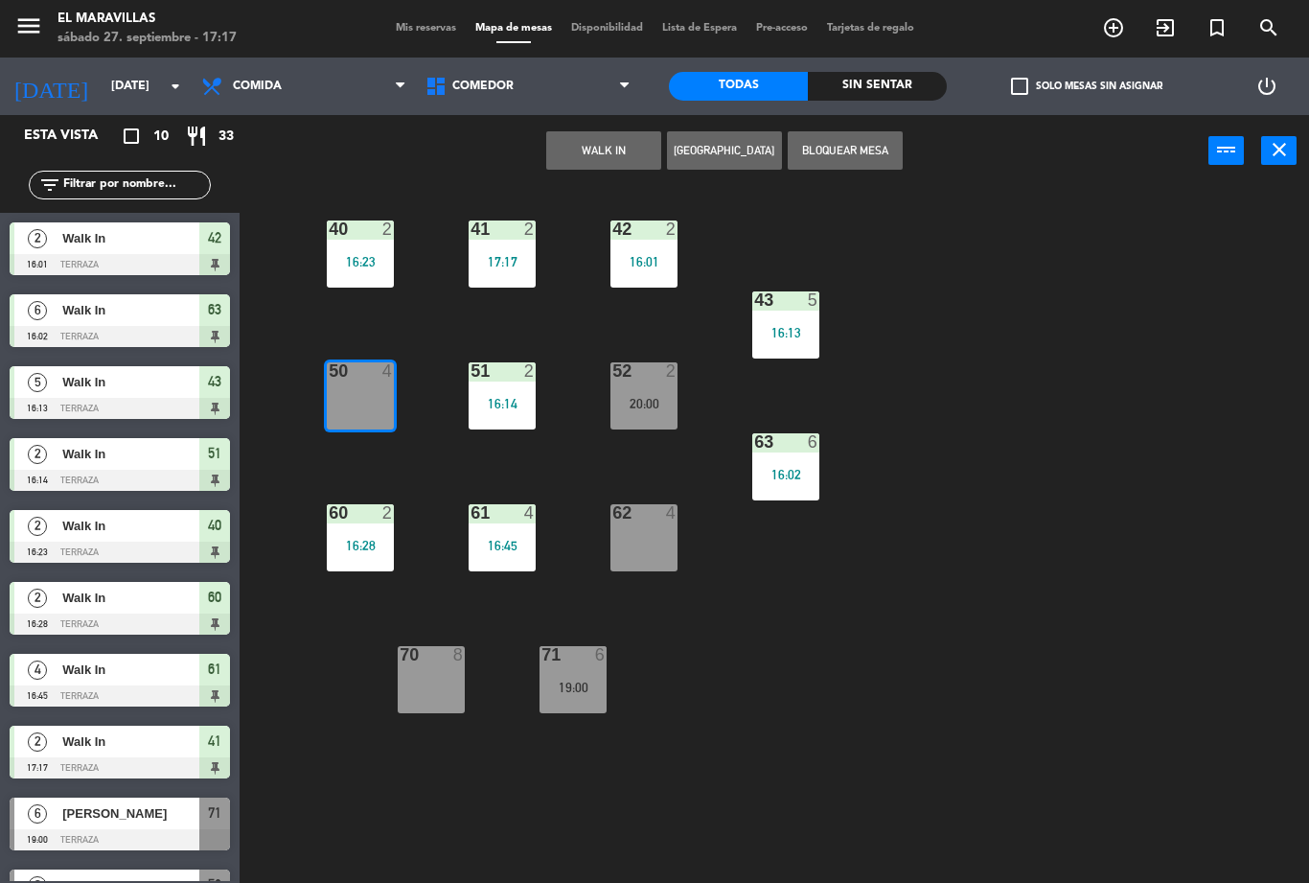
click at [633, 140] on button "WALK IN" at bounding box center [603, 150] width 115 height 38
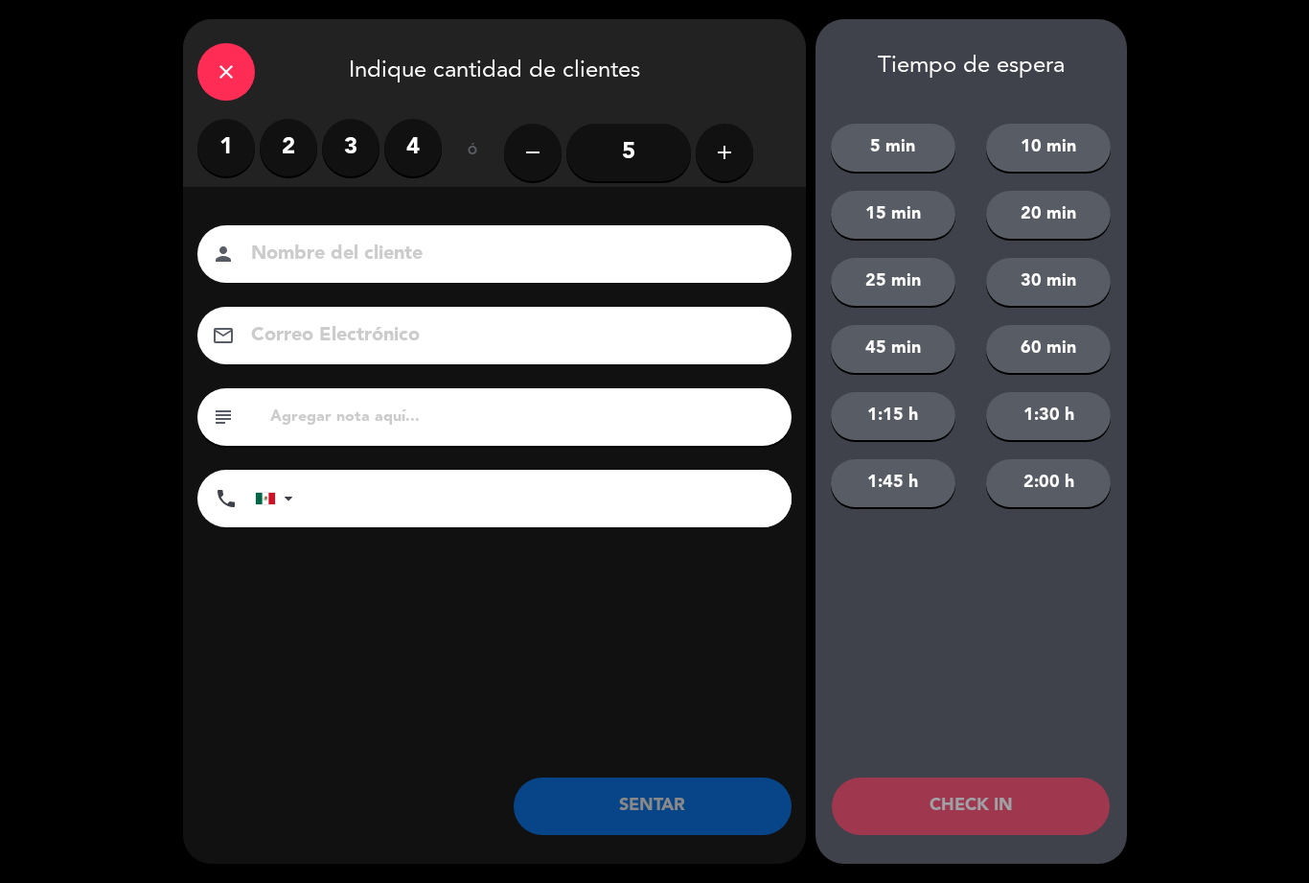
click at [357, 145] on label "3" at bounding box center [351, 148] width 58 height 58
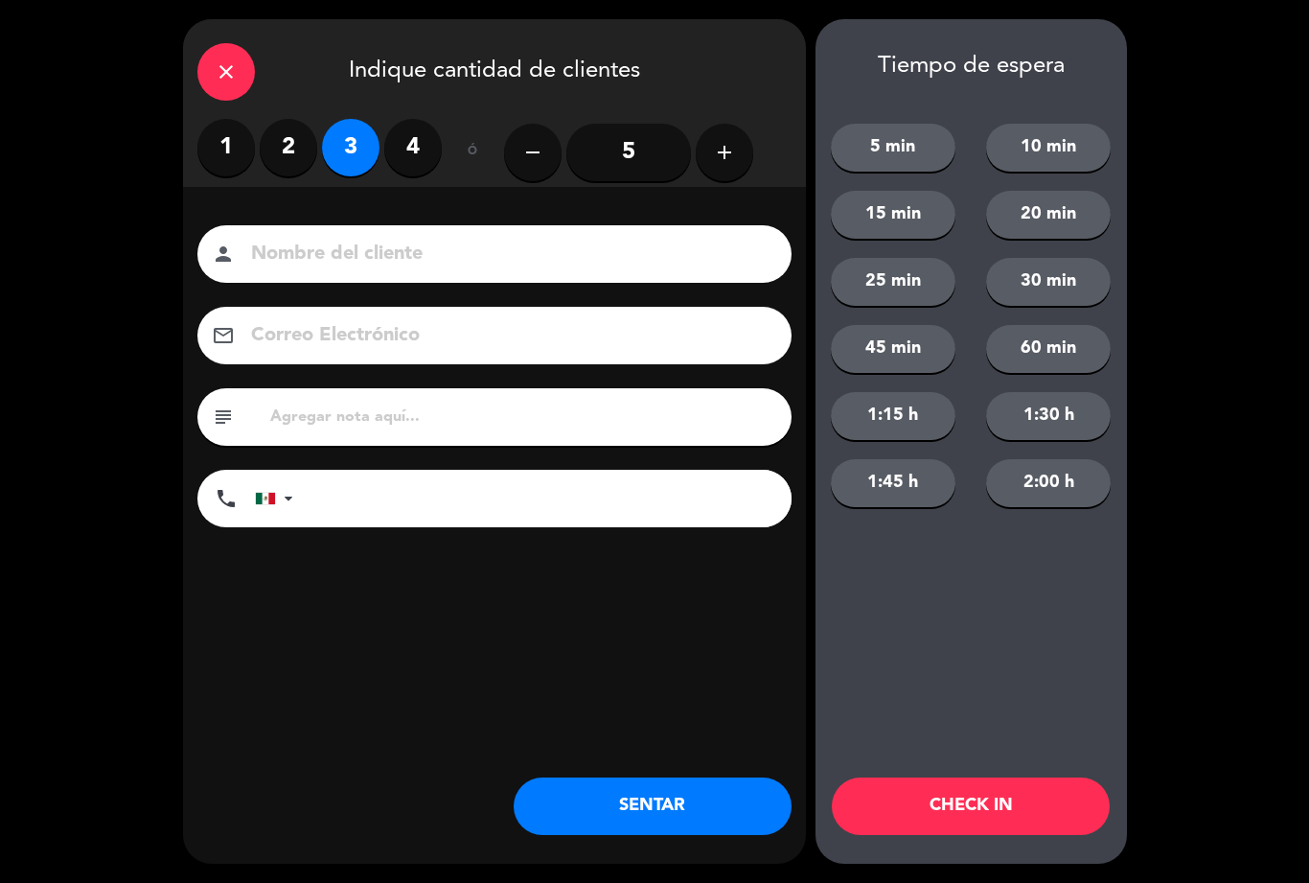
click at [646, 783] on button "SENTAR" at bounding box center [653, 806] width 278 height 58
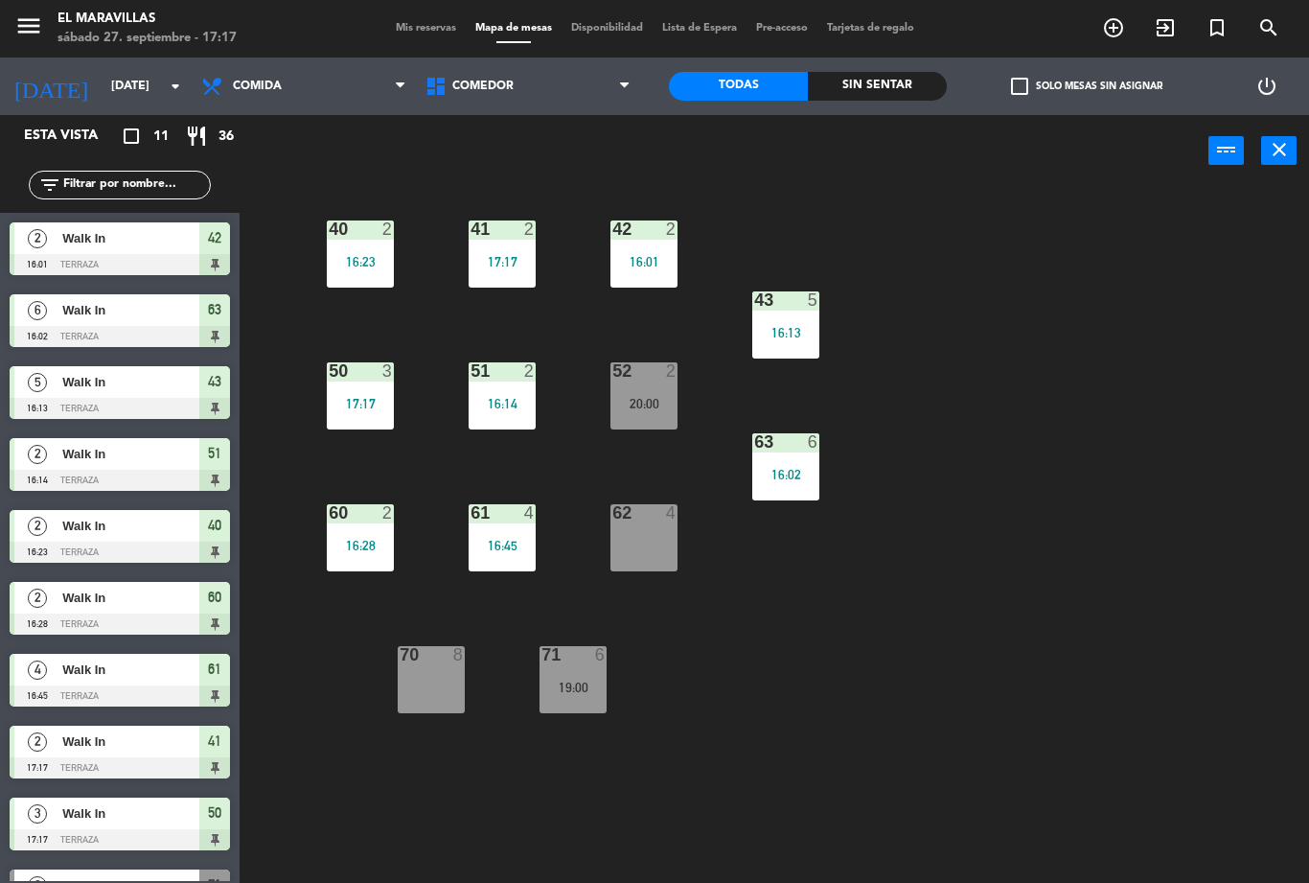
click at [653, 391] on div "52 2 20:00" at bounding box center [644, 395] width 67 height 67
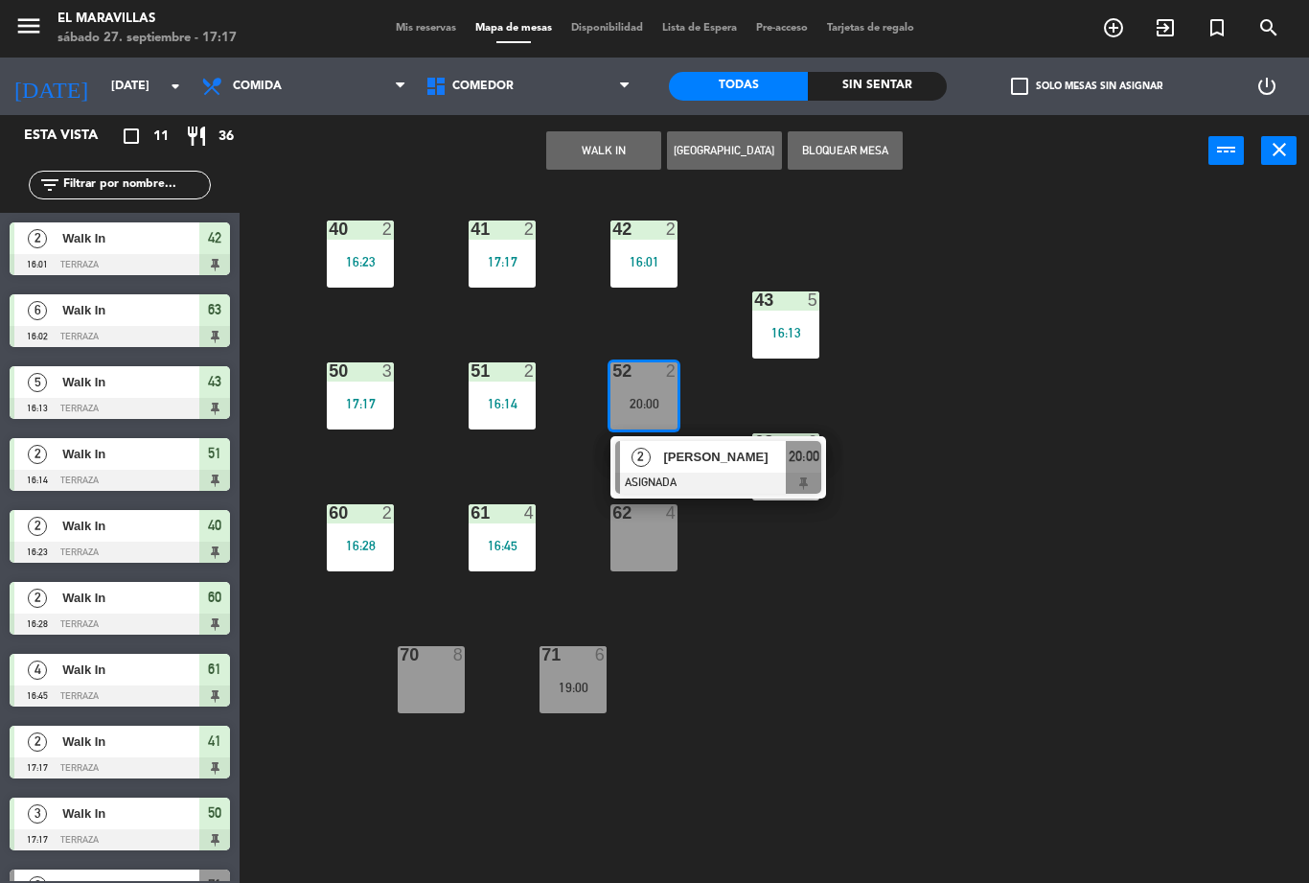
click at [661, 553] on div "62 4" at bounding box center [644, 537] width 67 height 67
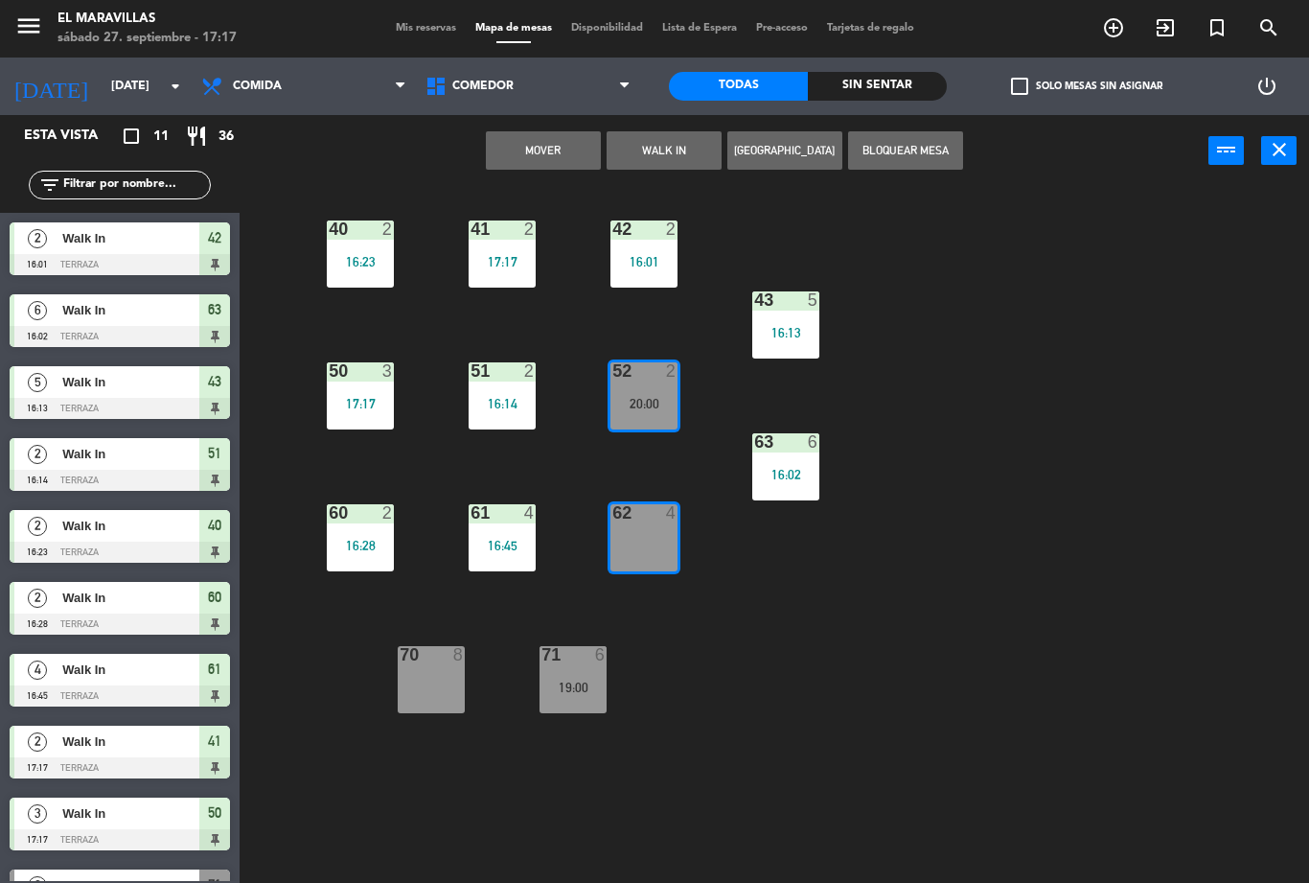
click at [544, 150] on button "Mover" at bounding box center [543, 150] width 115 height 38
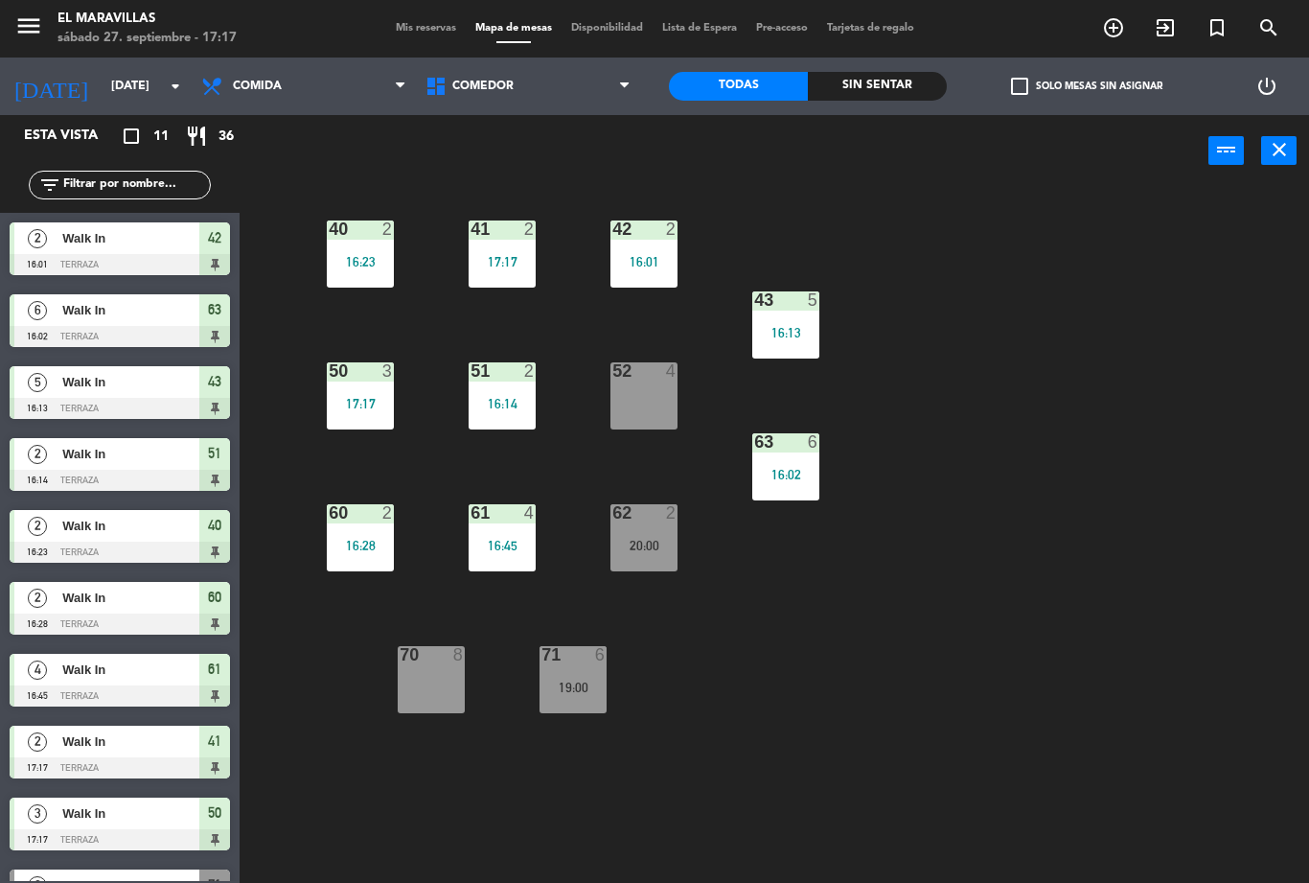
click at [647, 387] on div "52 4" at bounding box center [644, 395] width 67 height 67
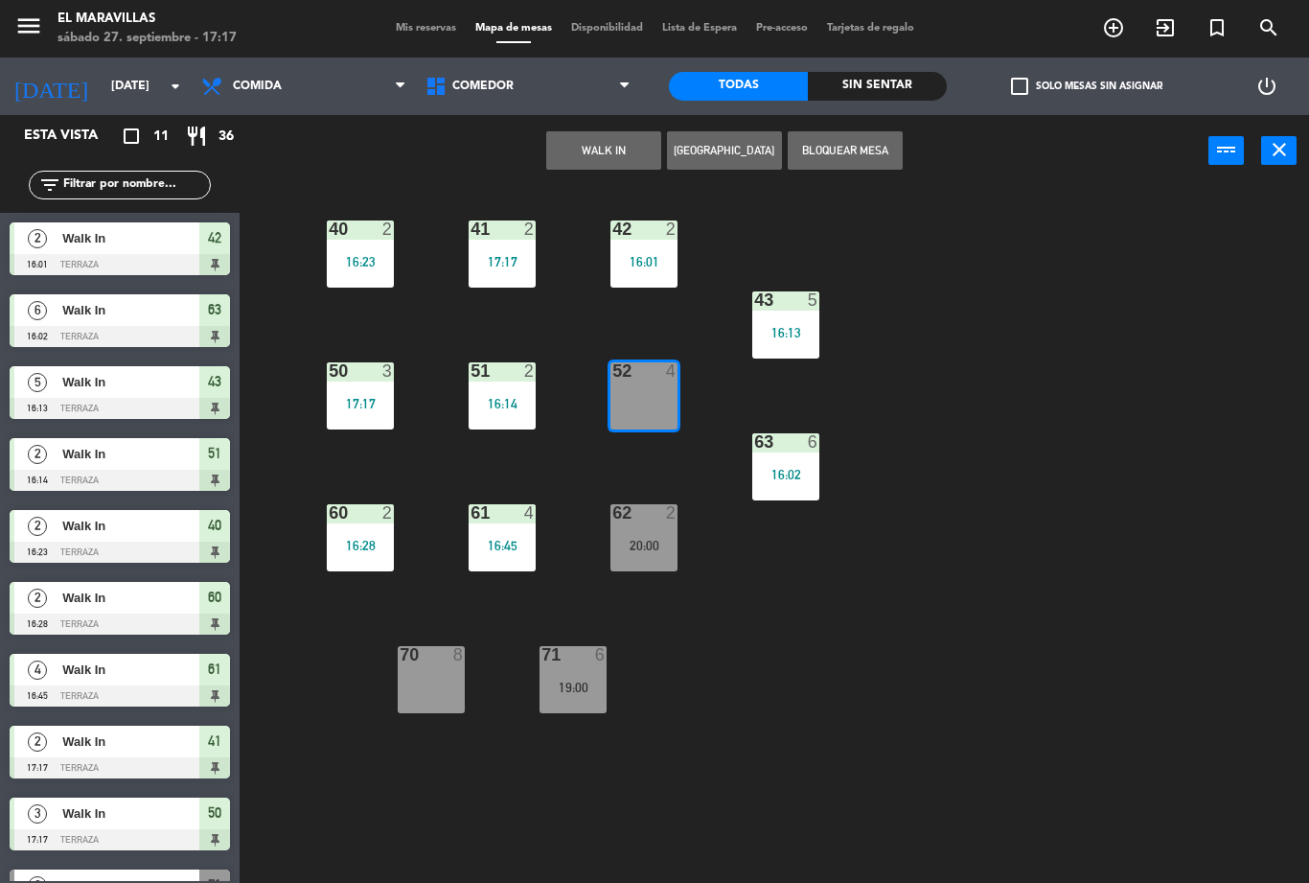
click at [595, 147] on button "WALK IN" at bounding box center [603, 150] width 115 height 38
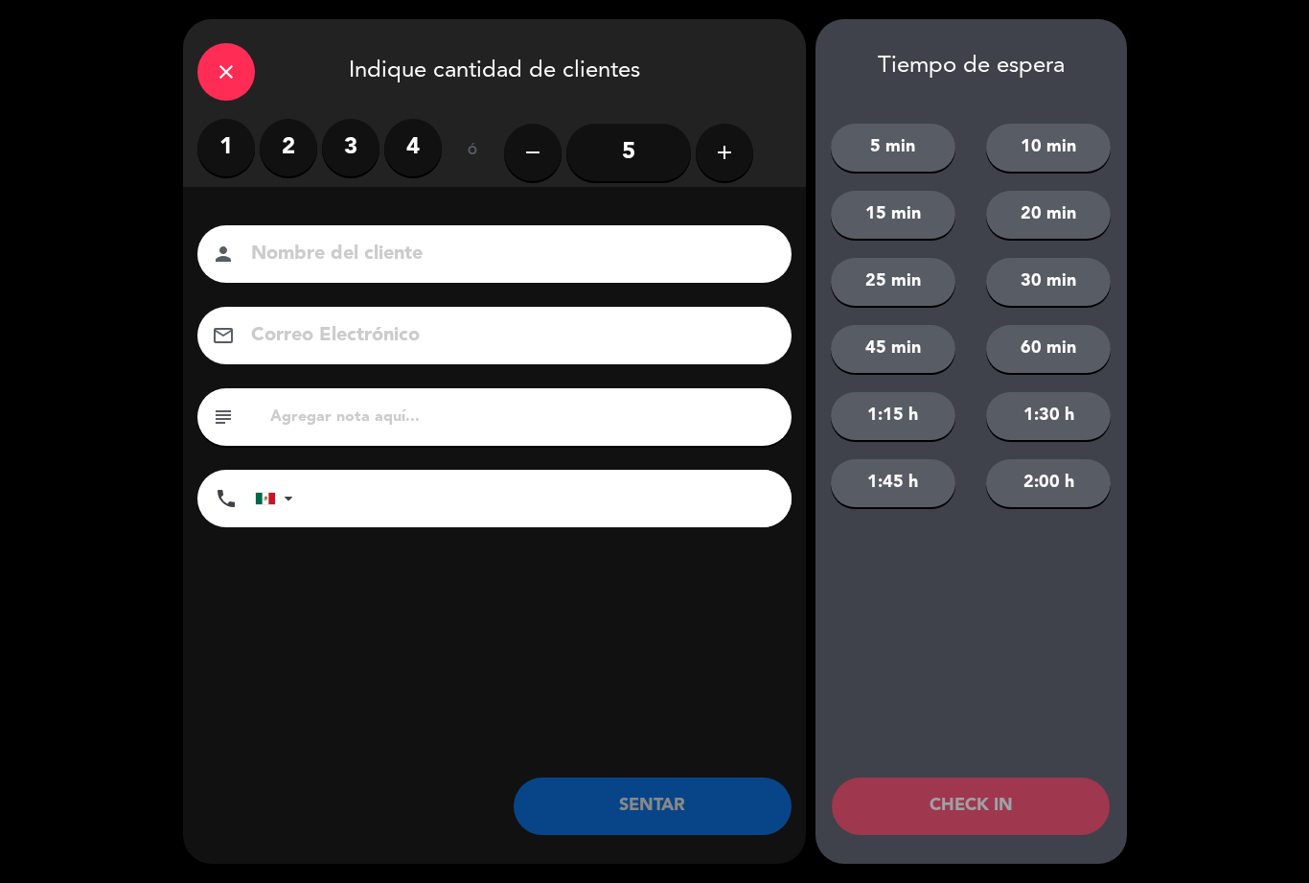
click at [349, 152] on label "3" at bounding box center [351, 148] width 58 height 58
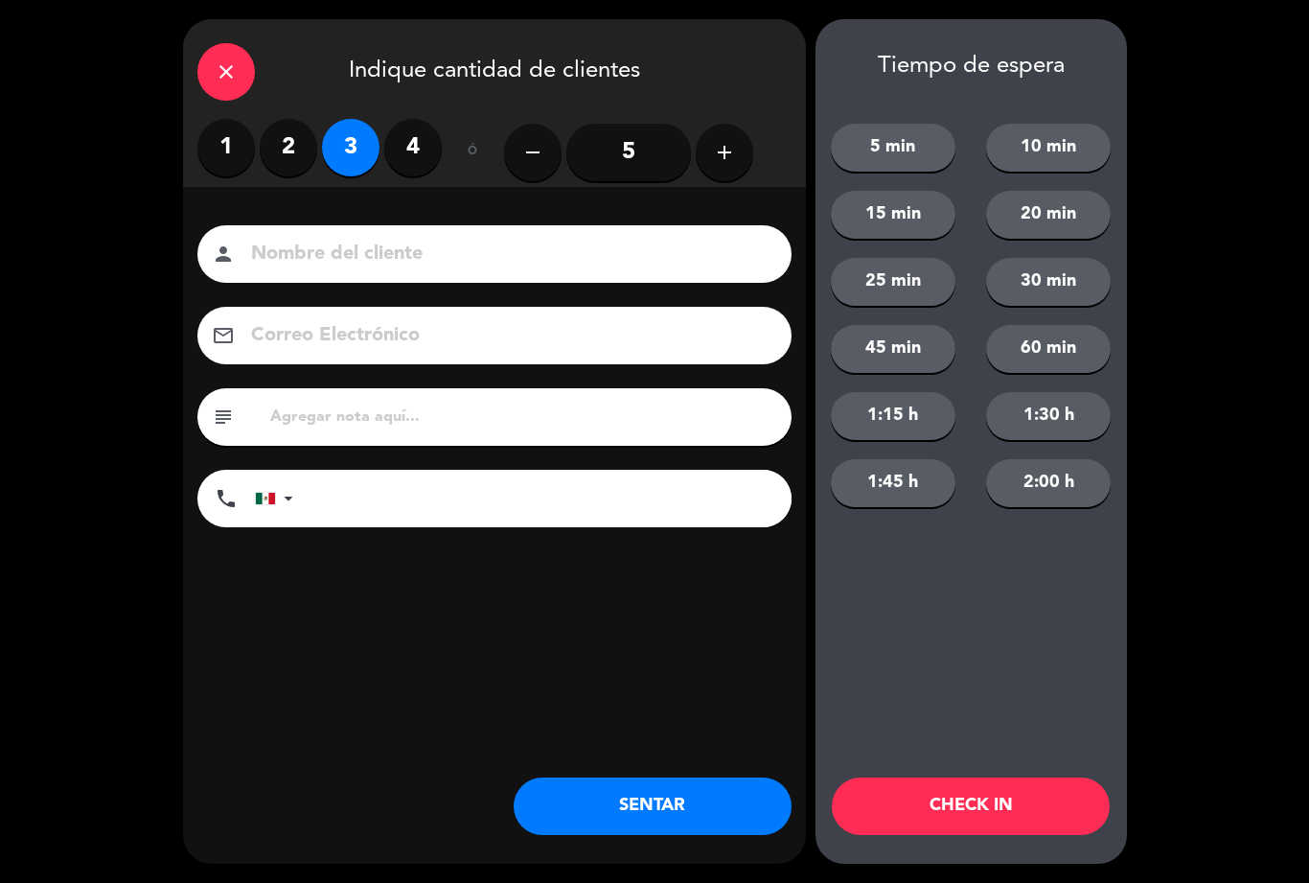
click at [705, 792] on button "SENTAR" at bounding box center [653, 806] width 278 height 58
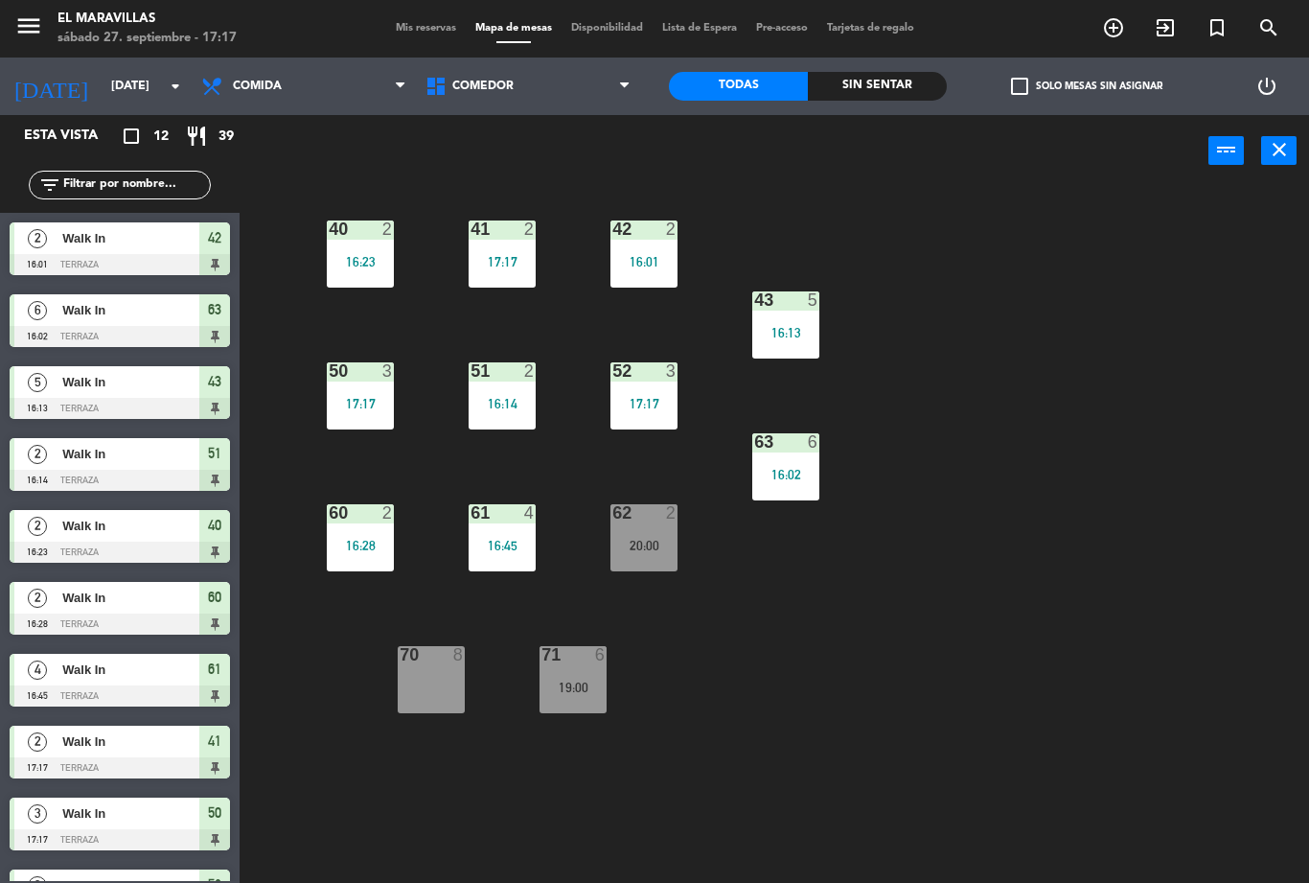
click at [635, 539] on div "20:00" at bounding box center [644, 545] width 67 height 13
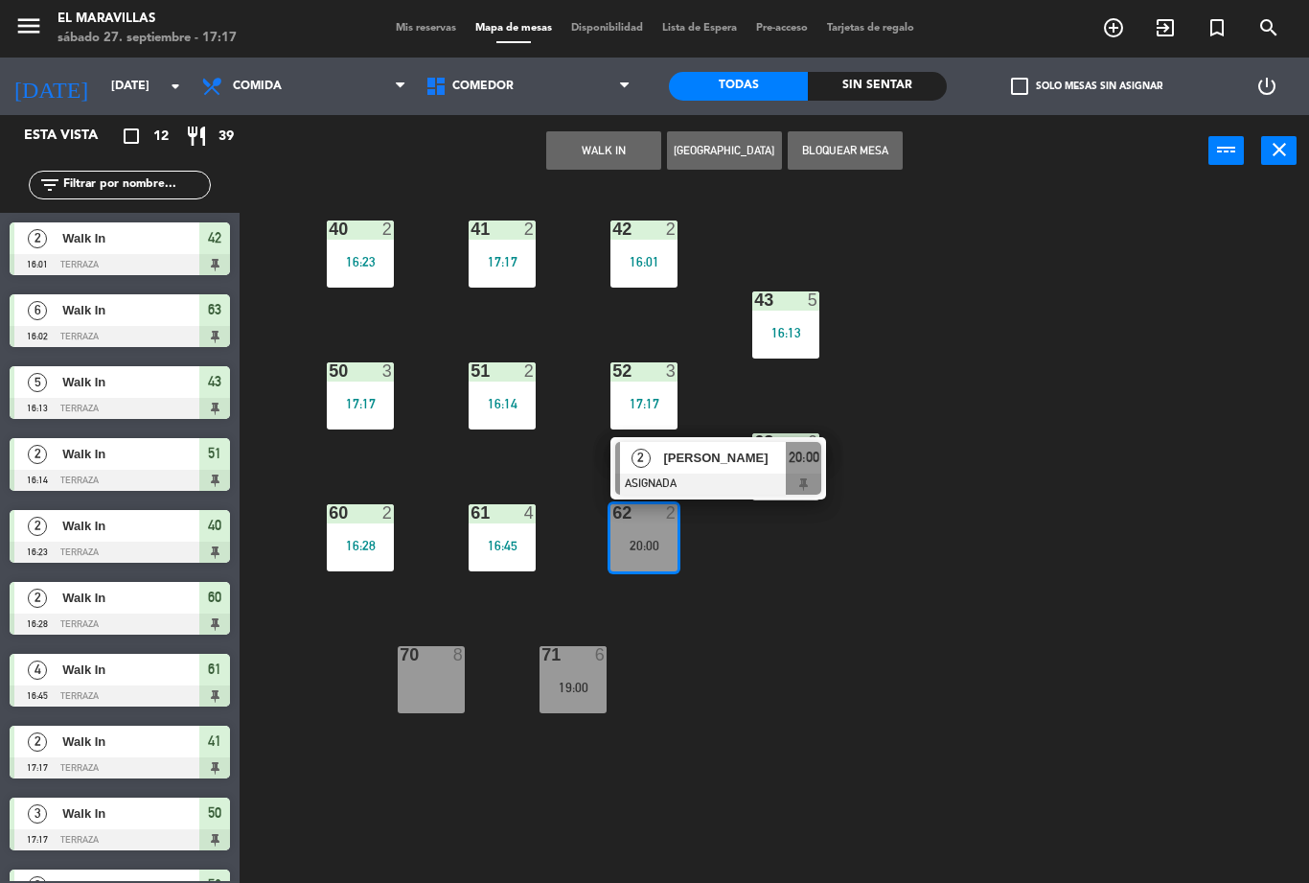
click at [423, 700] on div "70 8" at bounding box center [431, 679] width 67 height 67
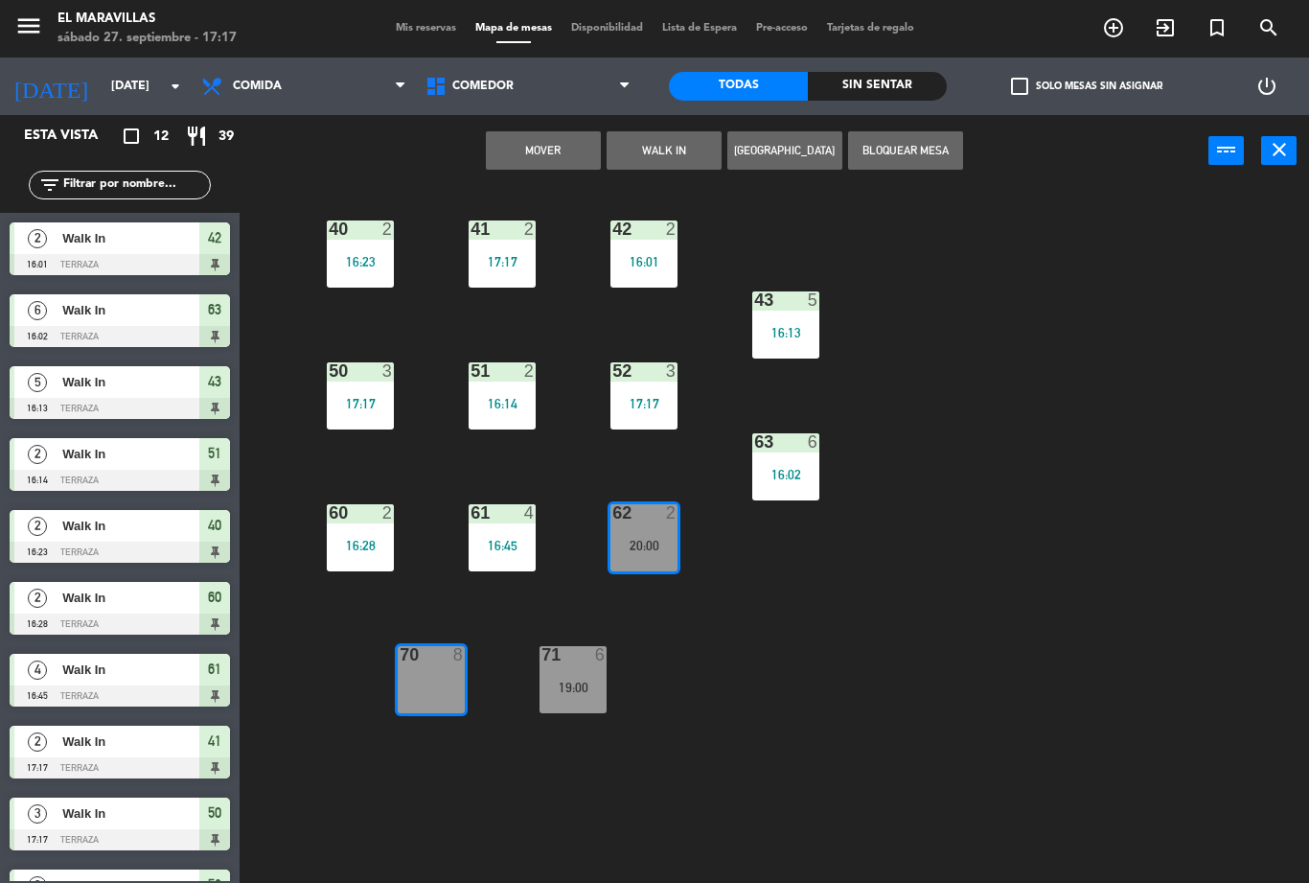
click at [554, 150] on button "Mover" at bounding box center [543, 150] width 115 height 38
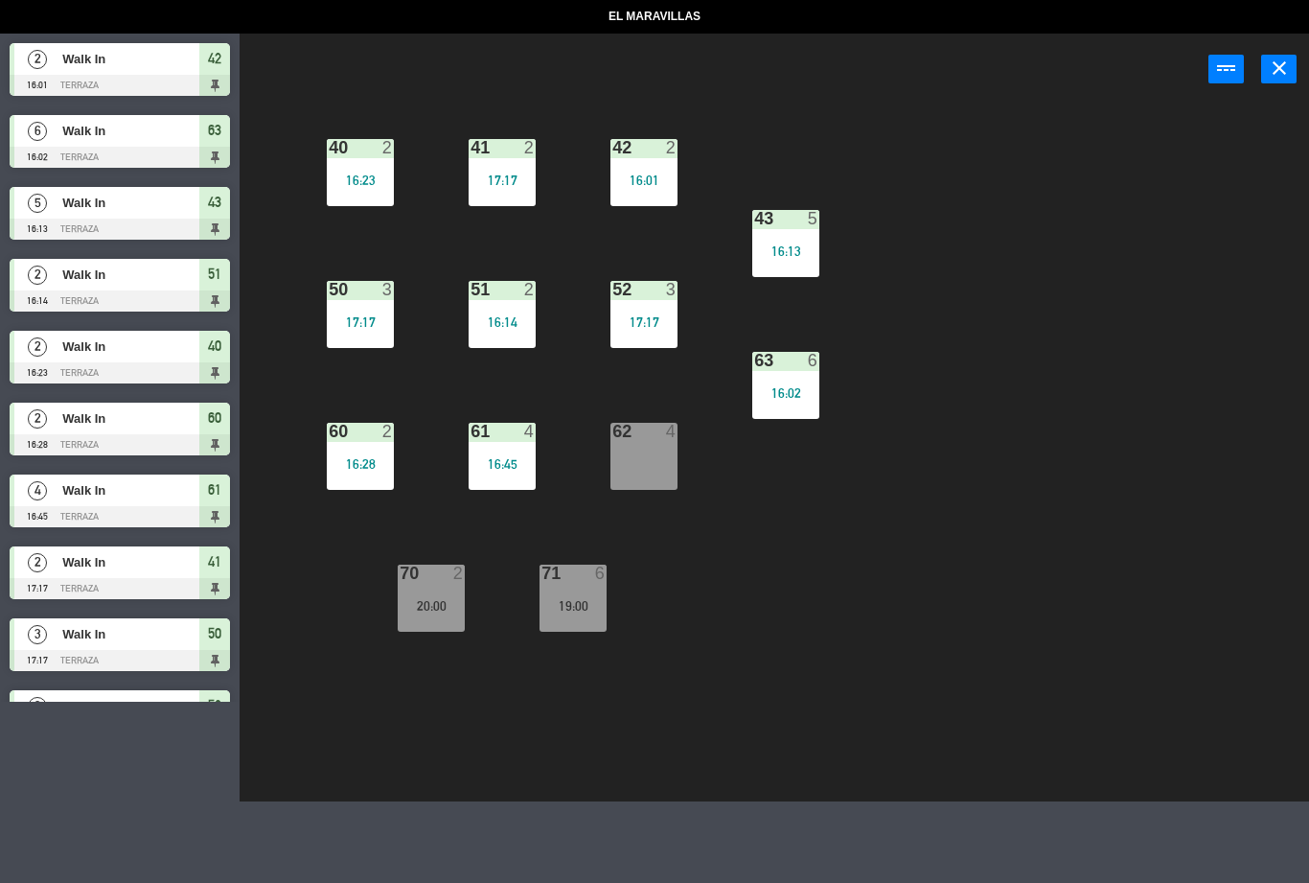
select select "lunch"
select select
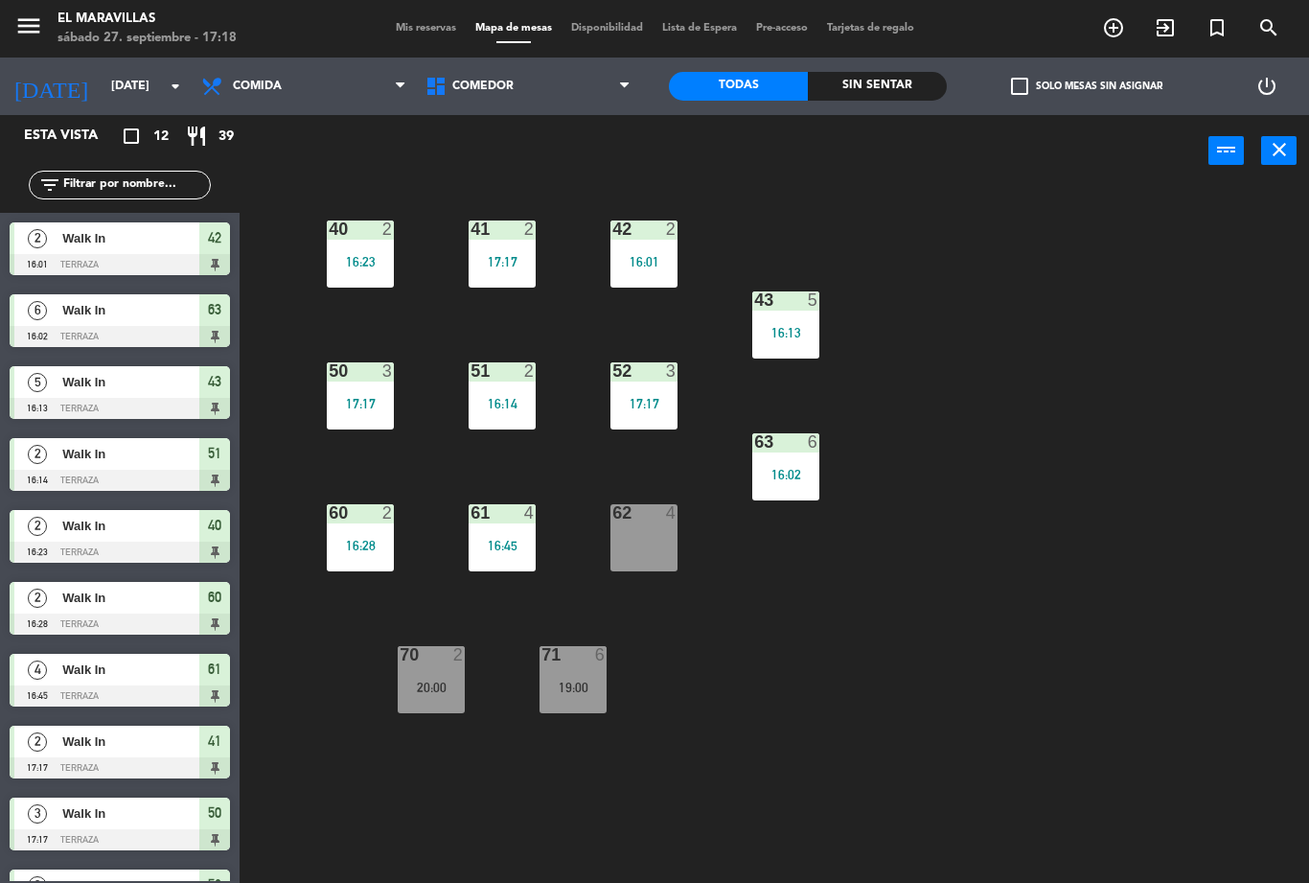
click at [647, 548] on div "62 4" at bounding box center [644, 537] width 67 height 67
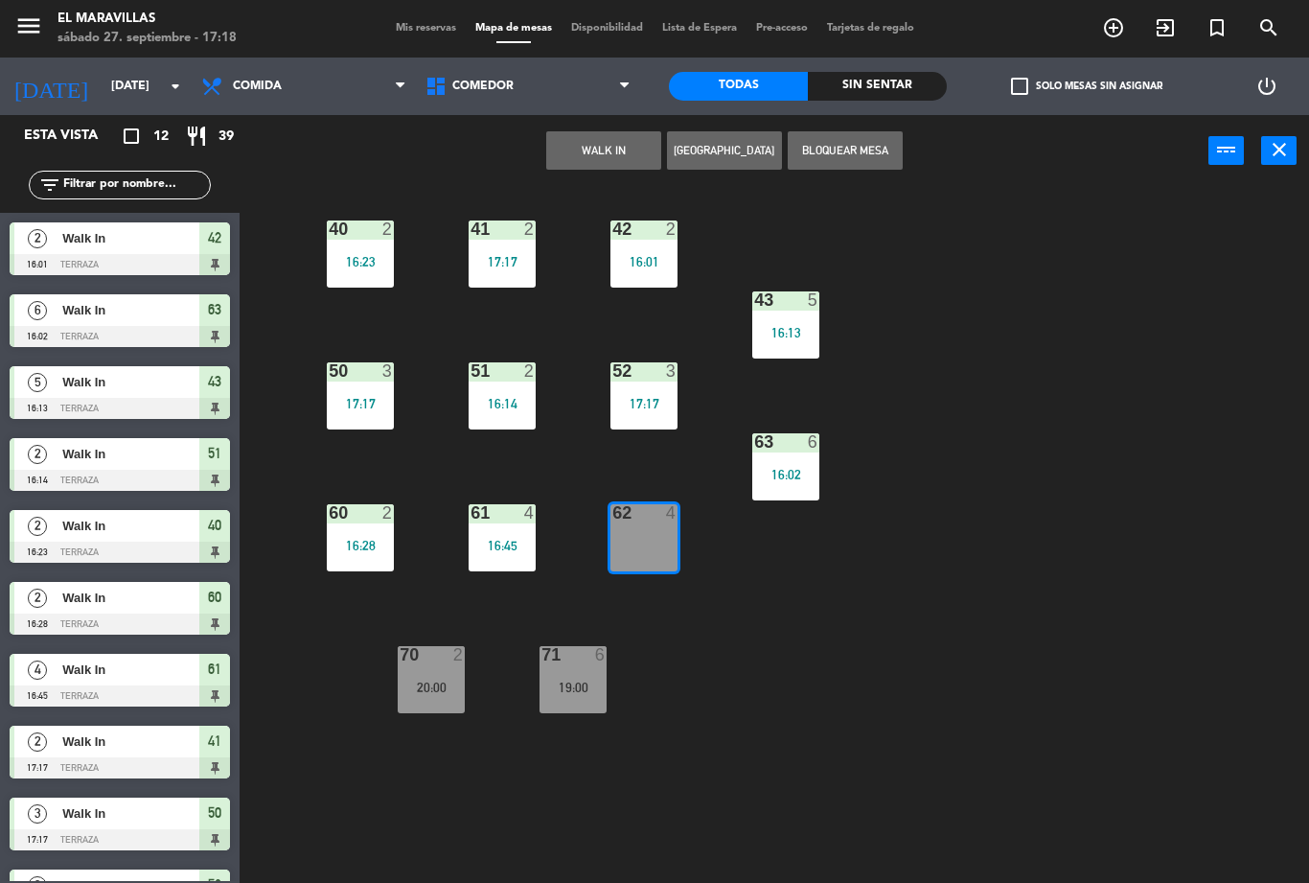
click at [617, 151] on button "WALK IN" at bounding box center [603, 150] width 115 height 38
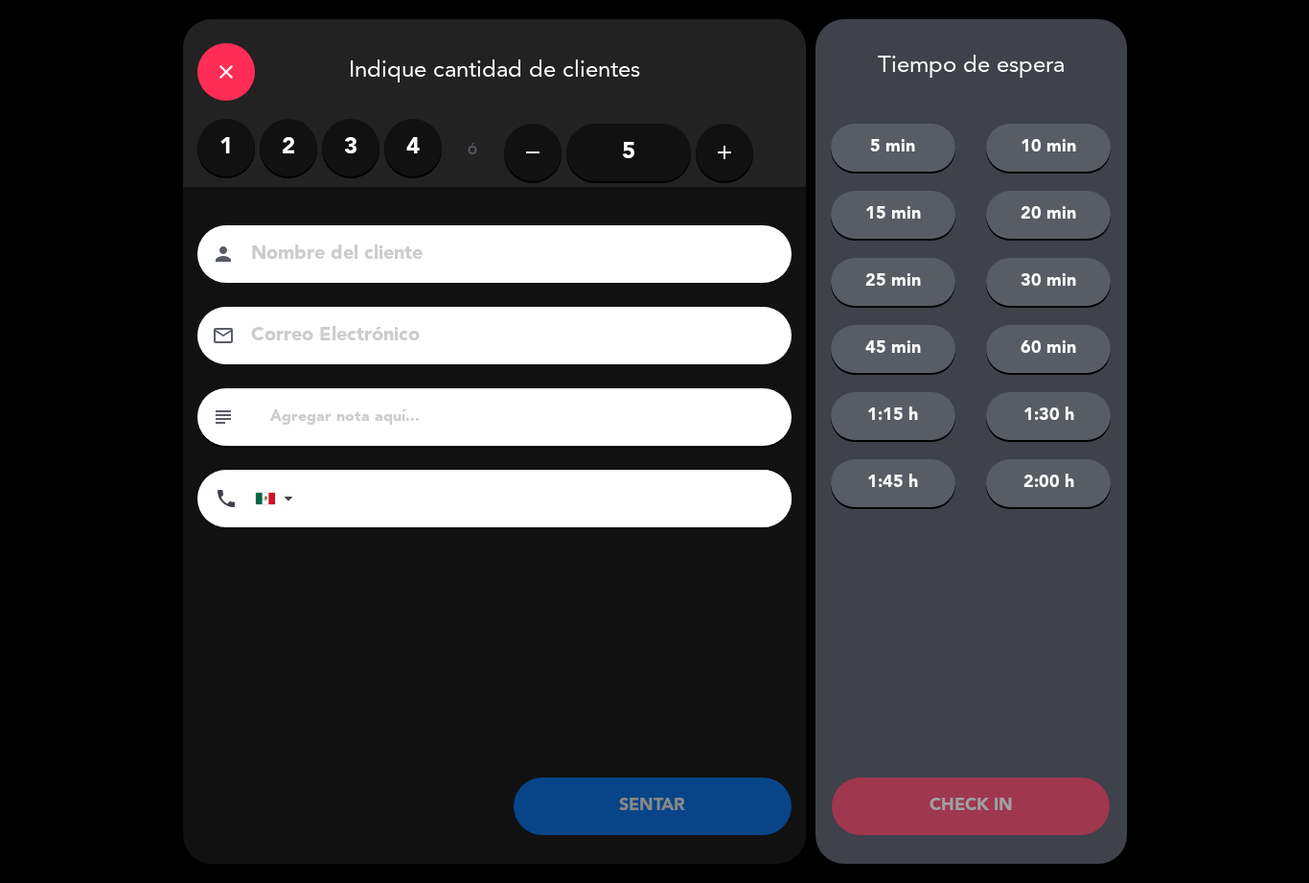
click at [425, 137] on label "4" at bounding box center [413, 148] width 58 height 58
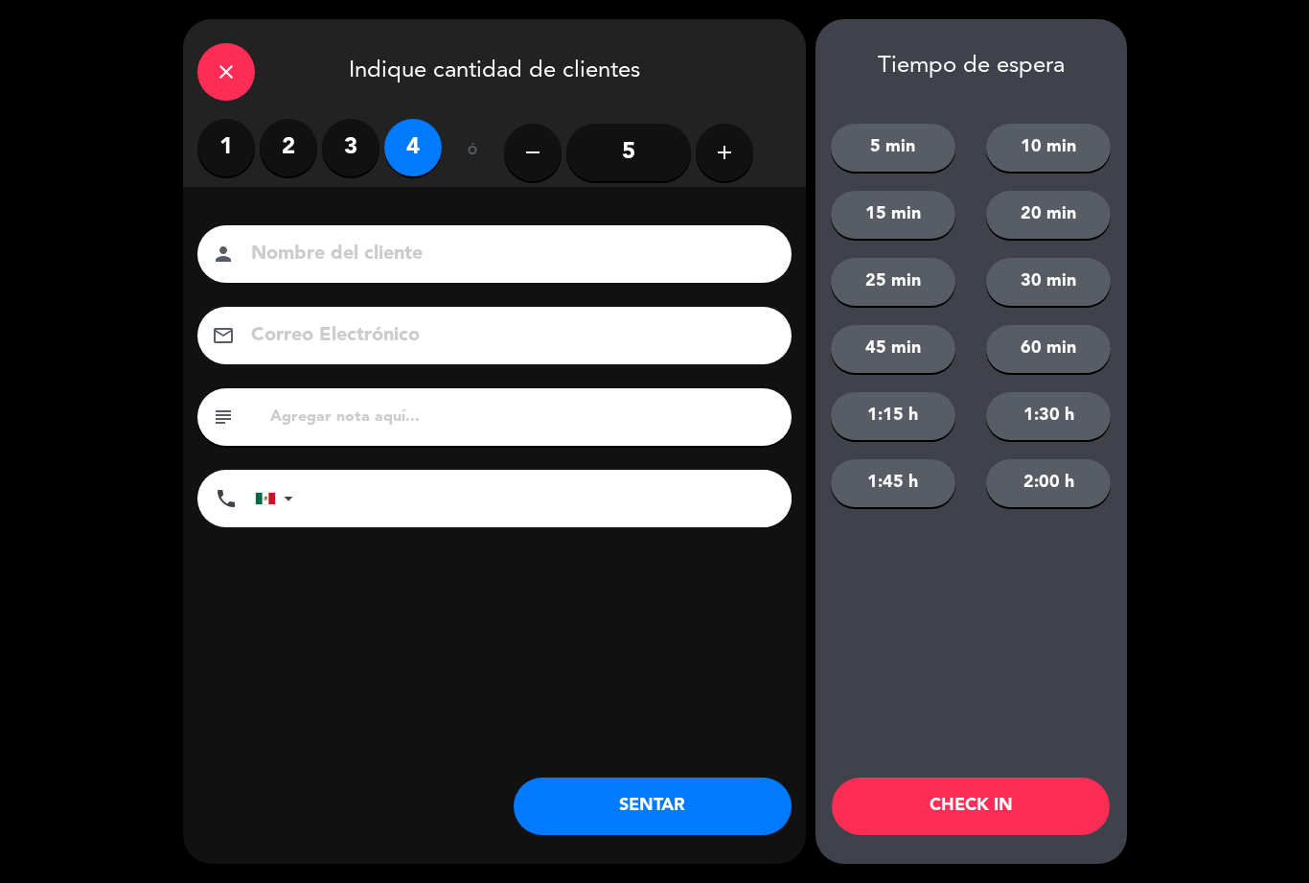
click at [709, 781] on button "SENTAR" at bounding box center [653, 806] width 278 height 58
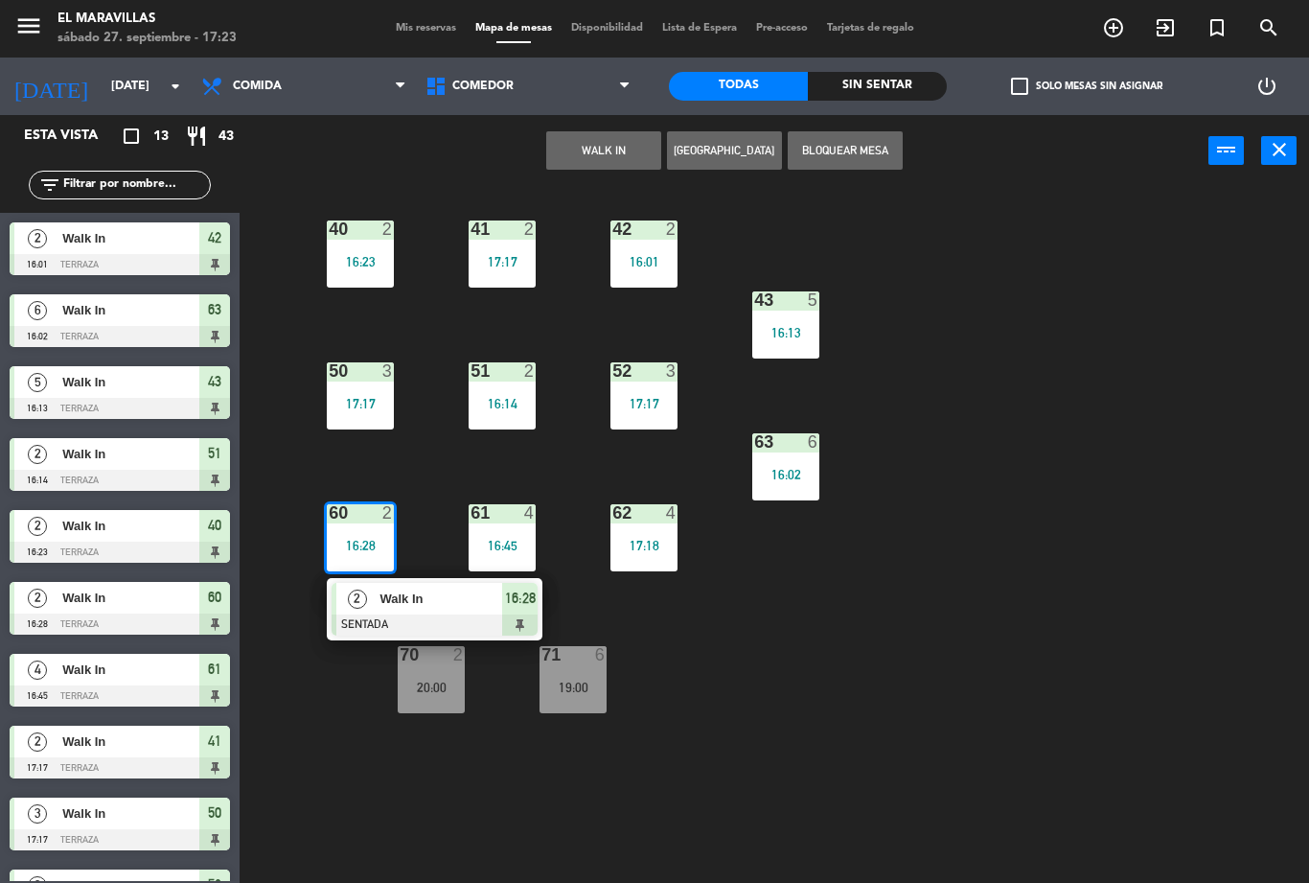
click at [473, 591] on span "Walk In" at bounding box center [441, 598] width 123 height 20
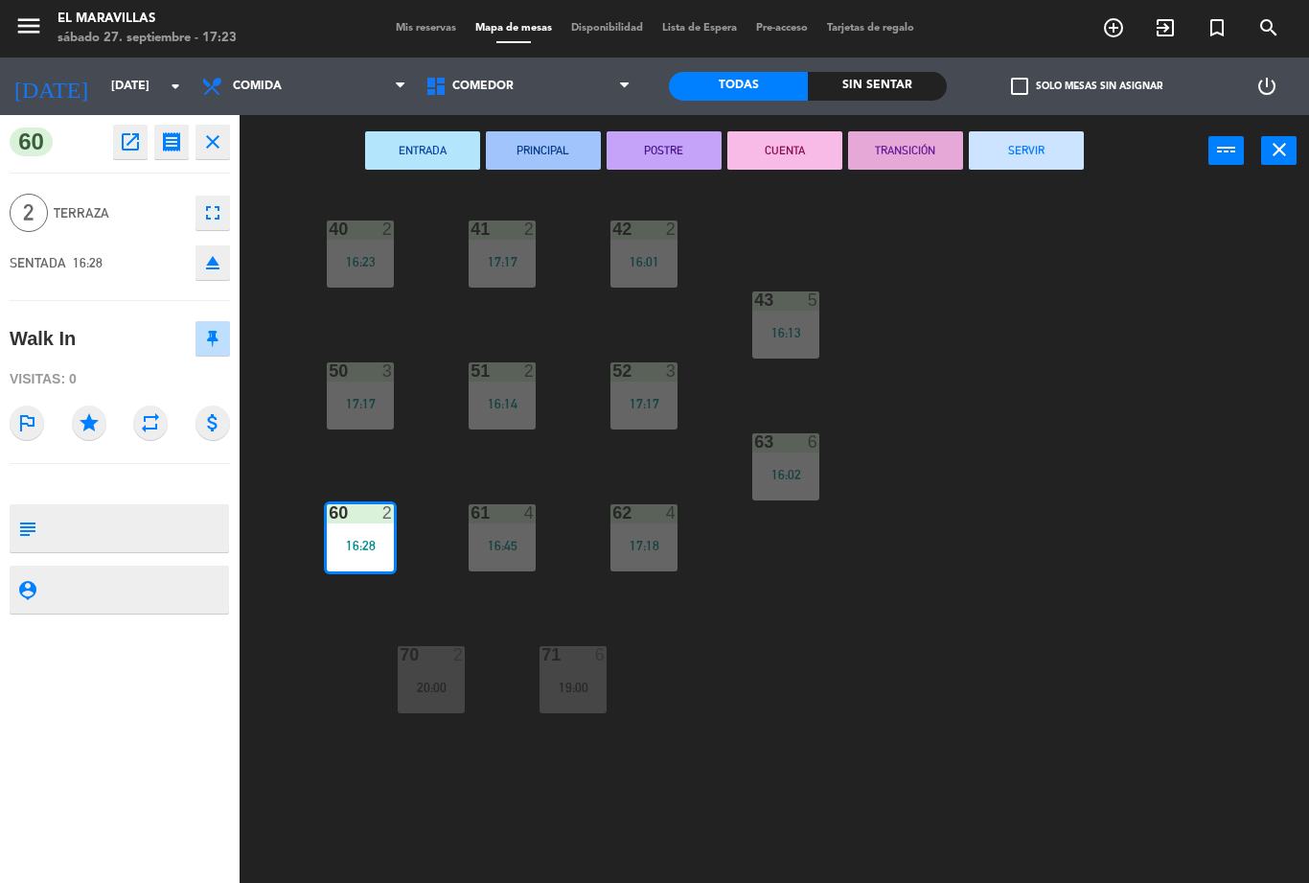
click at [1011, 160] on button "SERVIR" at bounding box center [1026, 150] width 115 height 38
